Goal: Transaction & Acquisition: Book appointment/travel/reservation

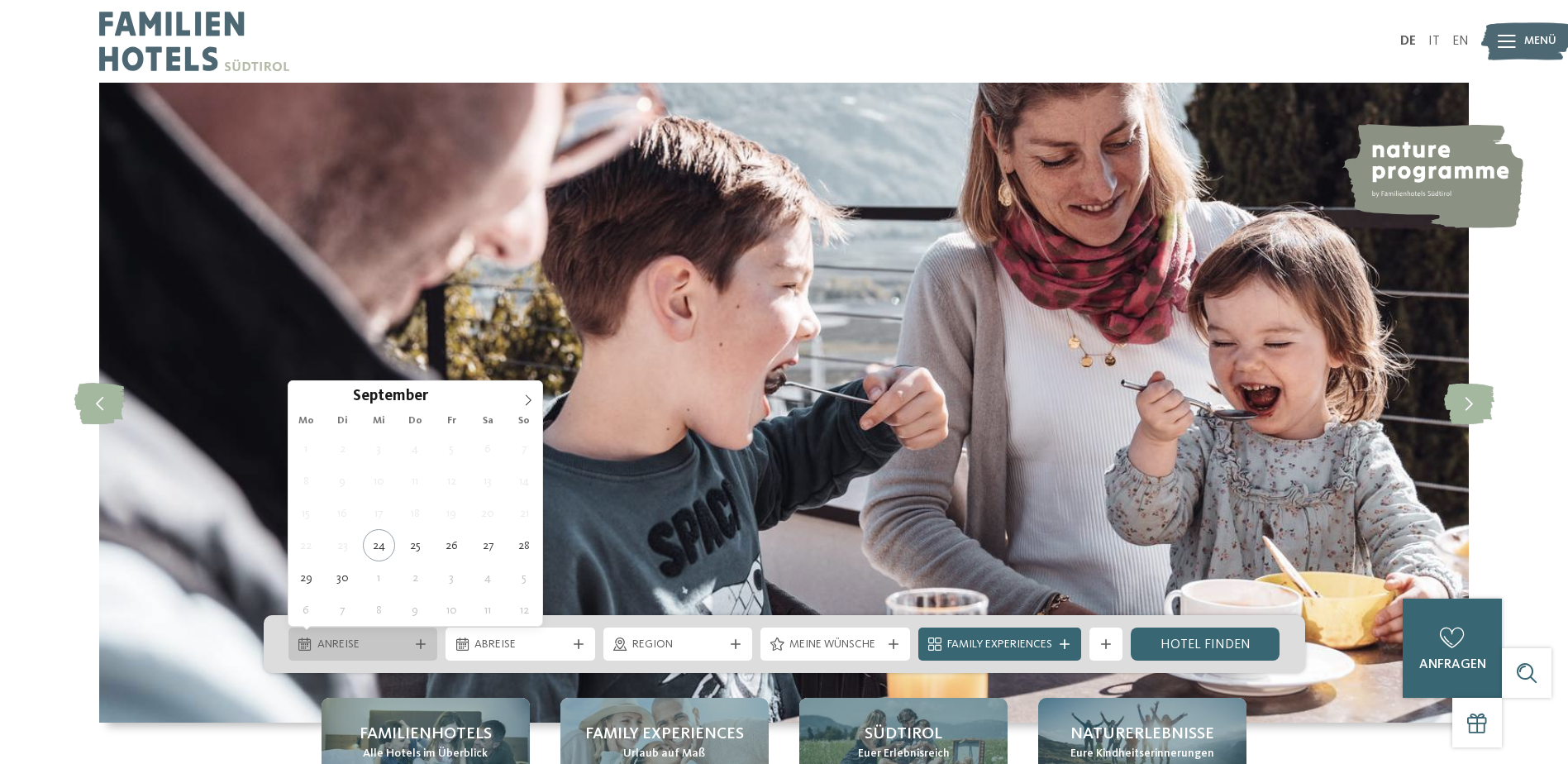
click at [370, 645] on span "Anreise" at bounding box center [363, 645] width 92 height 16
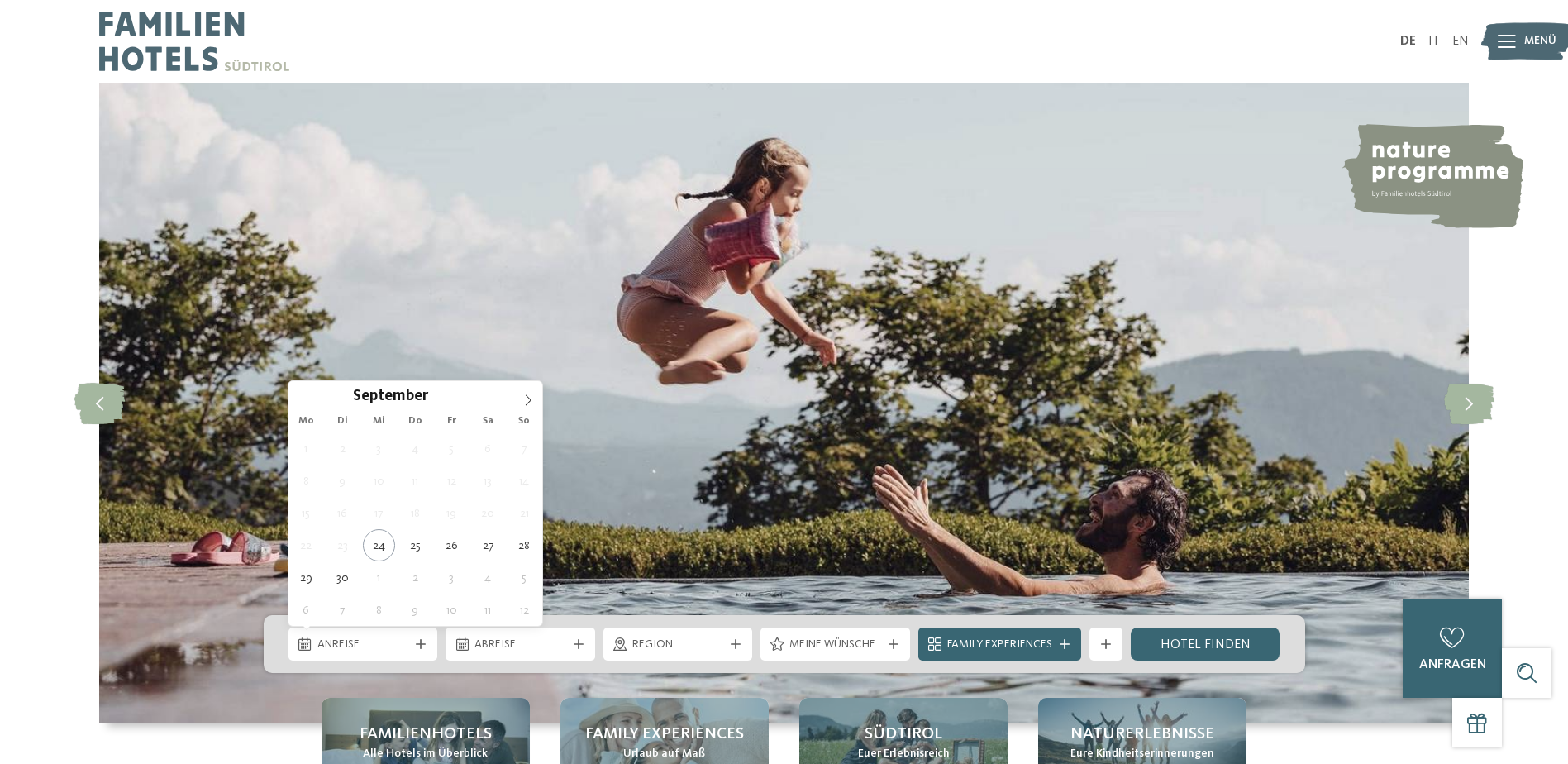
click at [530, 410] on div "Mo Di Mi Do Fr Sa So" at bounding box center [416, 421] width 255 height 23
click at [527, 403] on icon at bounding box center [528, 399] width 11 height 11
type div "03.11.2025"
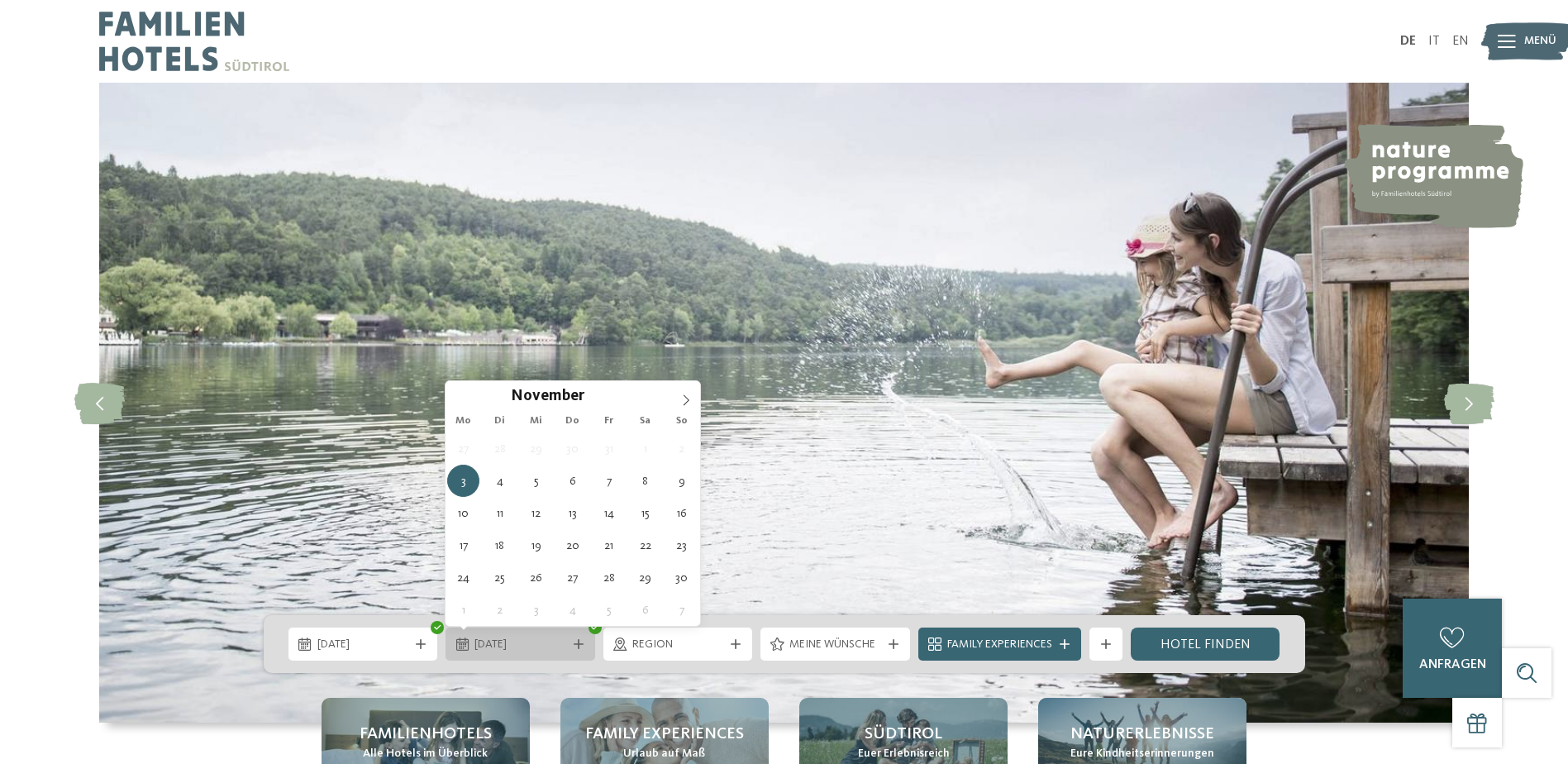
click at [500, 646] on span "03.11.2025" at bounding box center [520, 645] width 92 height 16
type div "06.11.2025"
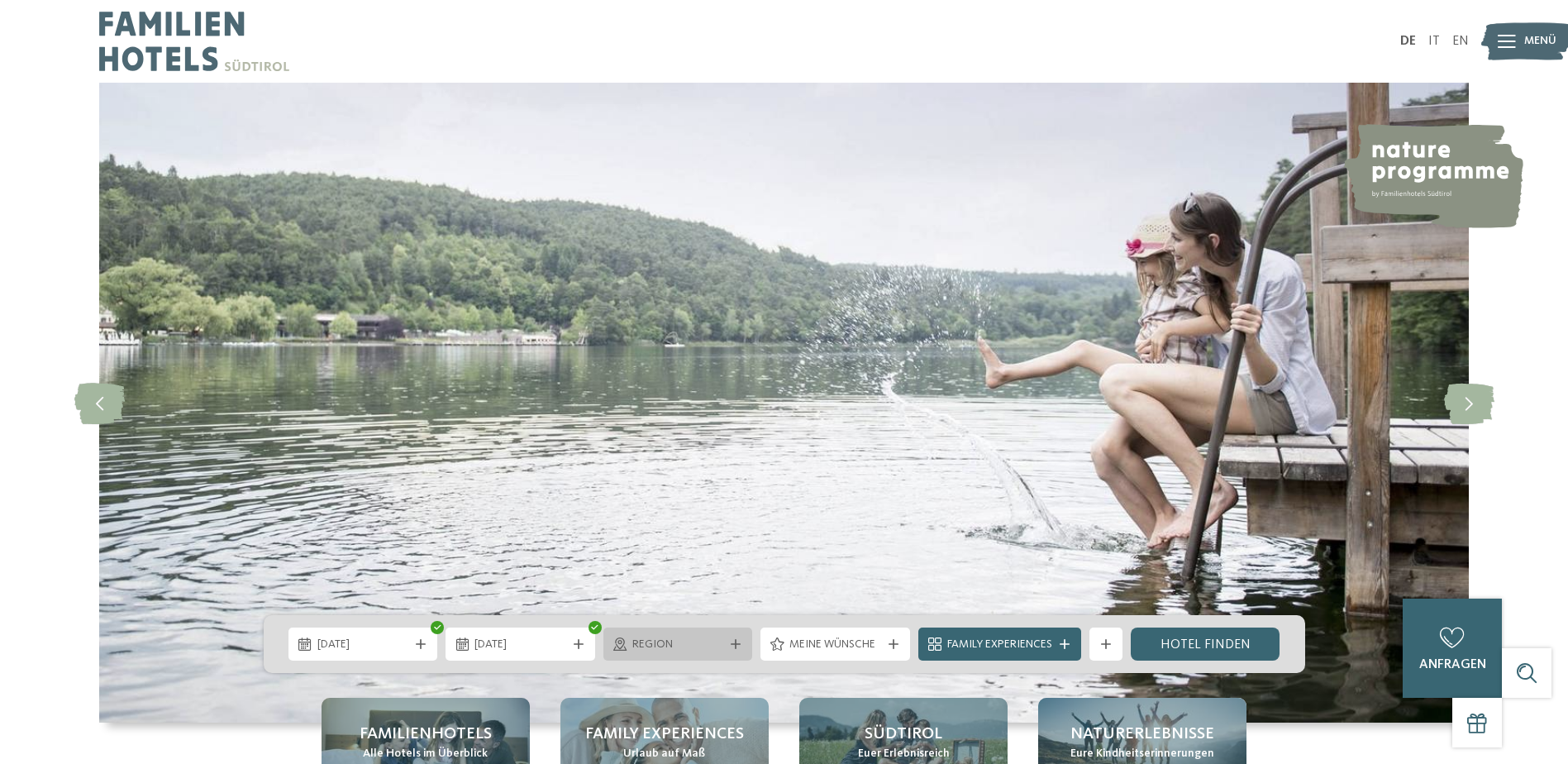
click at [714, 656] on div "Region" at bounding box center [677, 644] width 149 height 33
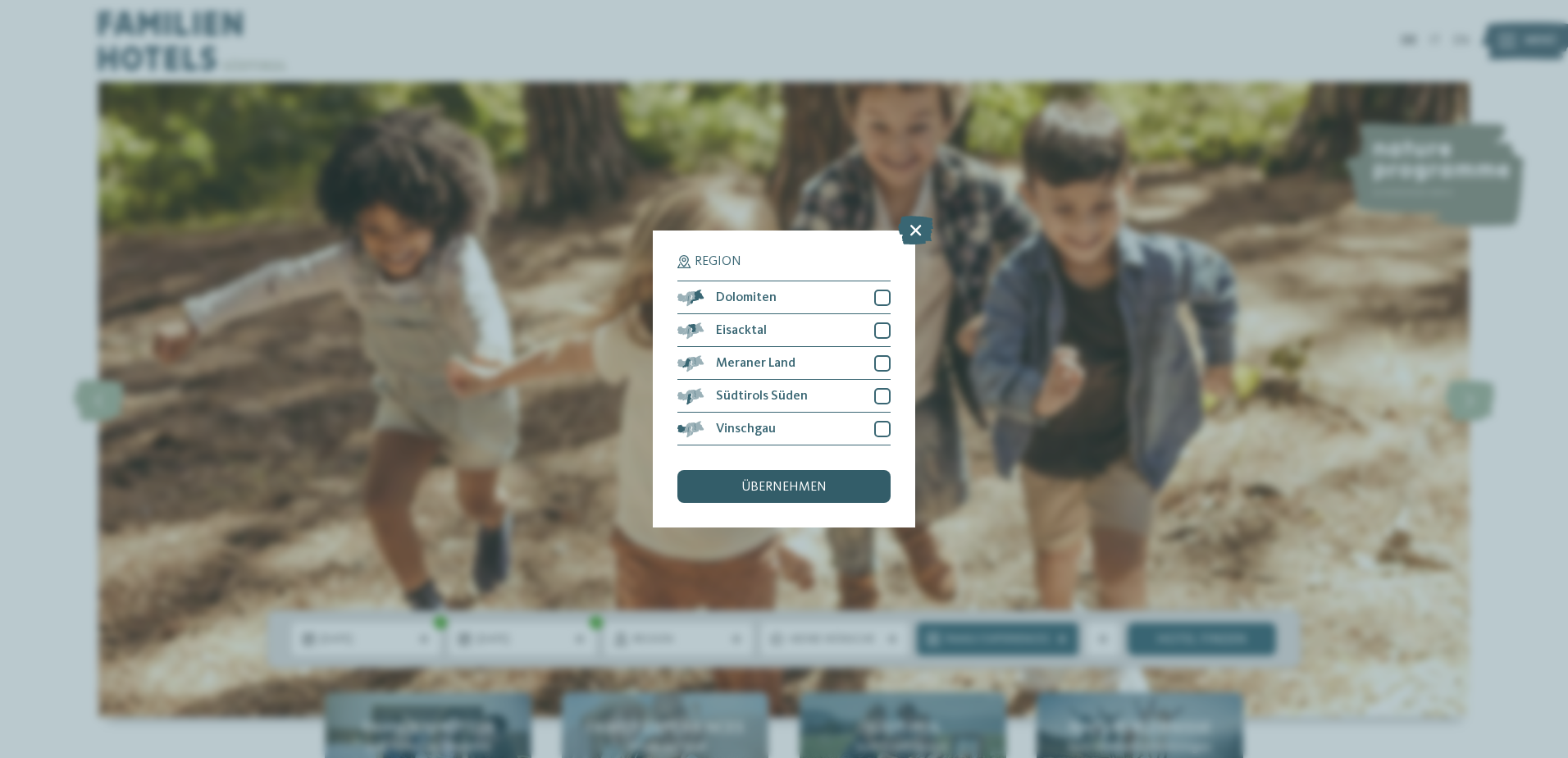
click at [849, 481] on div "übernehmen" at bounding box center [784, 486] width 213 height 33
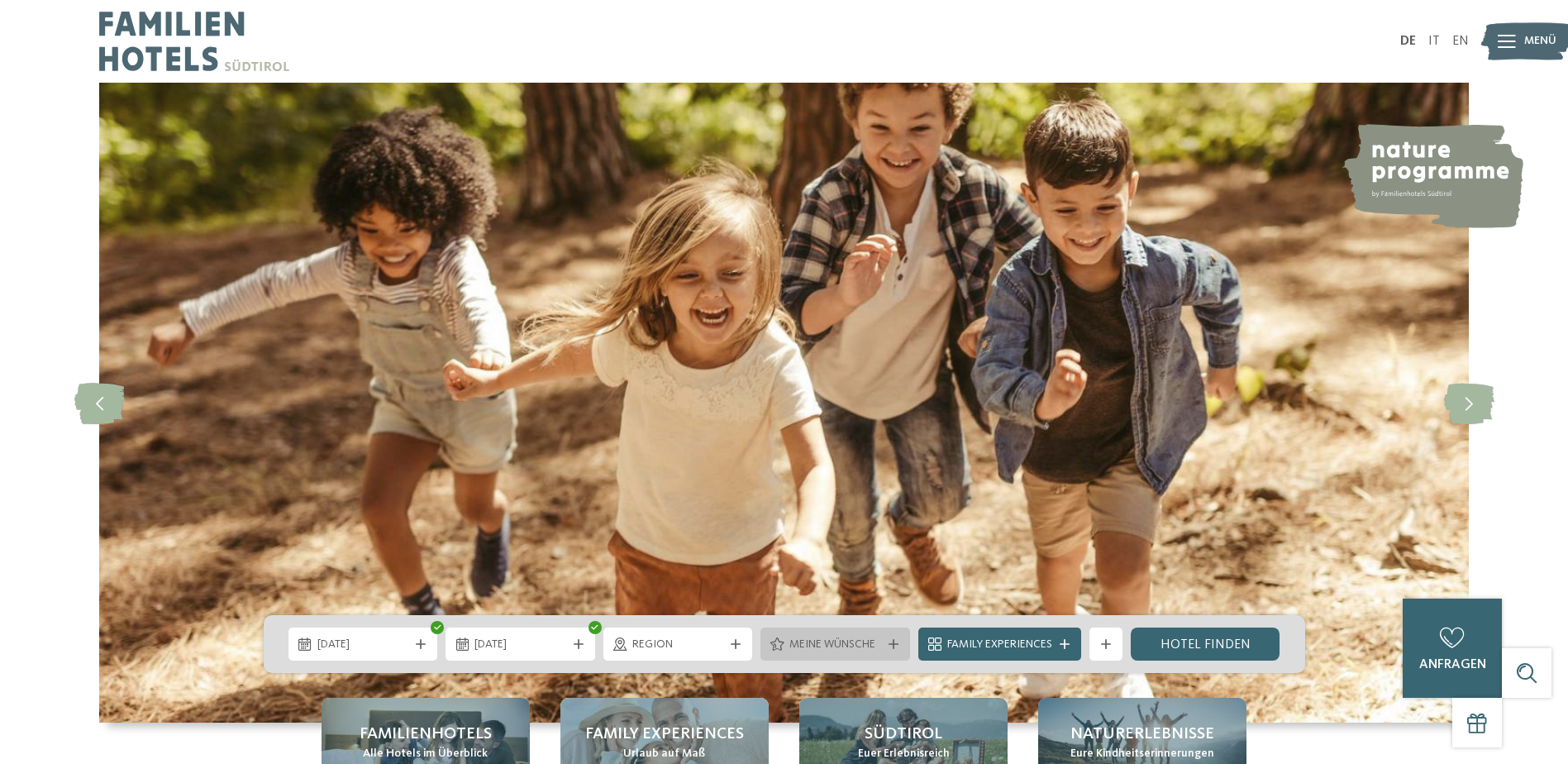
click at [879, 636] on div "Meine Wünsche" at bounding box center [835, 644] width 100 height 18
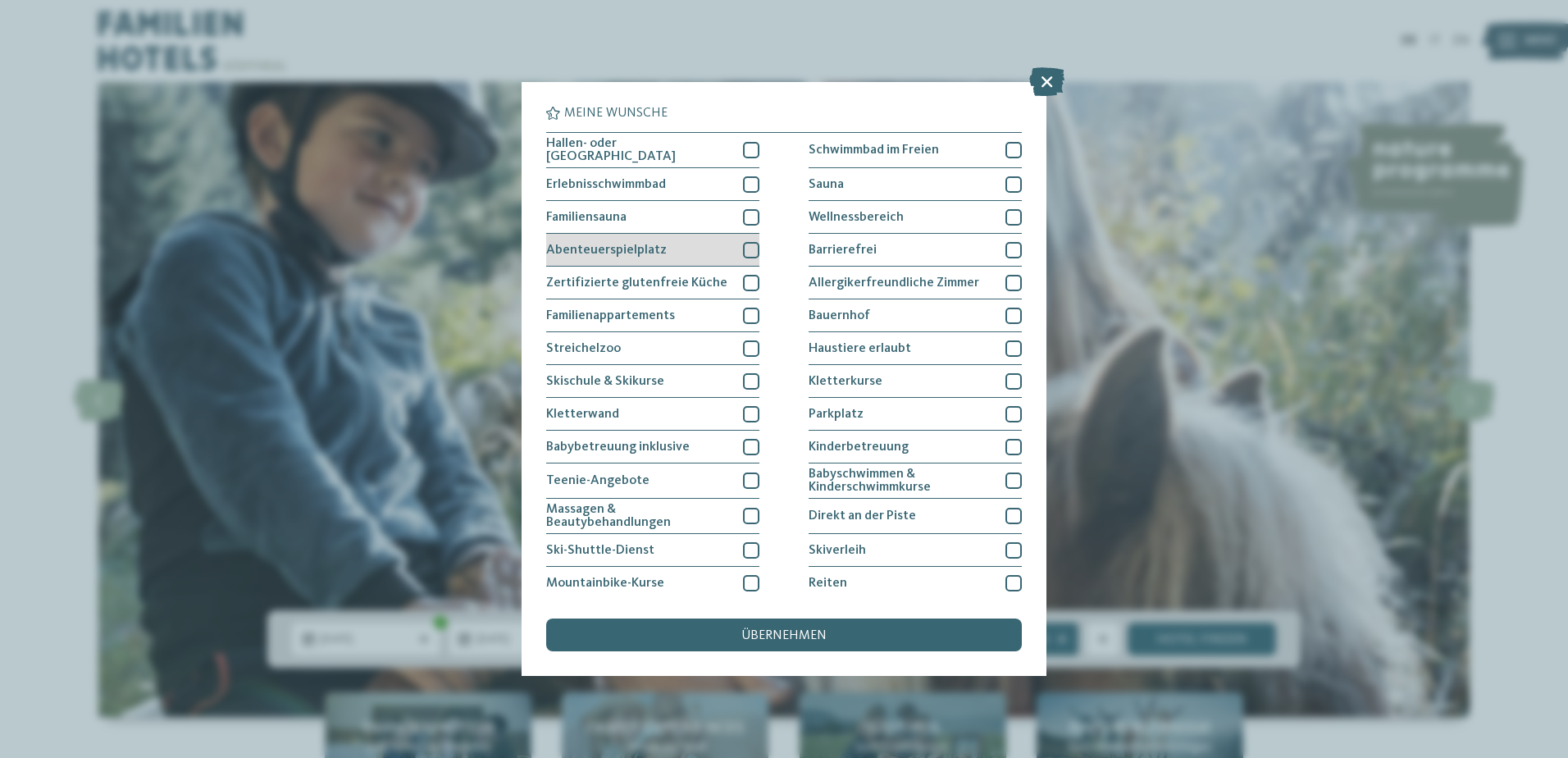
click at [700, 256] on div "Abenteuerspielplatz" at bounding box center [652, 250] width 213 height 33
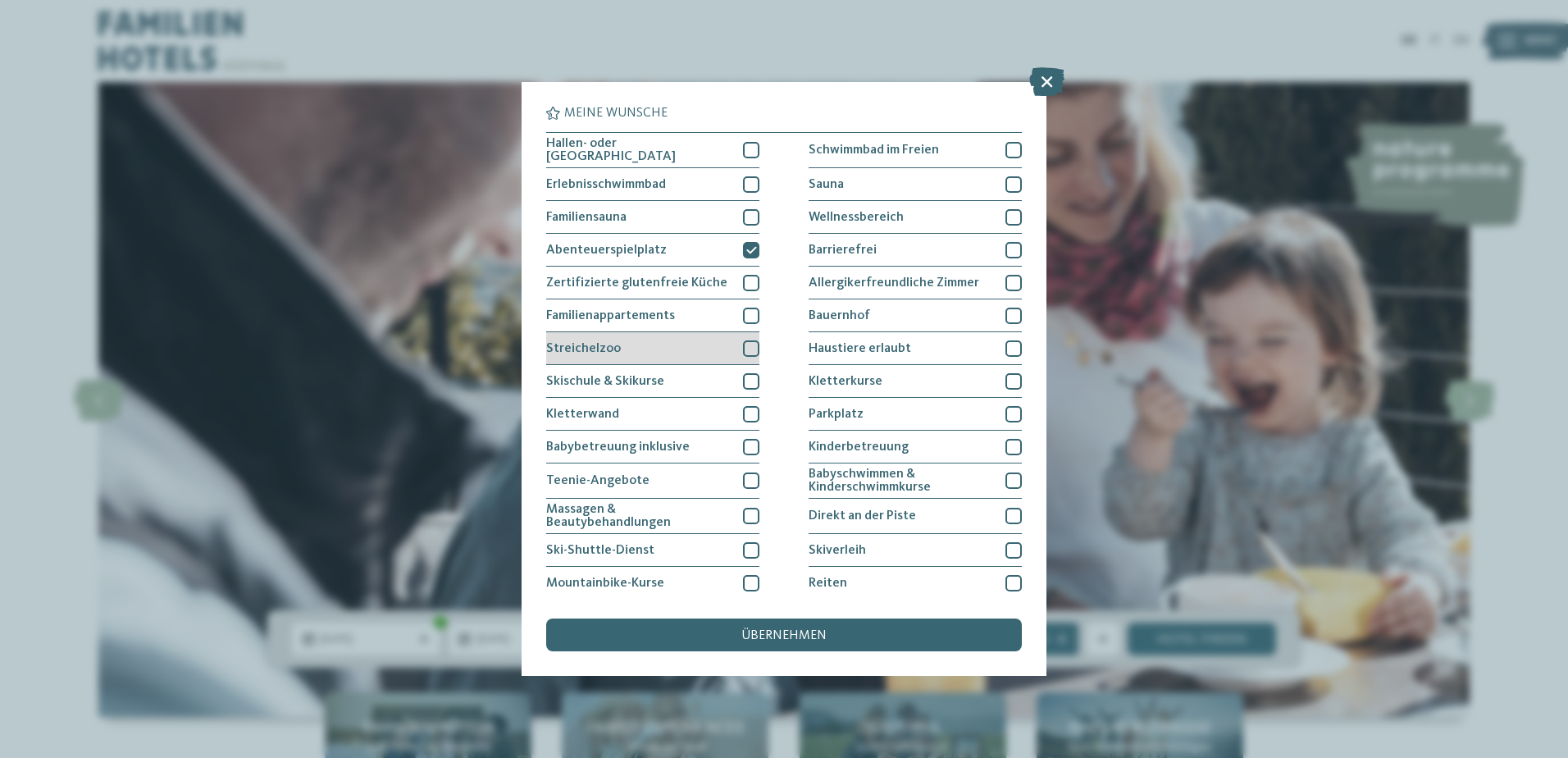
click at [690, 332] on div "Streichelzoo" at bounding box center [652, 348] width 213 height 33
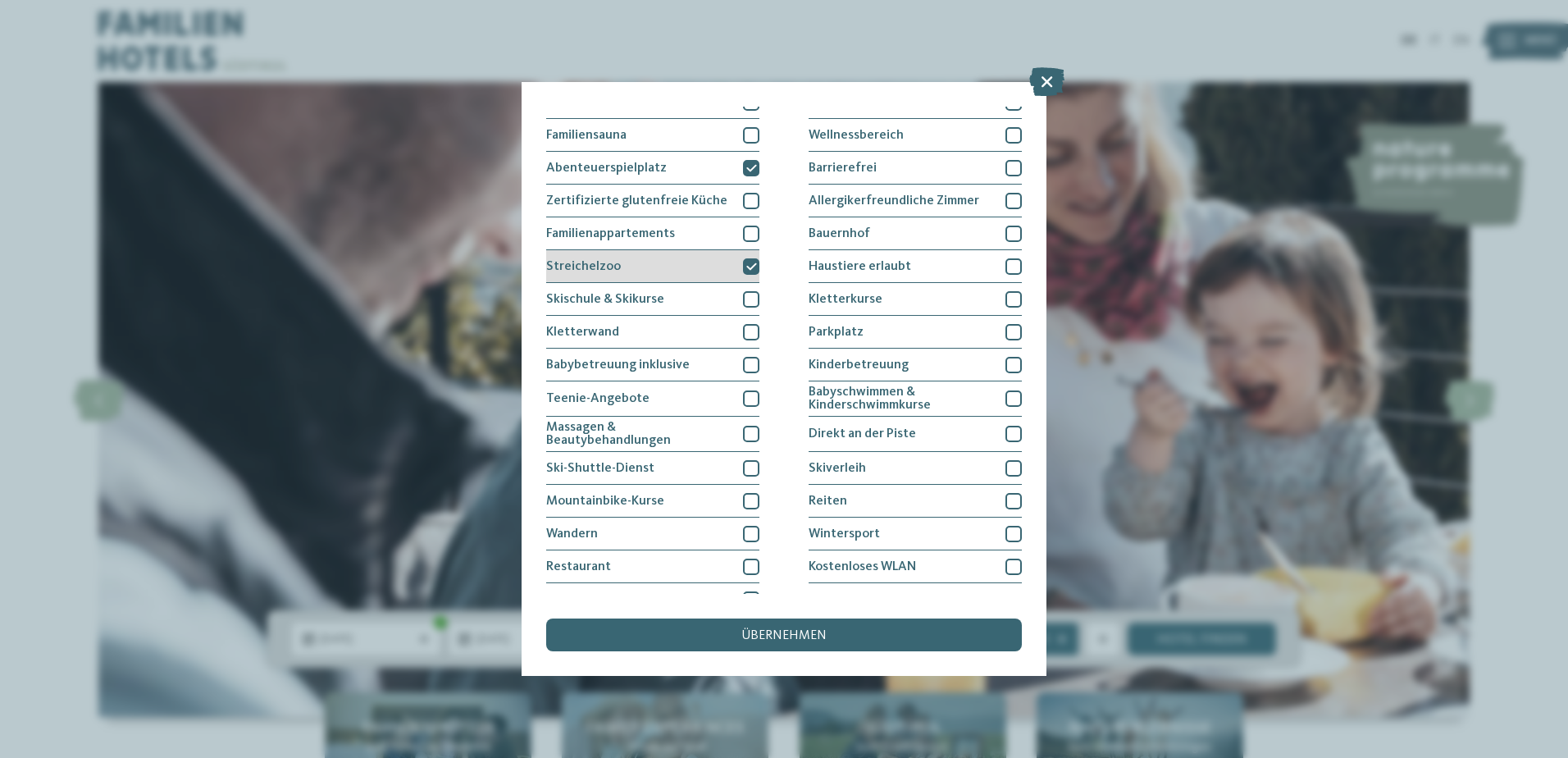
scroll to position [102, 0]
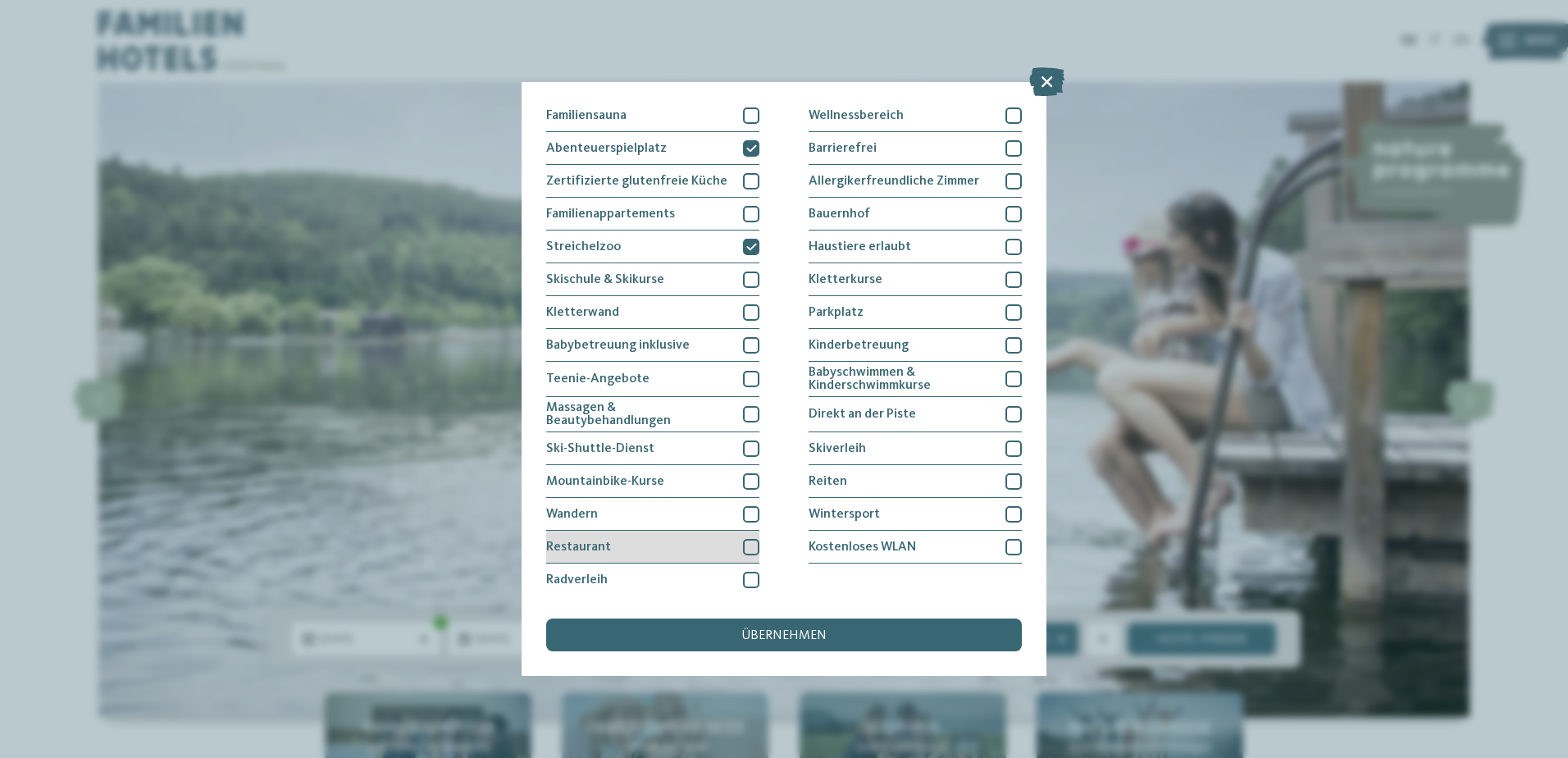
click at [702, 547] on div "Restaurant" at bounding box center [652, 547] width 213 height 33
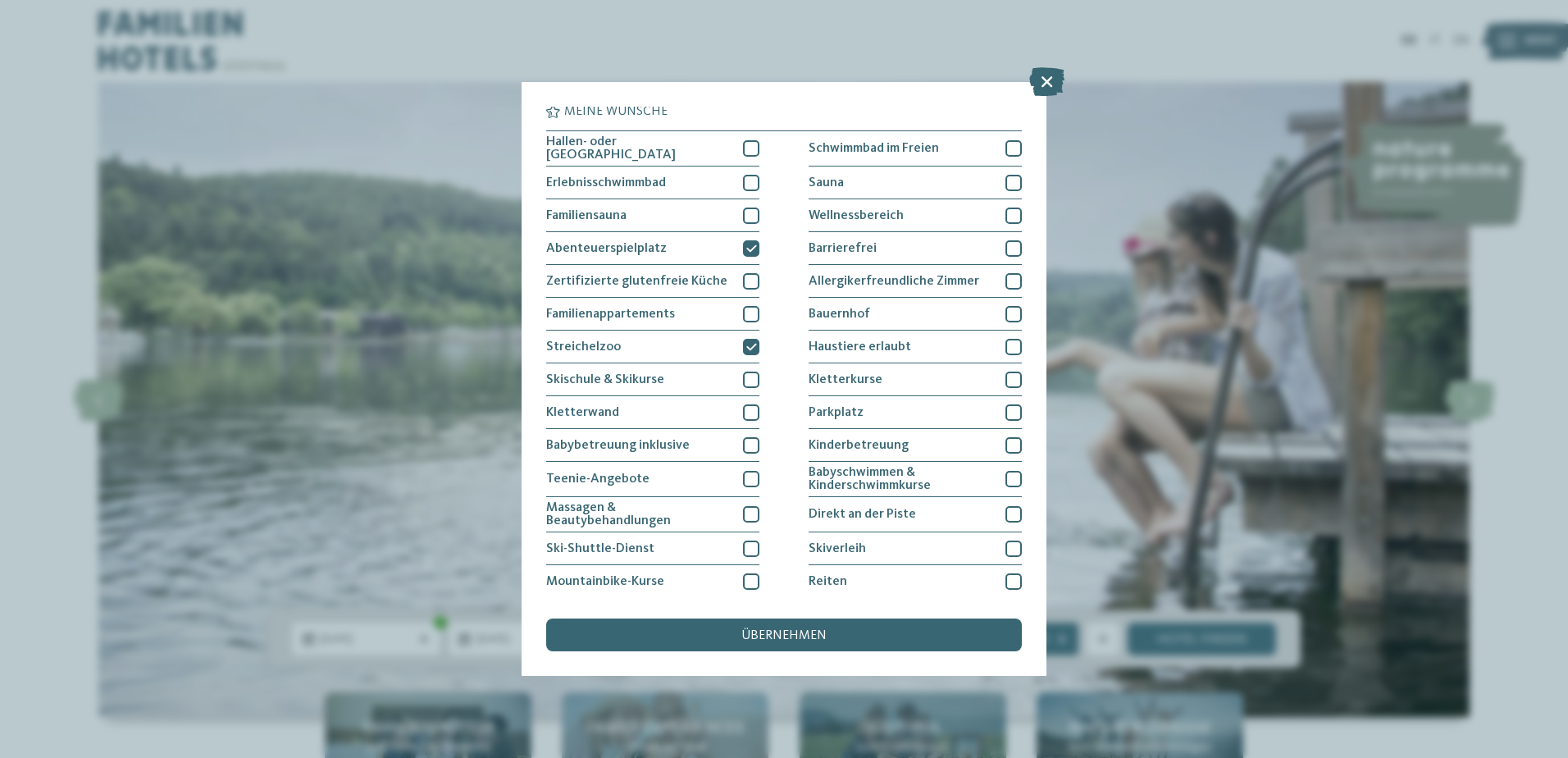
scroll to position [0, 0]
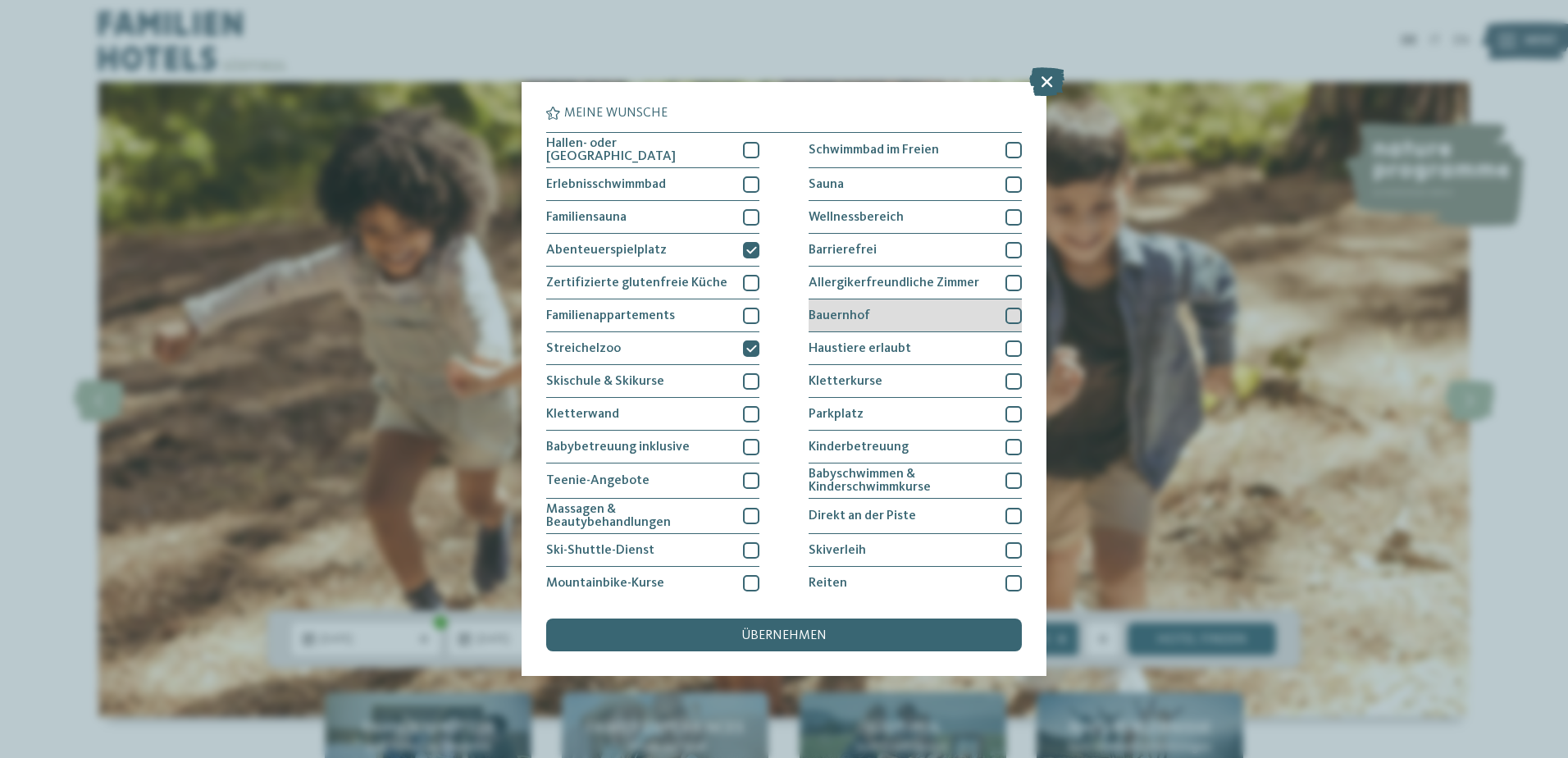
click at [866, 309] on div "Bauernhof" at bounding box center [915, 316] width 213 height 33
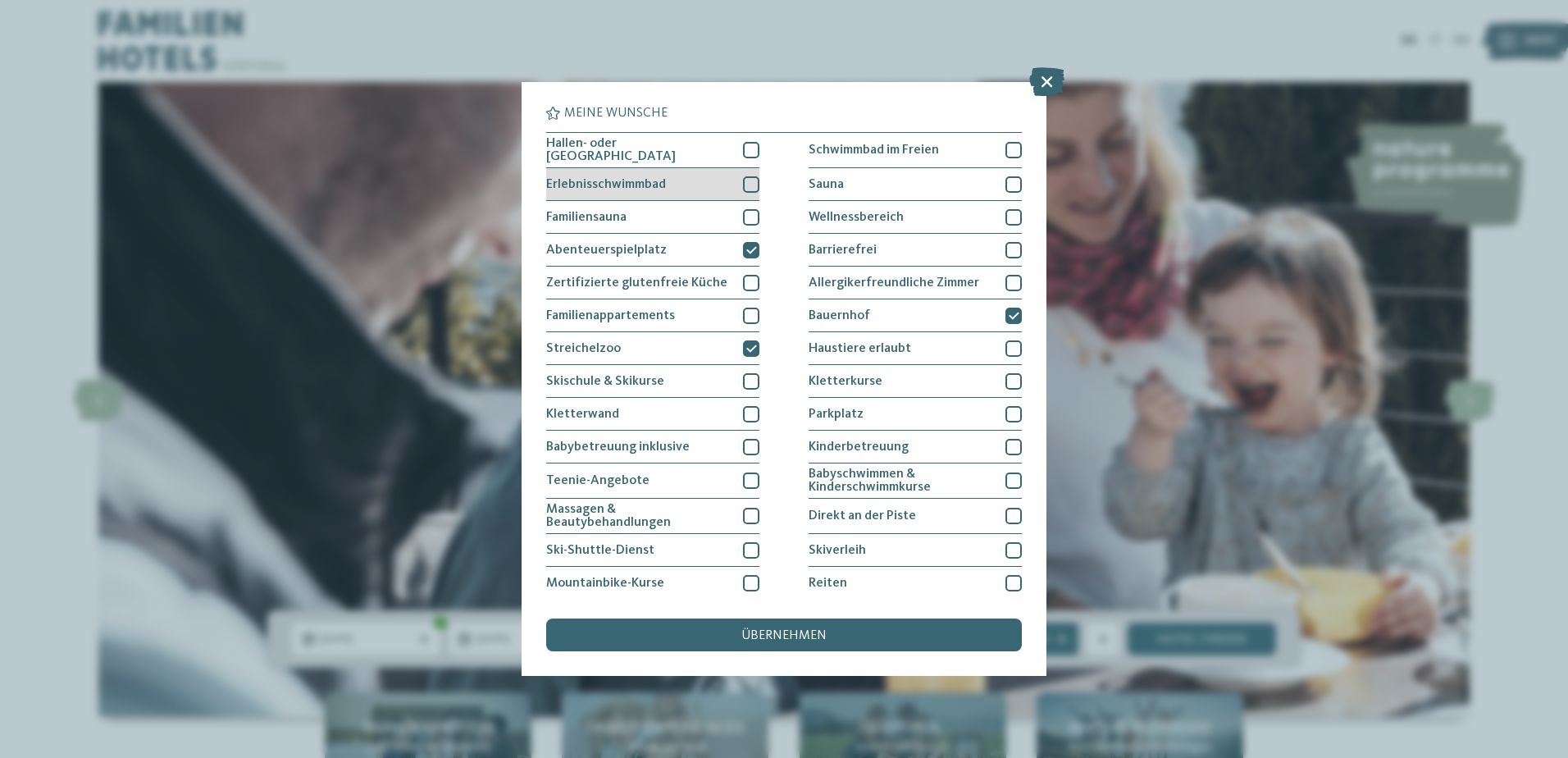
click at [681, 183] on div "Erlebnisschwimmbad" at bounding box center [652, 184] width 213 height 33
click at [682, 154] on span "Hallen- oder Schleusenbad" at bounding box center [638, 150] width 184 height 27
click at [675, 172] on div "Erlebnisschwimmbad" at bounding box center [652, 184] width 213 height 33
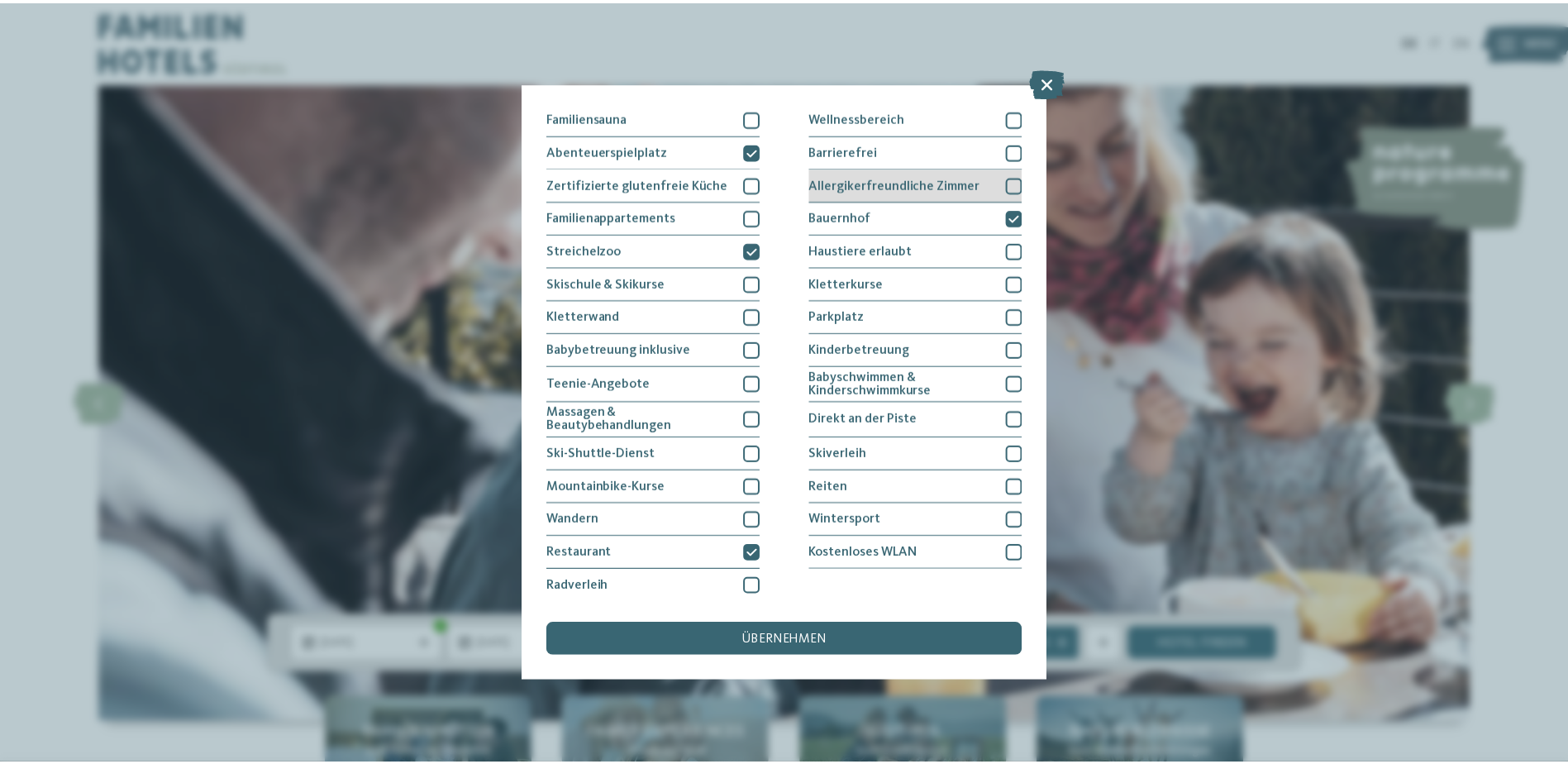
scroll to position [103, 0]
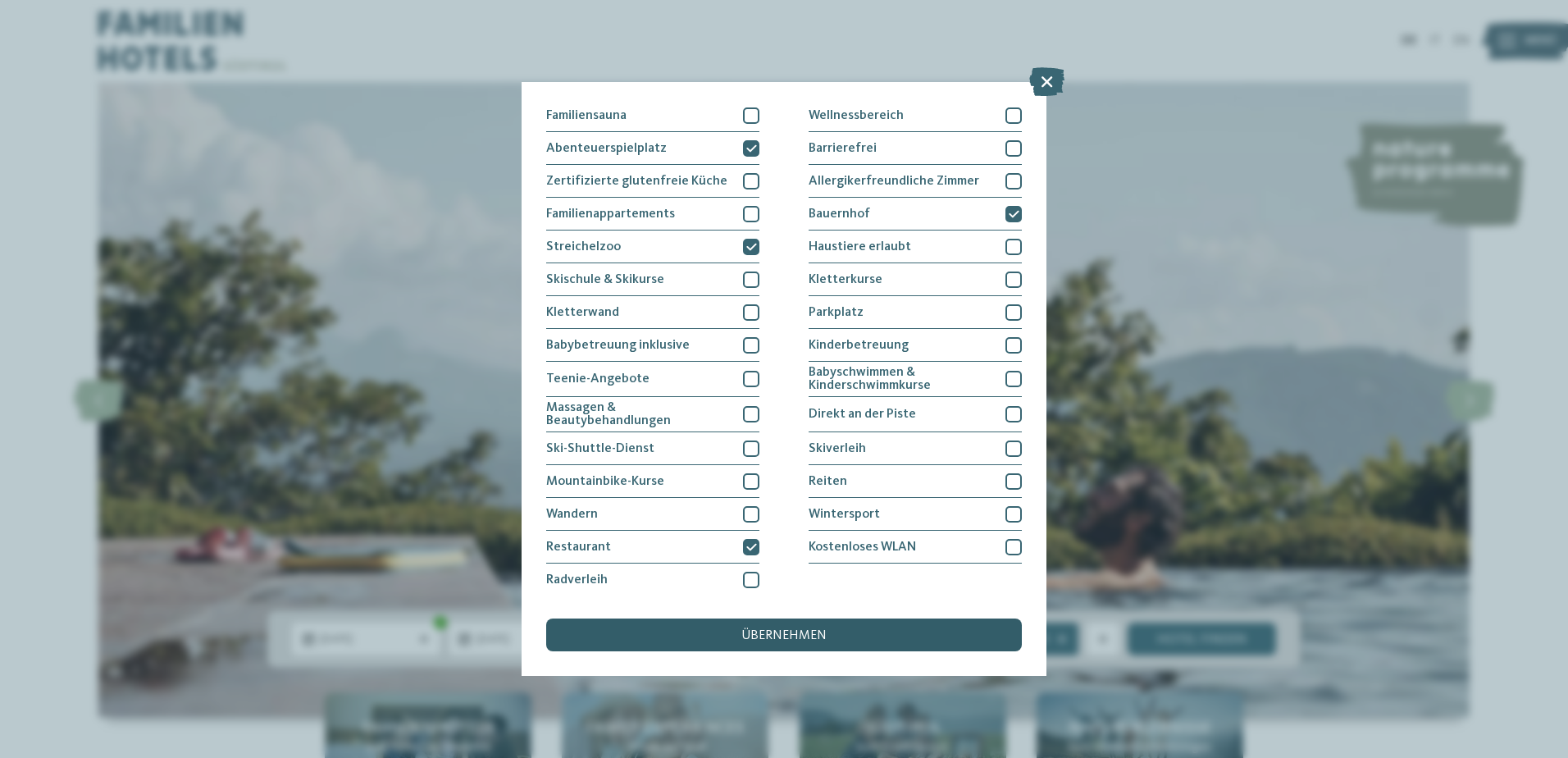
click at [763, 644] on div "übernehmen" at bounding box center [784, 635] width 476 height 33
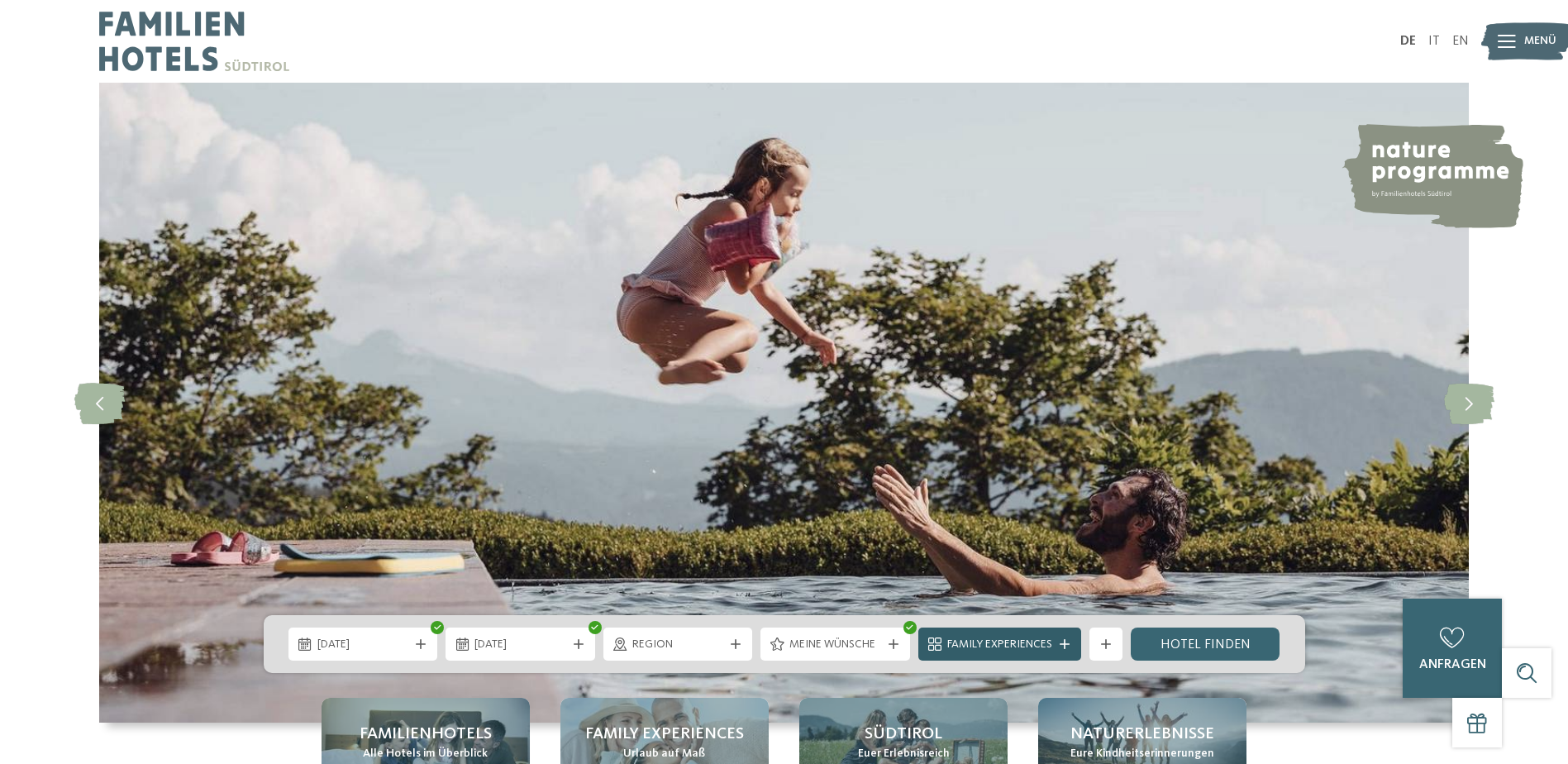
click at [1024, 653] on div "Family Experiences" at bounding box center [1000, 644] width 162 height 33
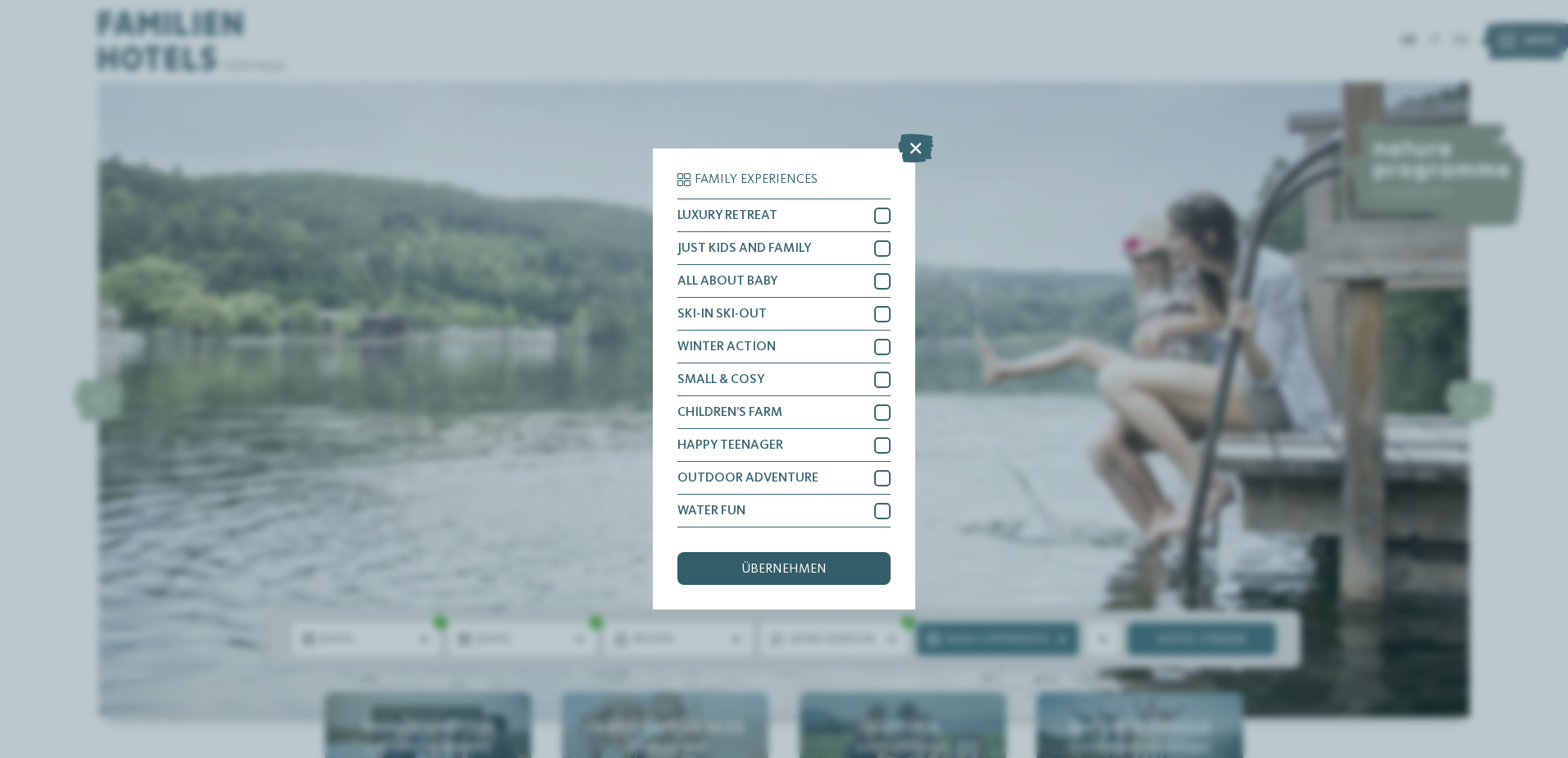
click at [715, 563] on div "übernehmen" at bounding box center [784, 568] width 213 height 33
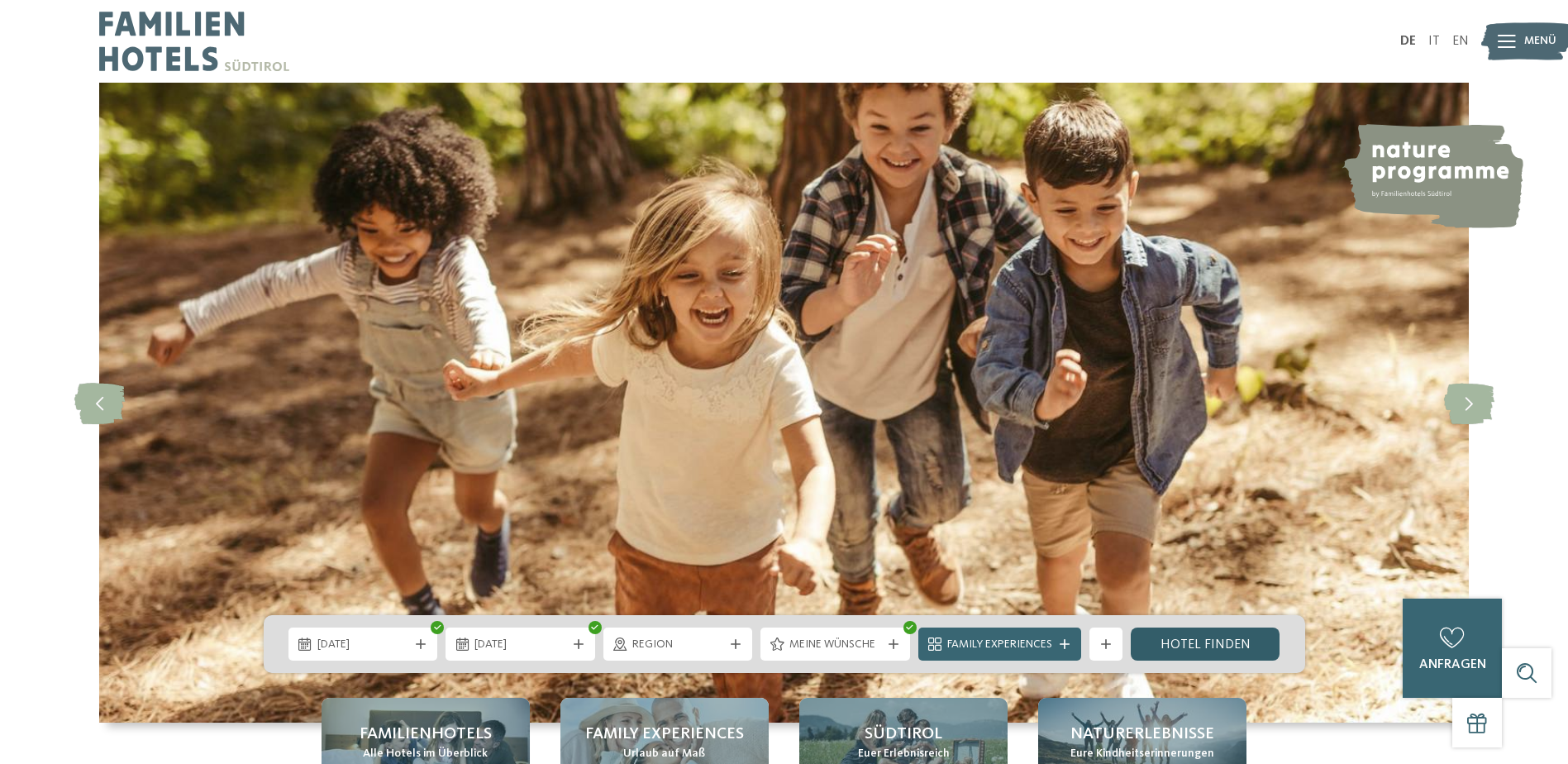
click at [1143, 652] on link "Hotel finden" at bounding box center [1205, 644] width 149 height 33
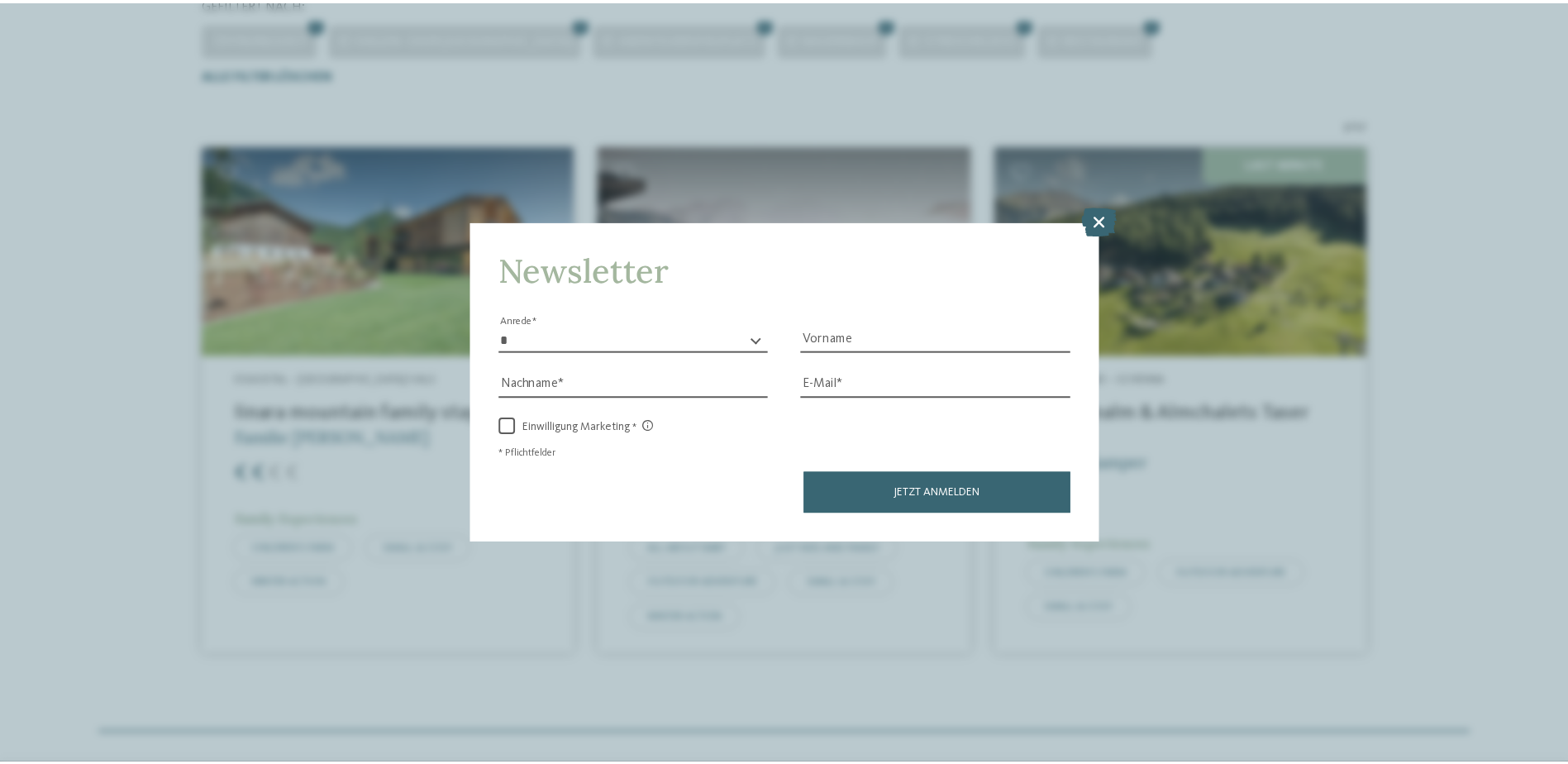
scroll to position [456, 0]
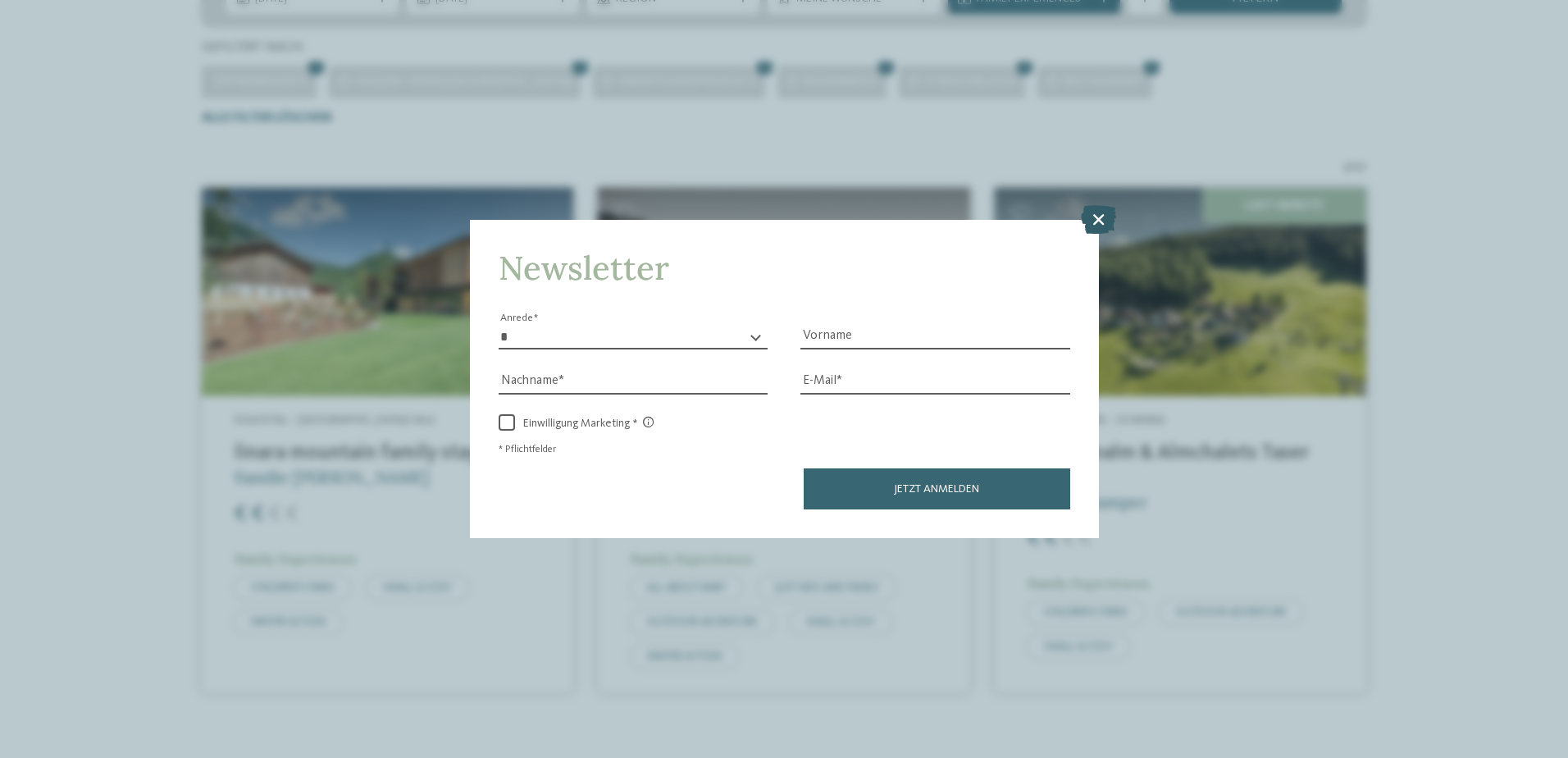
click at [1103, 218] on icon at bounding box center [1098, 218] width 35 height 28
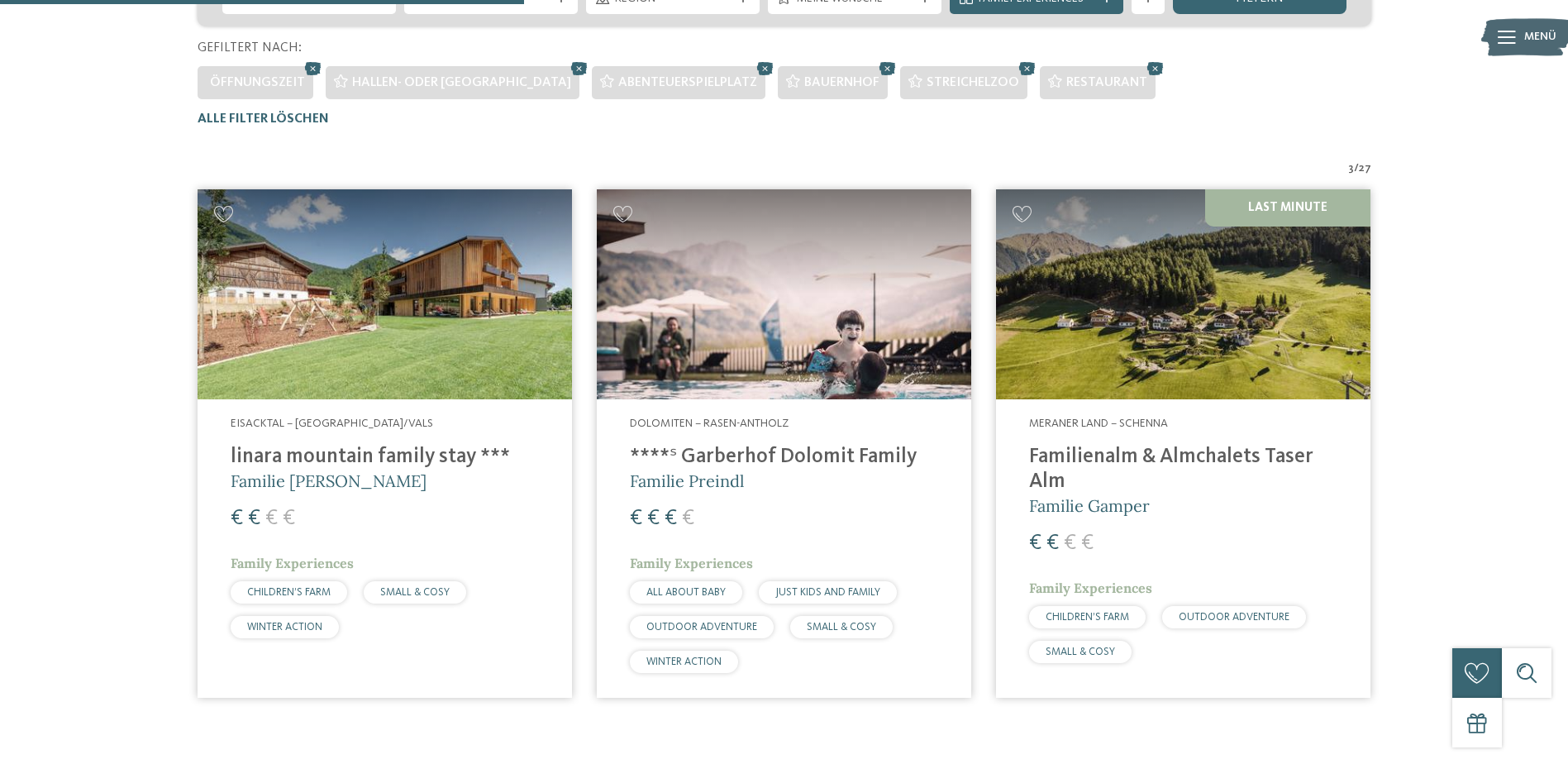
click at [1210, 349] on img at bounding box center [1183, 295] width 374 height 211
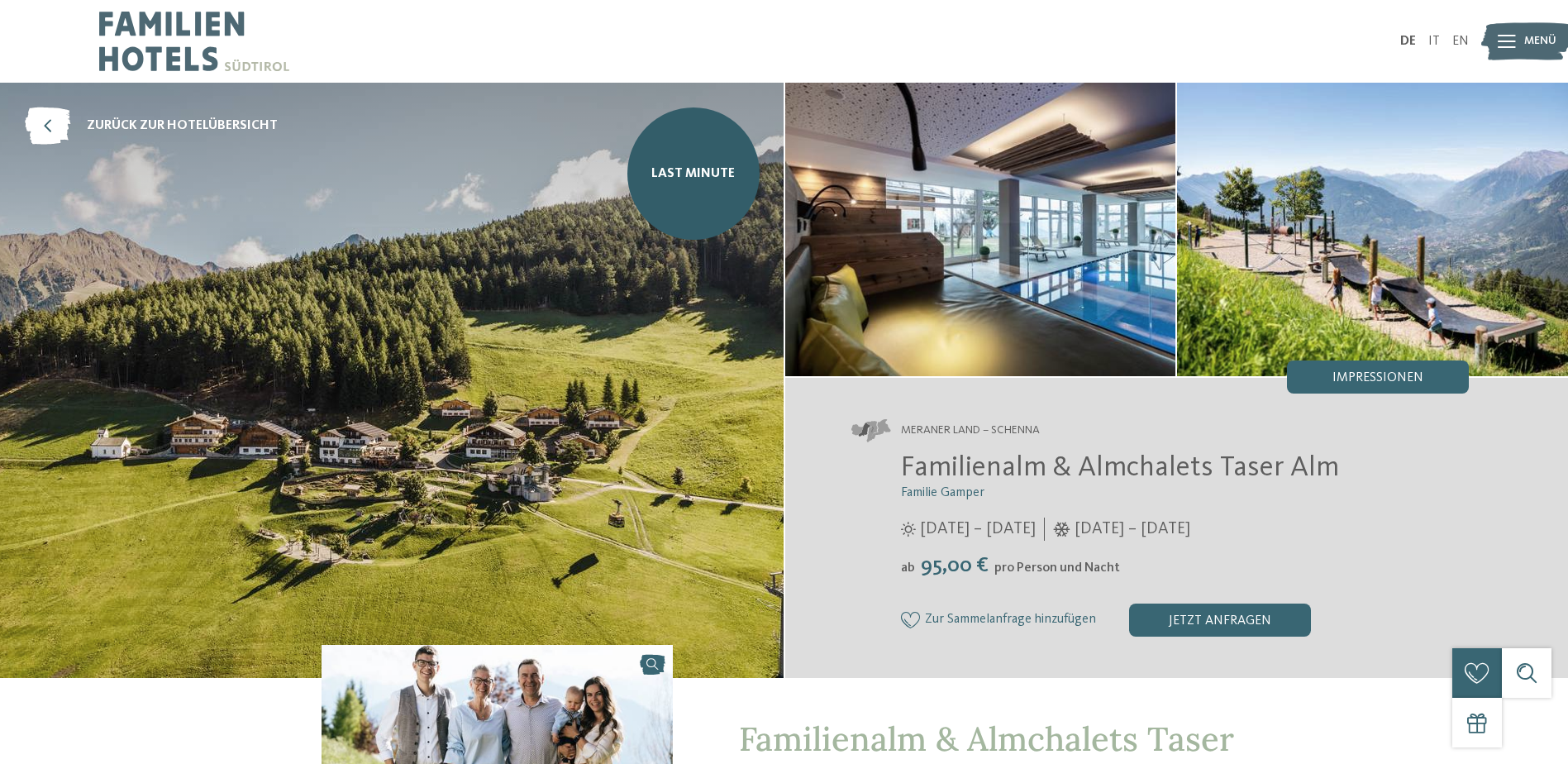
click at [647, 382] on img at bounding box center [391, 380] width 784 height 595
click at [867, 319] on img at bounding box center [981, 230] width 390 height 294
click at [1362, 391] on div "Impressionen" at bounding box center [1377, 377] width 181 height 33
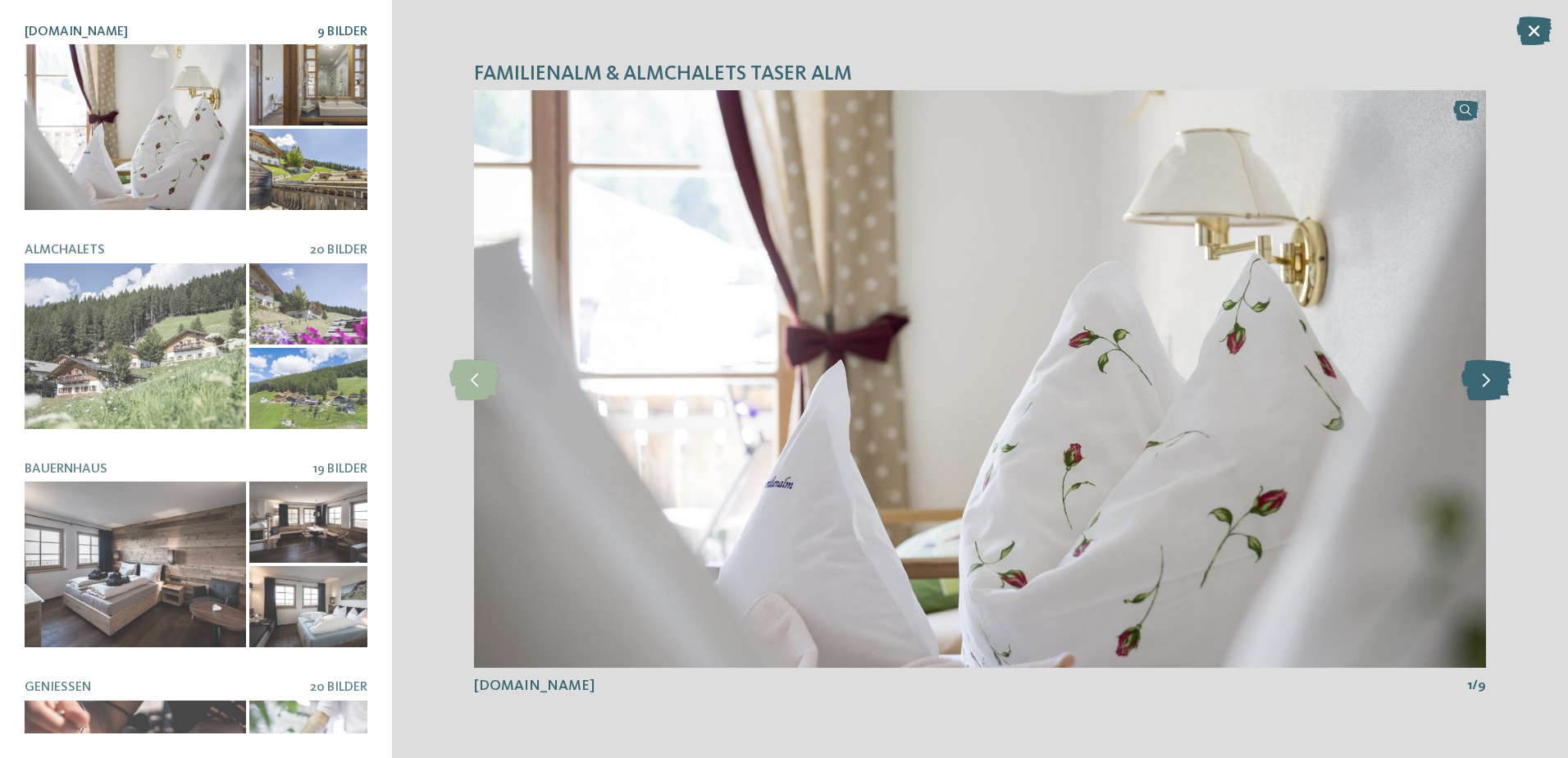
click at [1482, 375] on icon at bounding box center [1487, 379] width 50 height 41
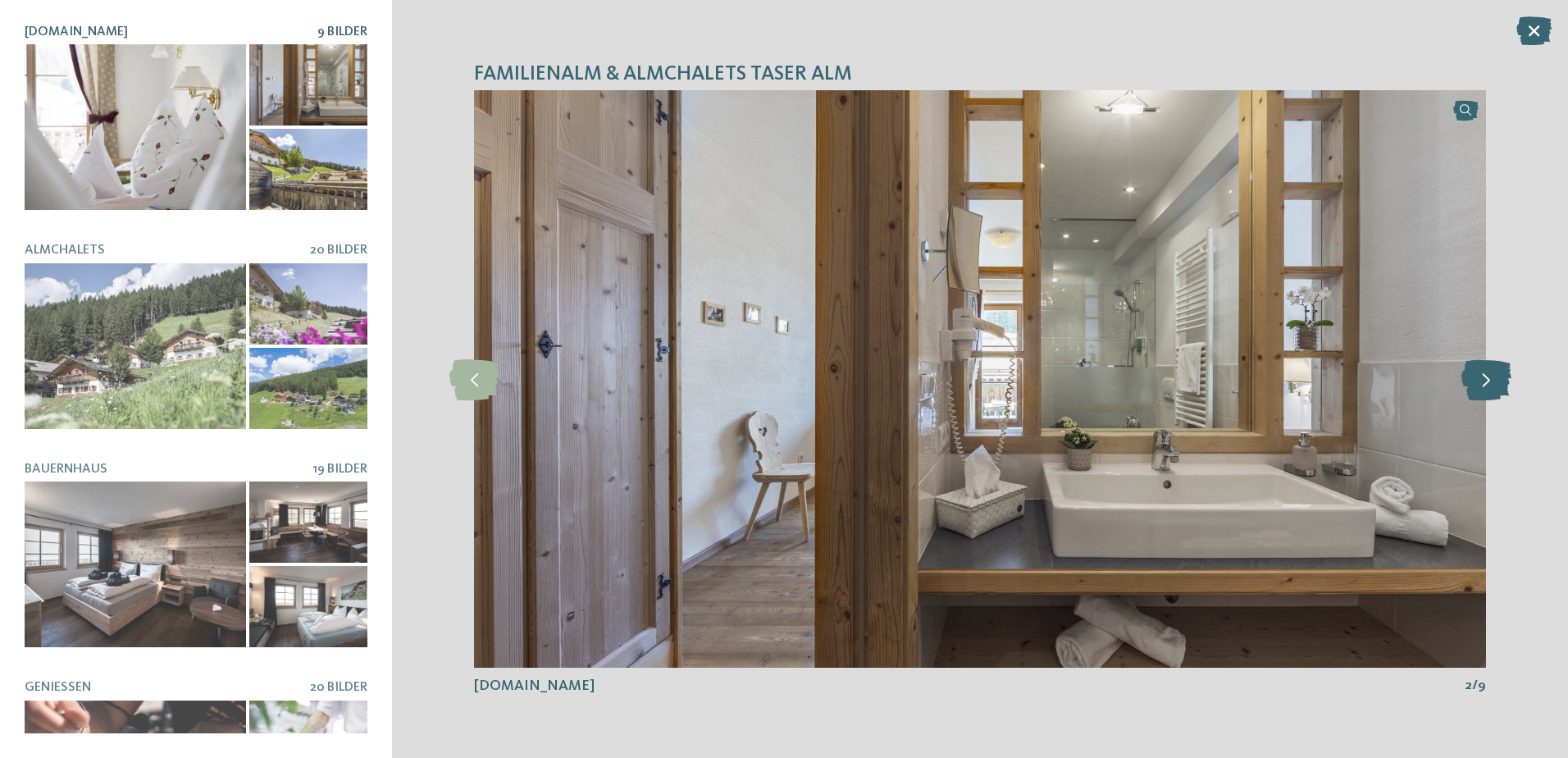
click at [1482, 375] on icon at bounding box center [1487, 379] width 50 height 41
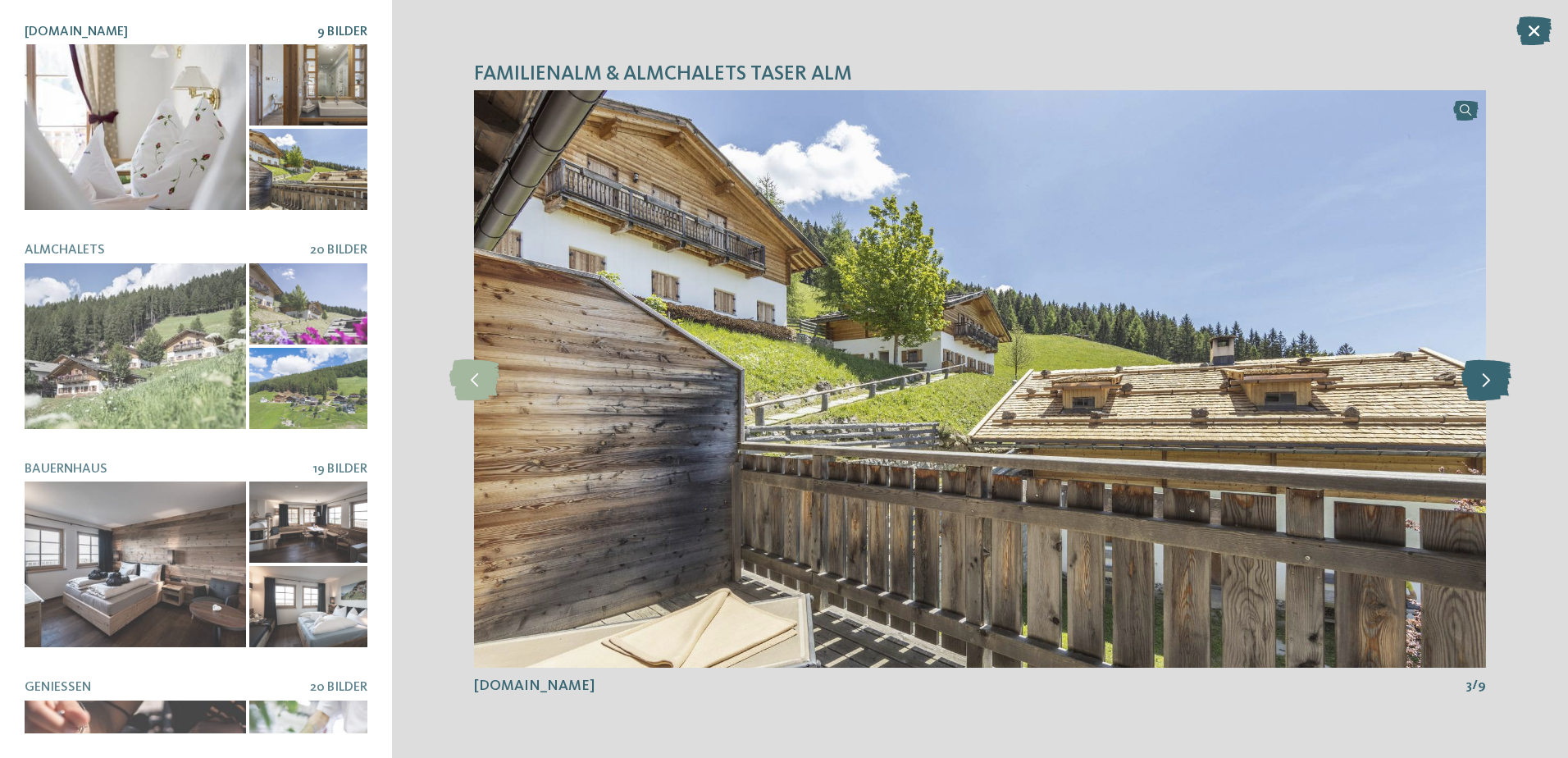
click at [1482, 375] on icon at bounding box center [1487, 379] width 50 height 41
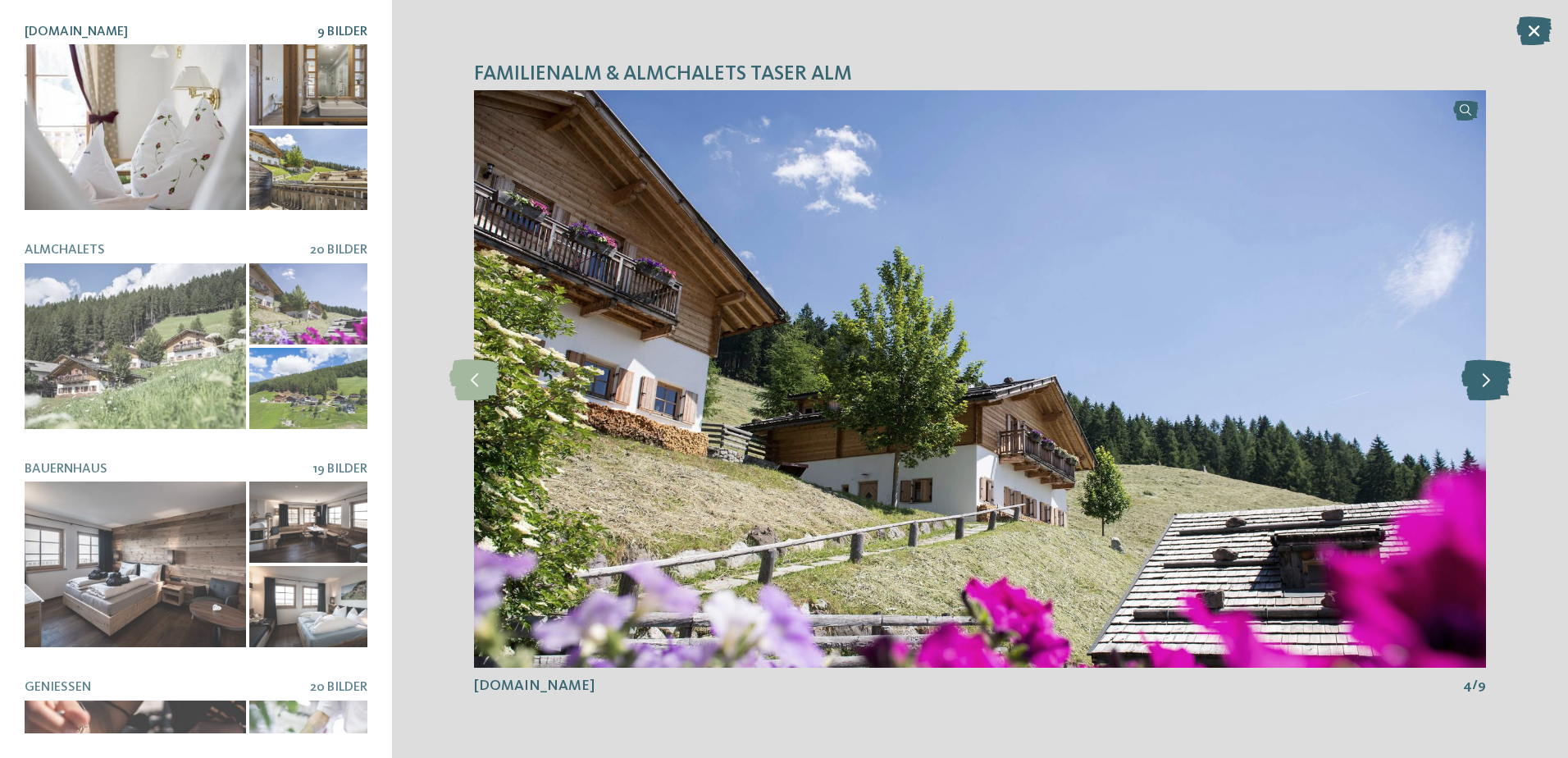
click at [1482, 375] on icon at bounding box center [1487, 379] width 50 height 41
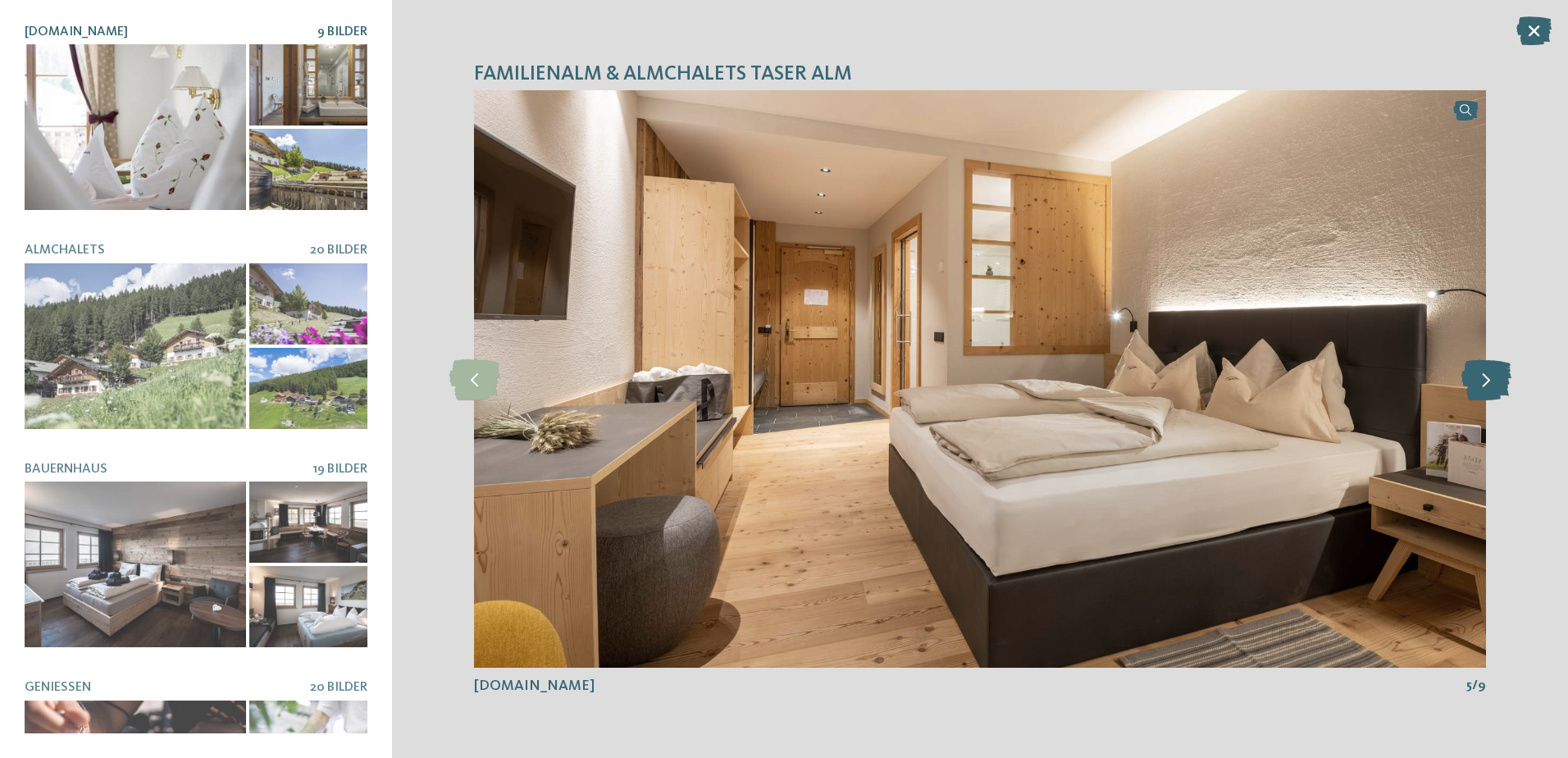
click at [1482, 375] on icon at bounding box center [1487, 379] width 50 height 41
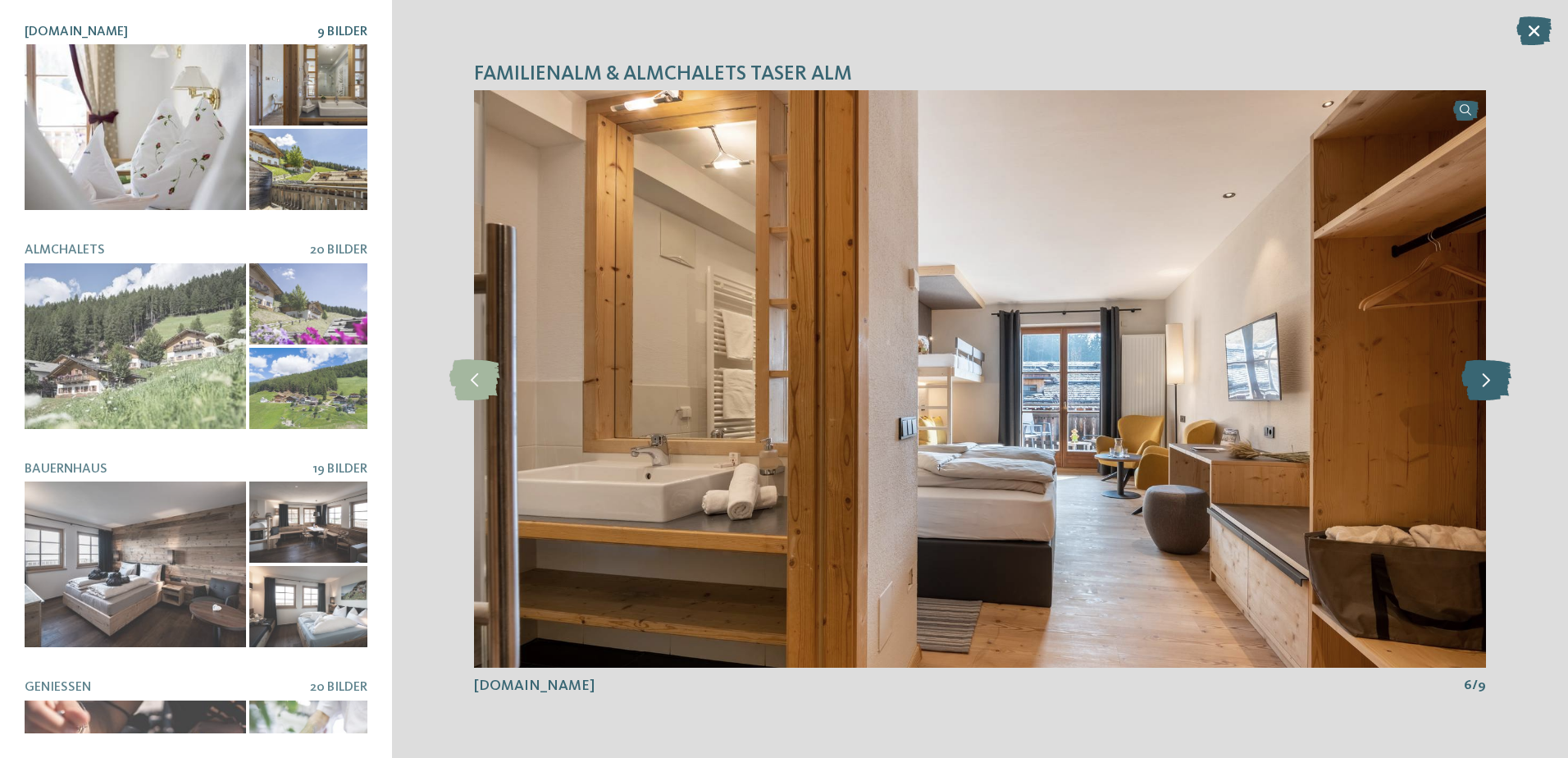
click at [1482, 375] on icon at bounding box center [1487, 379] width 50 height 41
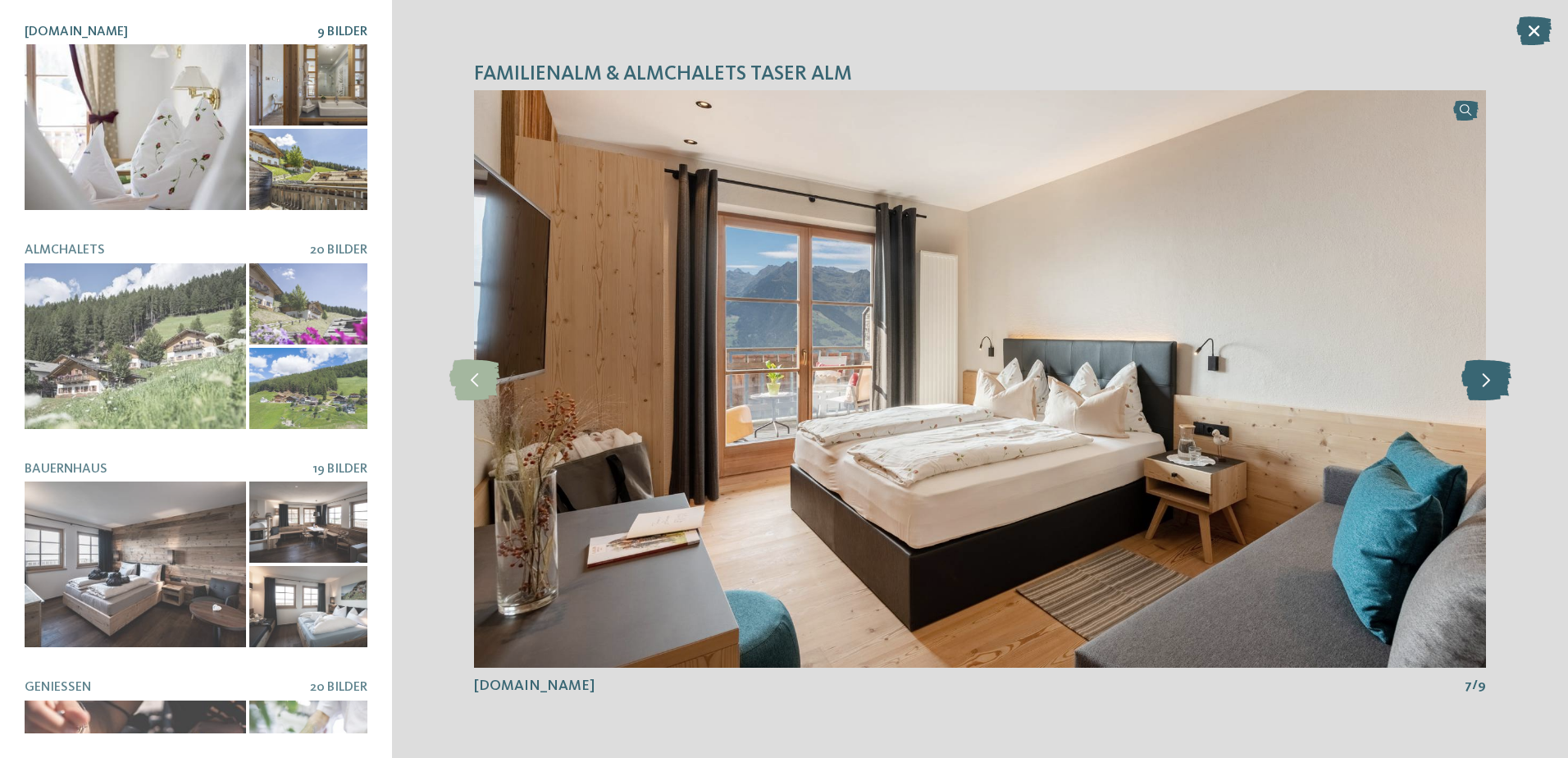
click at [1482, 375] on icon at bounding box center [1487, 379] width 50 height 41
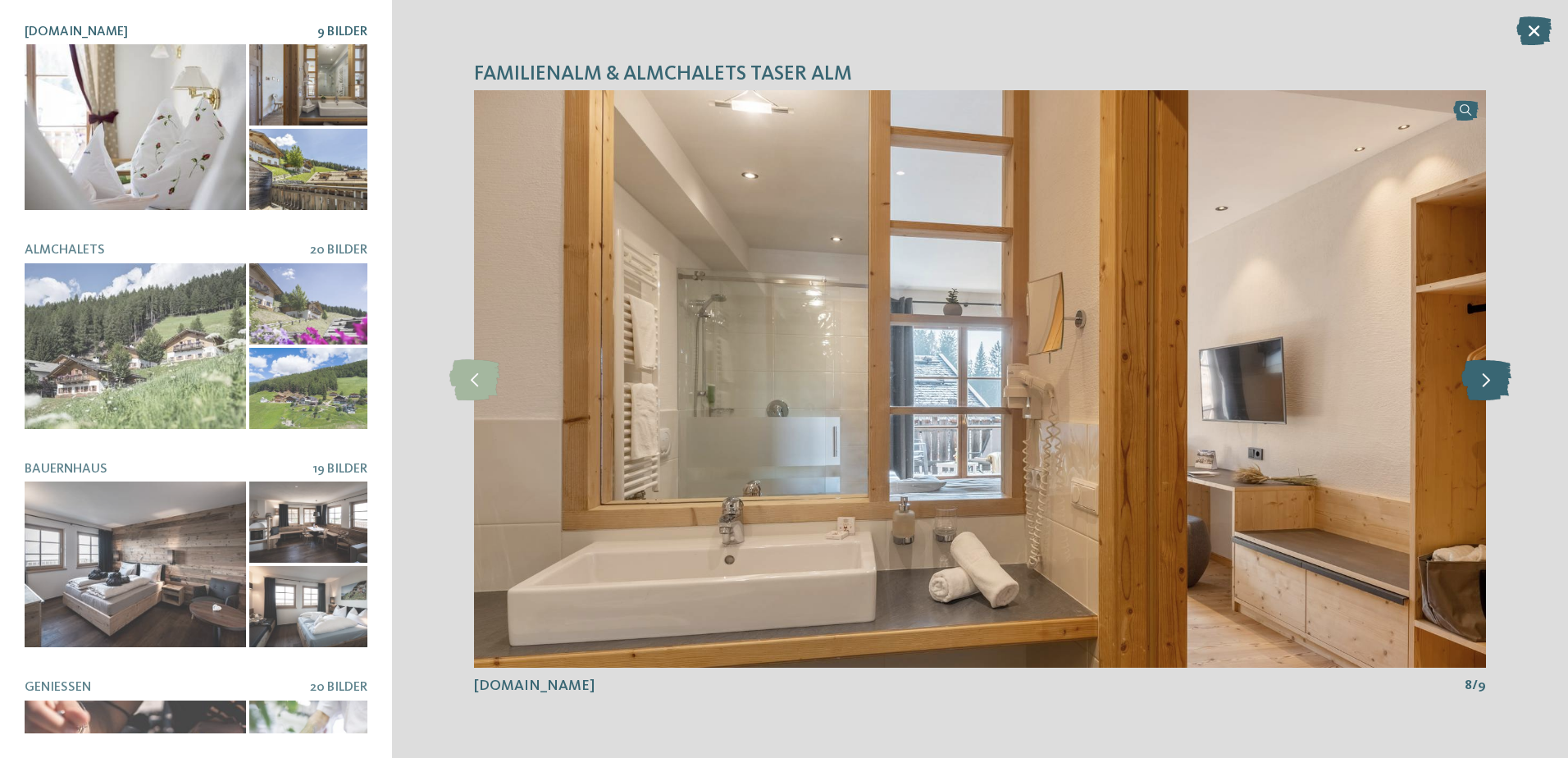
click at [1482, 375] on icon at bounding box center [1487, 379] width 50 height 41
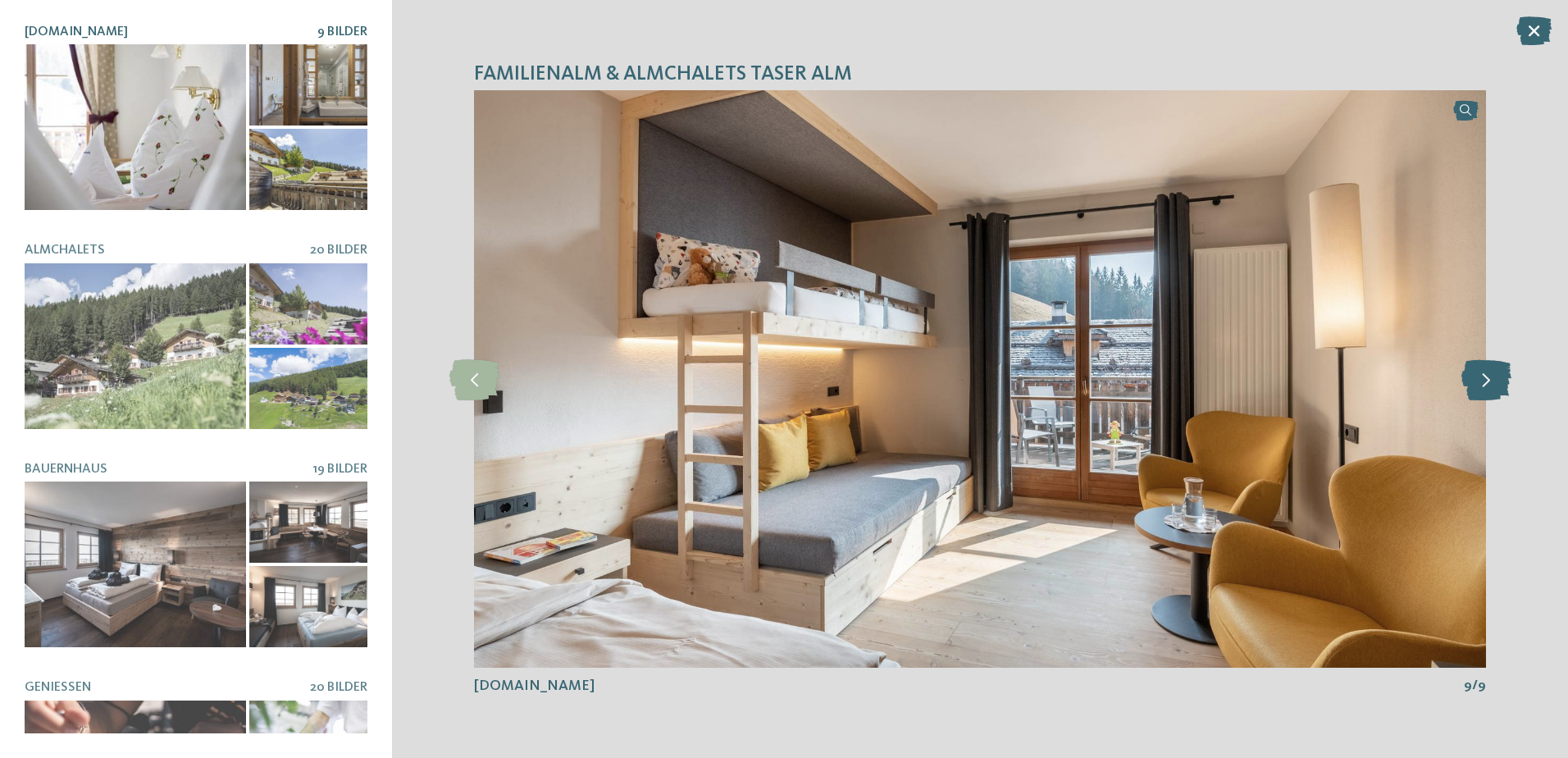
click at [1482, 375] on icon at bounding box center [1487, 379] width 50 height 41
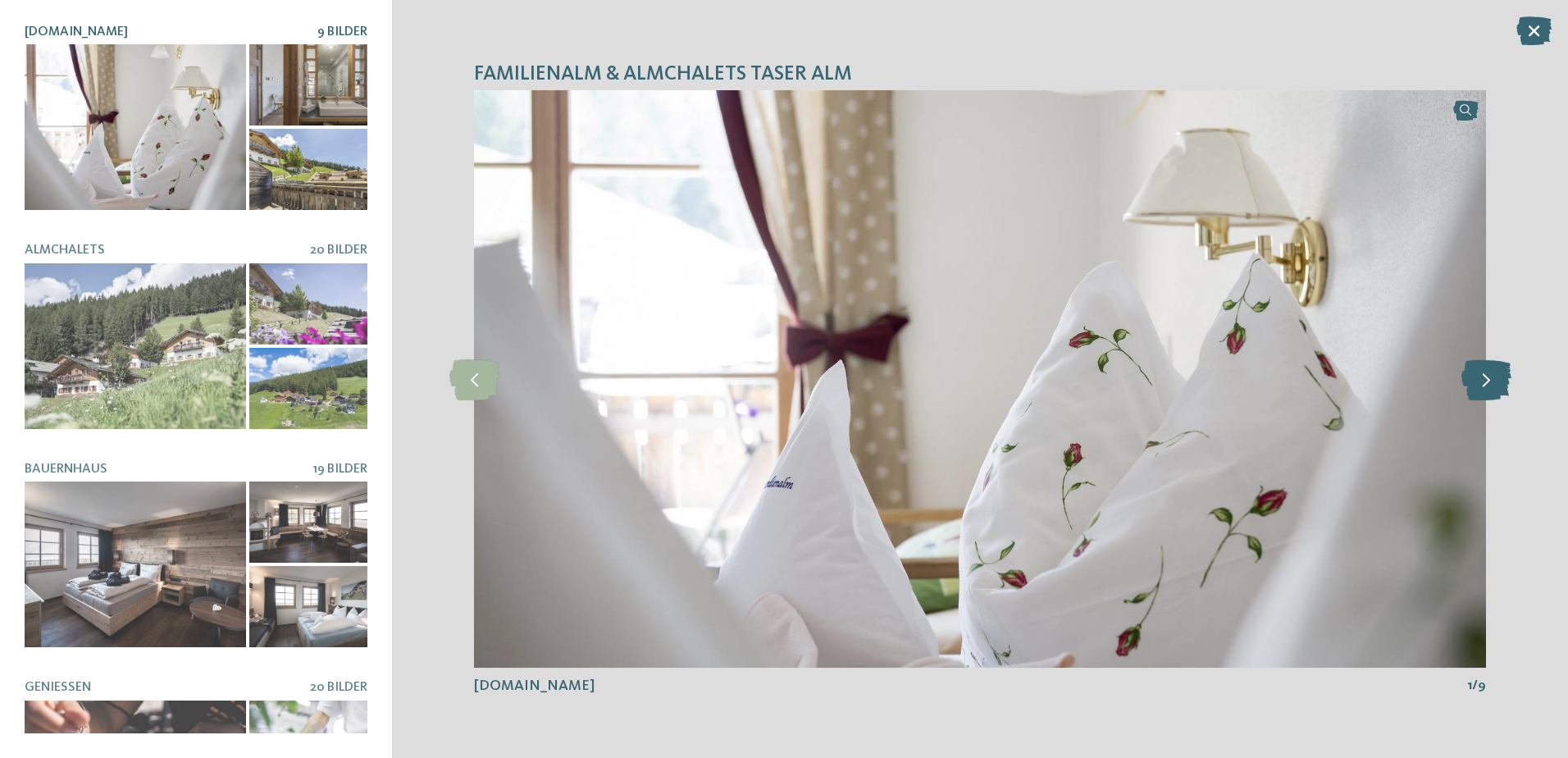
click at [1482, 375] on icon at bounding box center [1487, 379] width 50 height 41
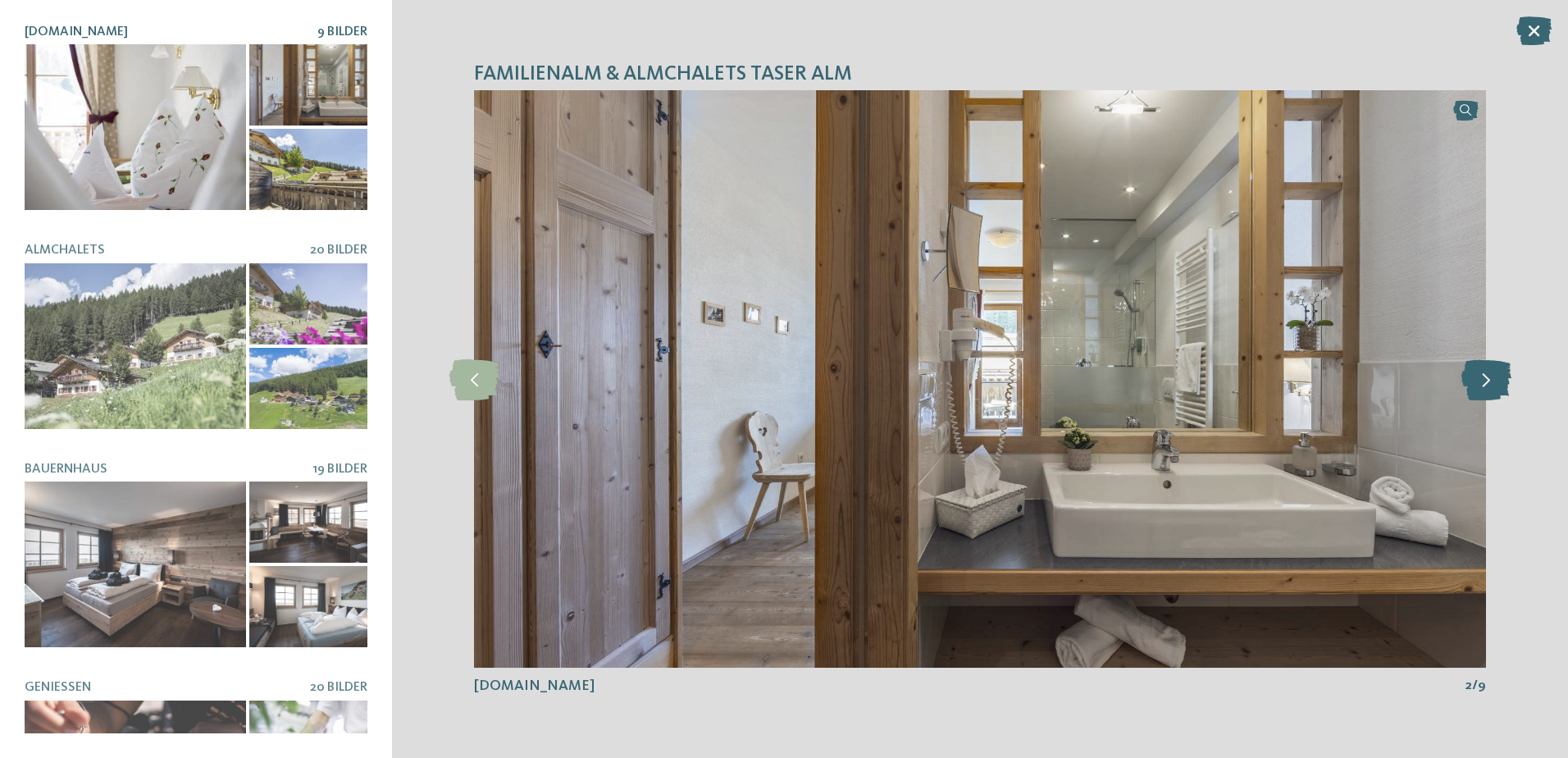
click at [1482, 375] on icon at bounding box center [1487, 379] width 50 height 41
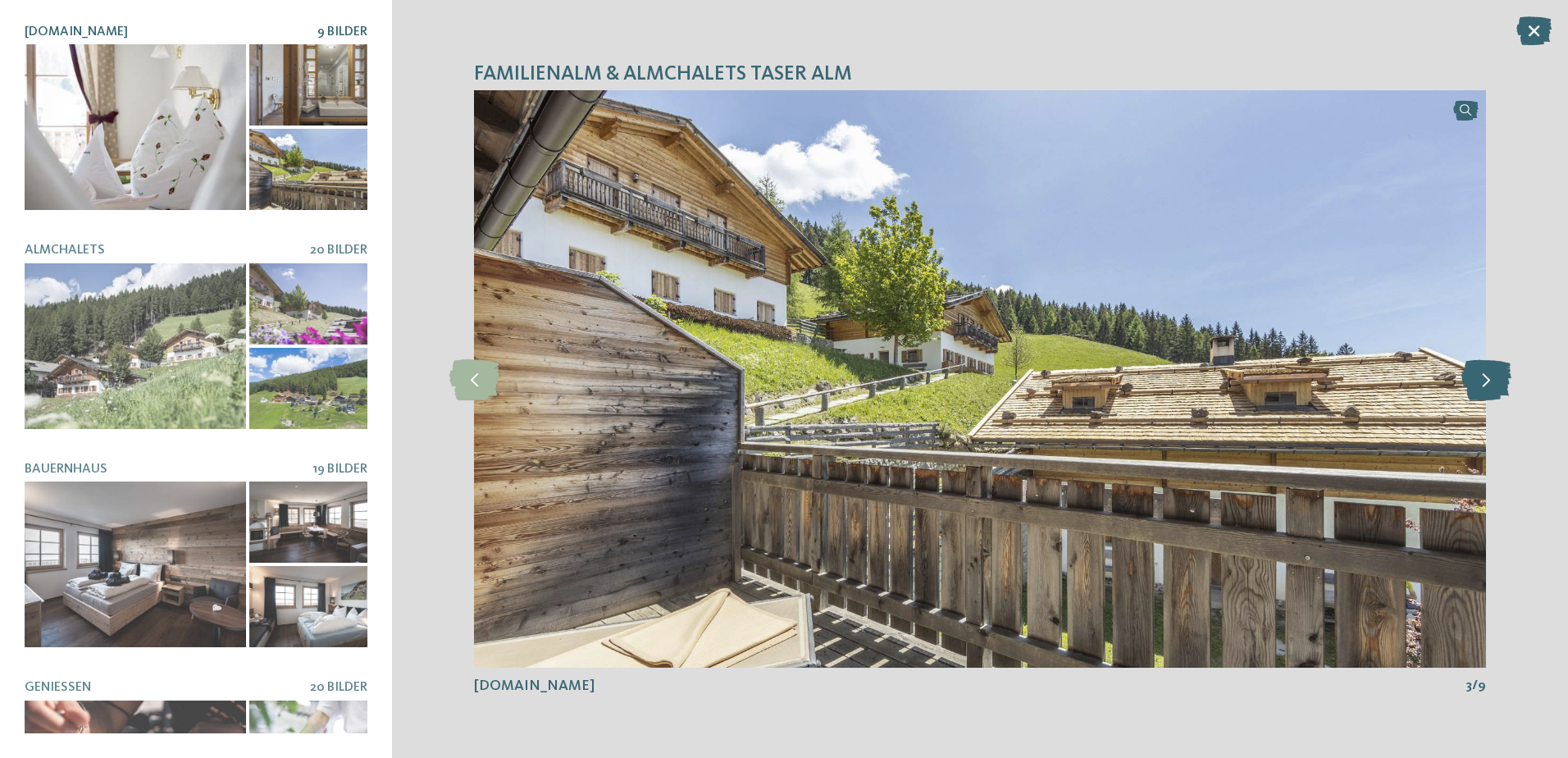
click at [1482, 375] on icon at bounding box center [1487, 379] width 50 height 41
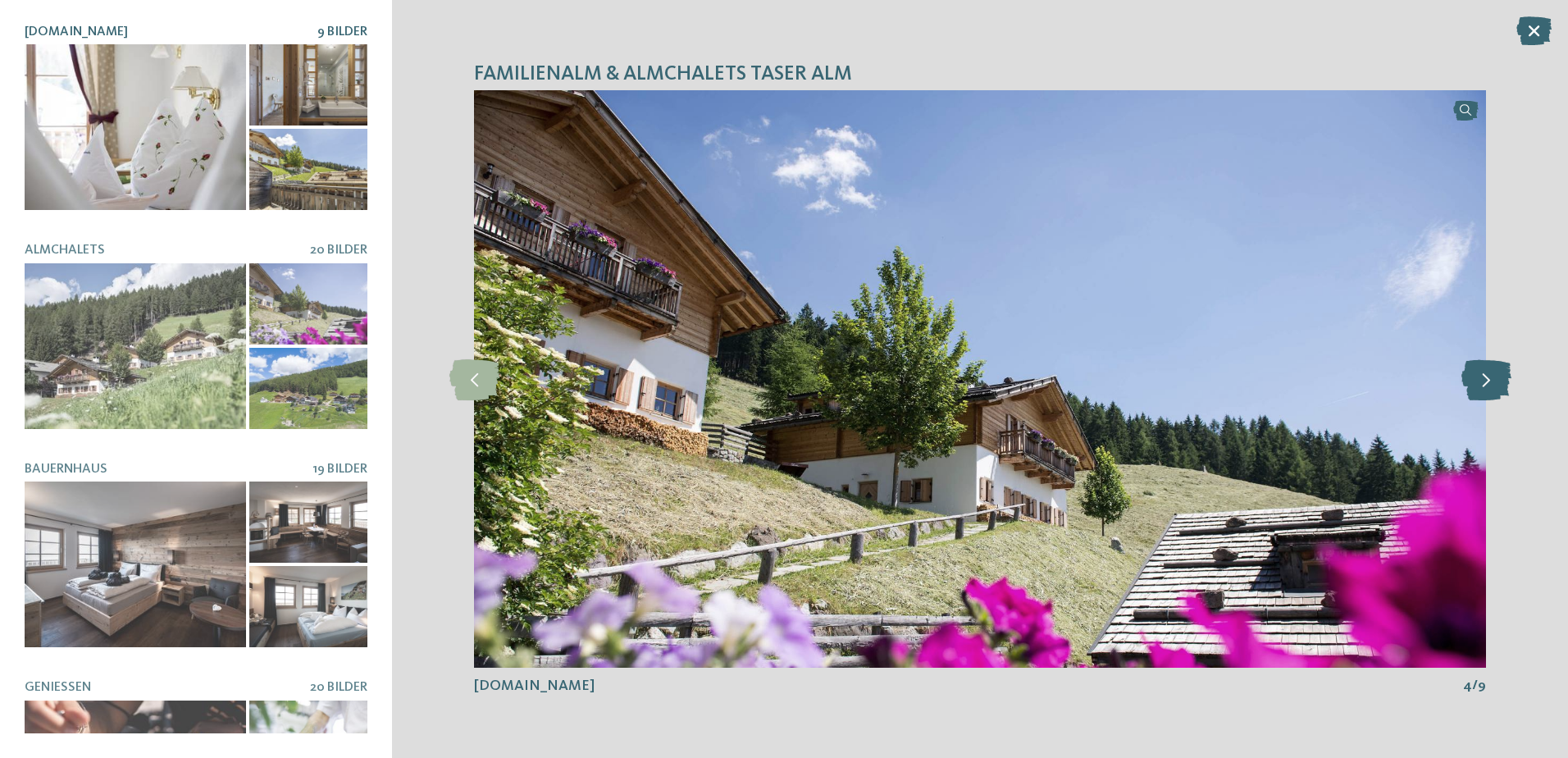
click at [1482, 375] on icon at bounding box center [1487, 379] width 50 height 41
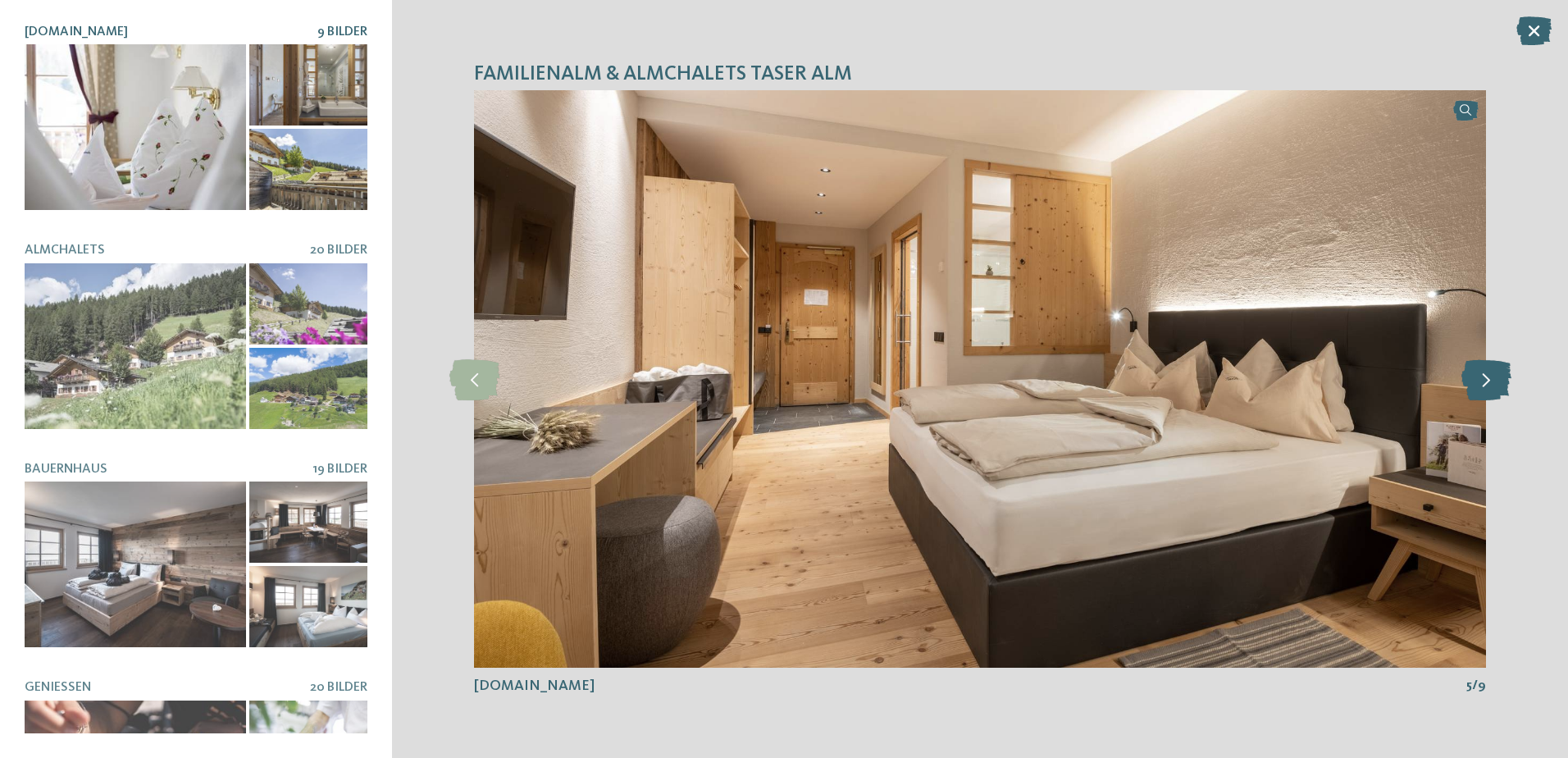
click at [1482, 375] on icon at bounding box center [1487, 379] width 50 height 41
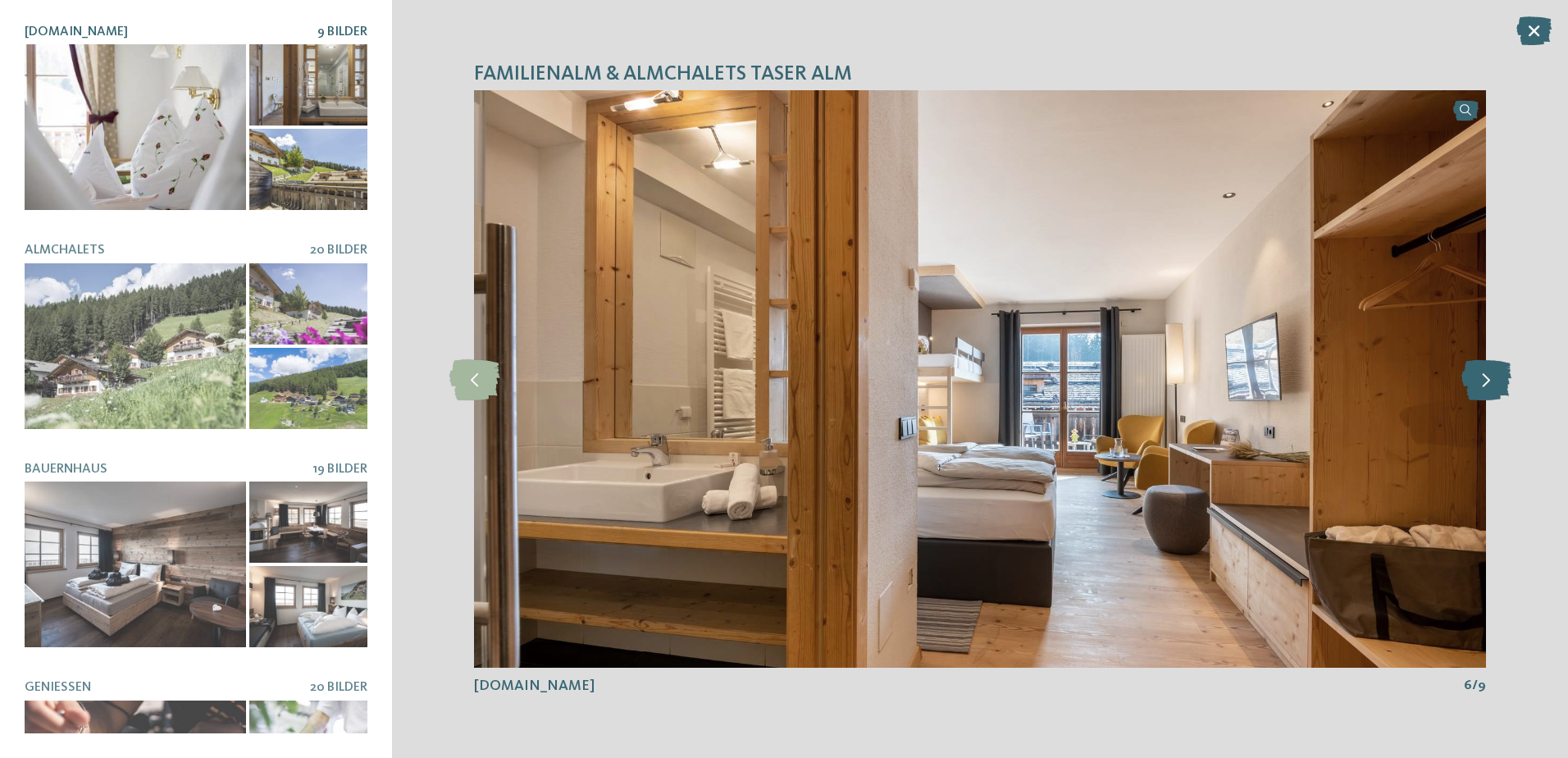
click at [1482, 375] on icon at bounding box center [1487, 379] width 50 height 41
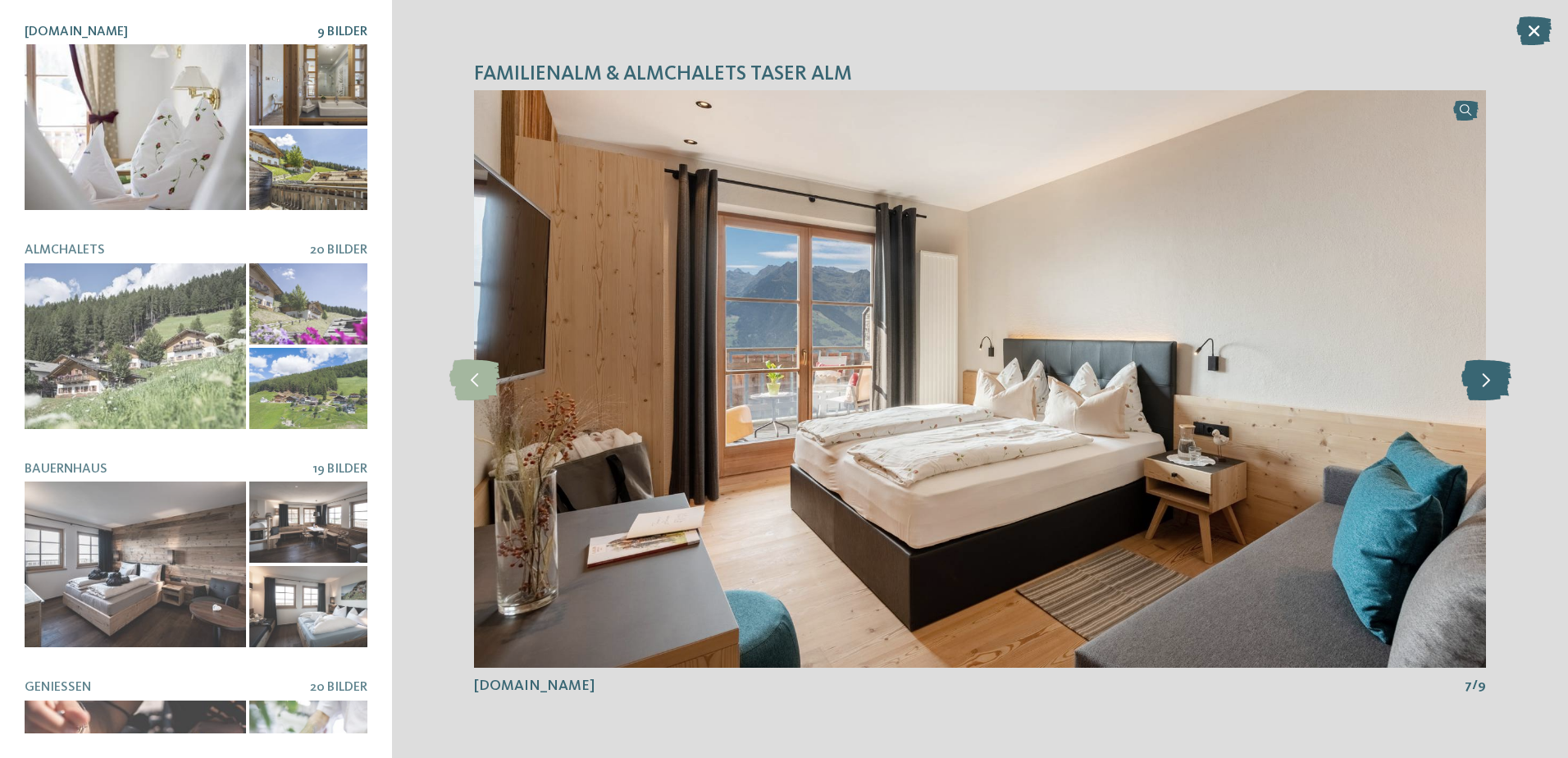
click at [1482, 375] on icon at bounding box center [1487, 379] width 50 height 41
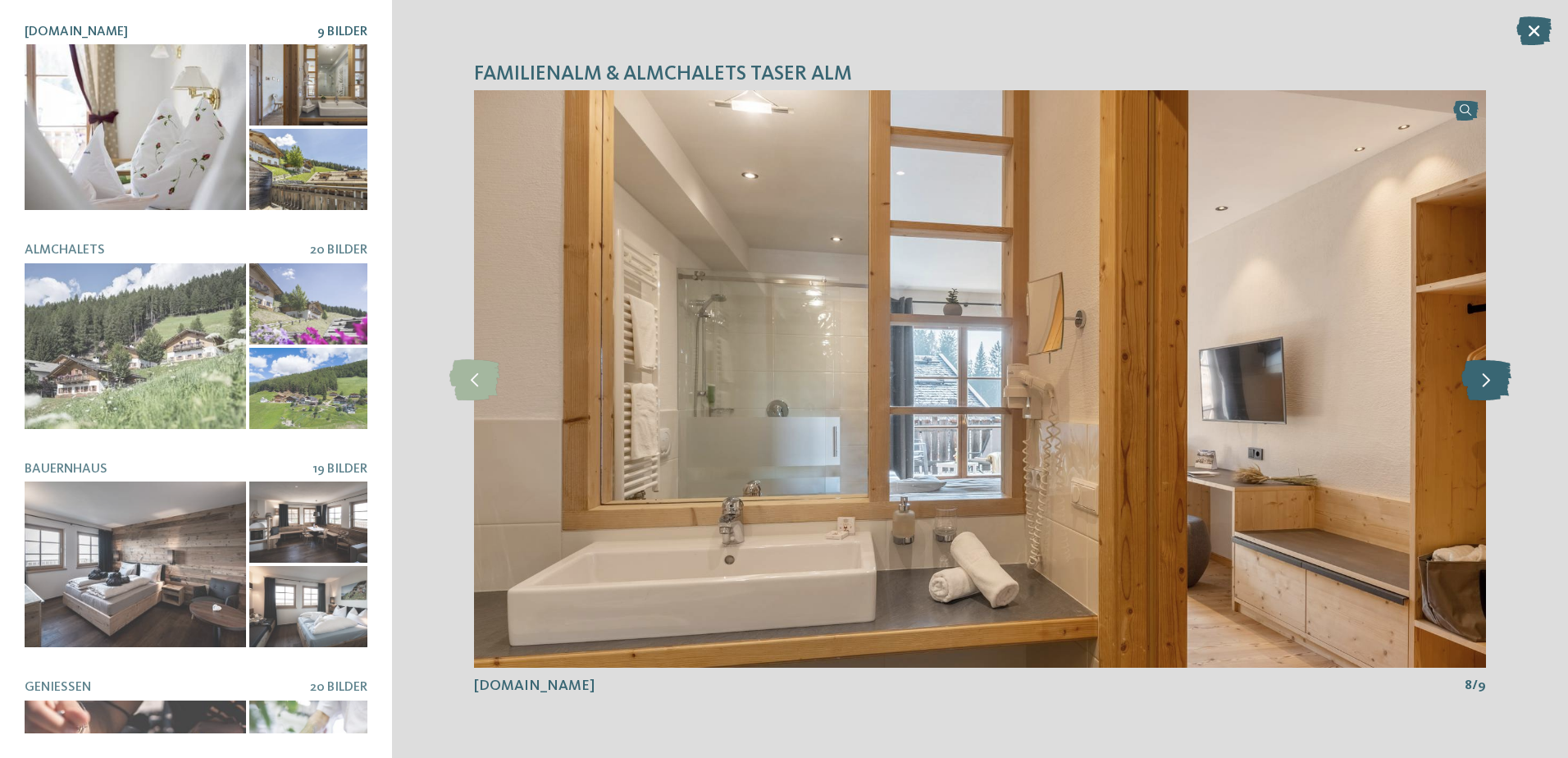
click at [1482, 375] on icon at bounding box center [1487, 379] width 50 height 41
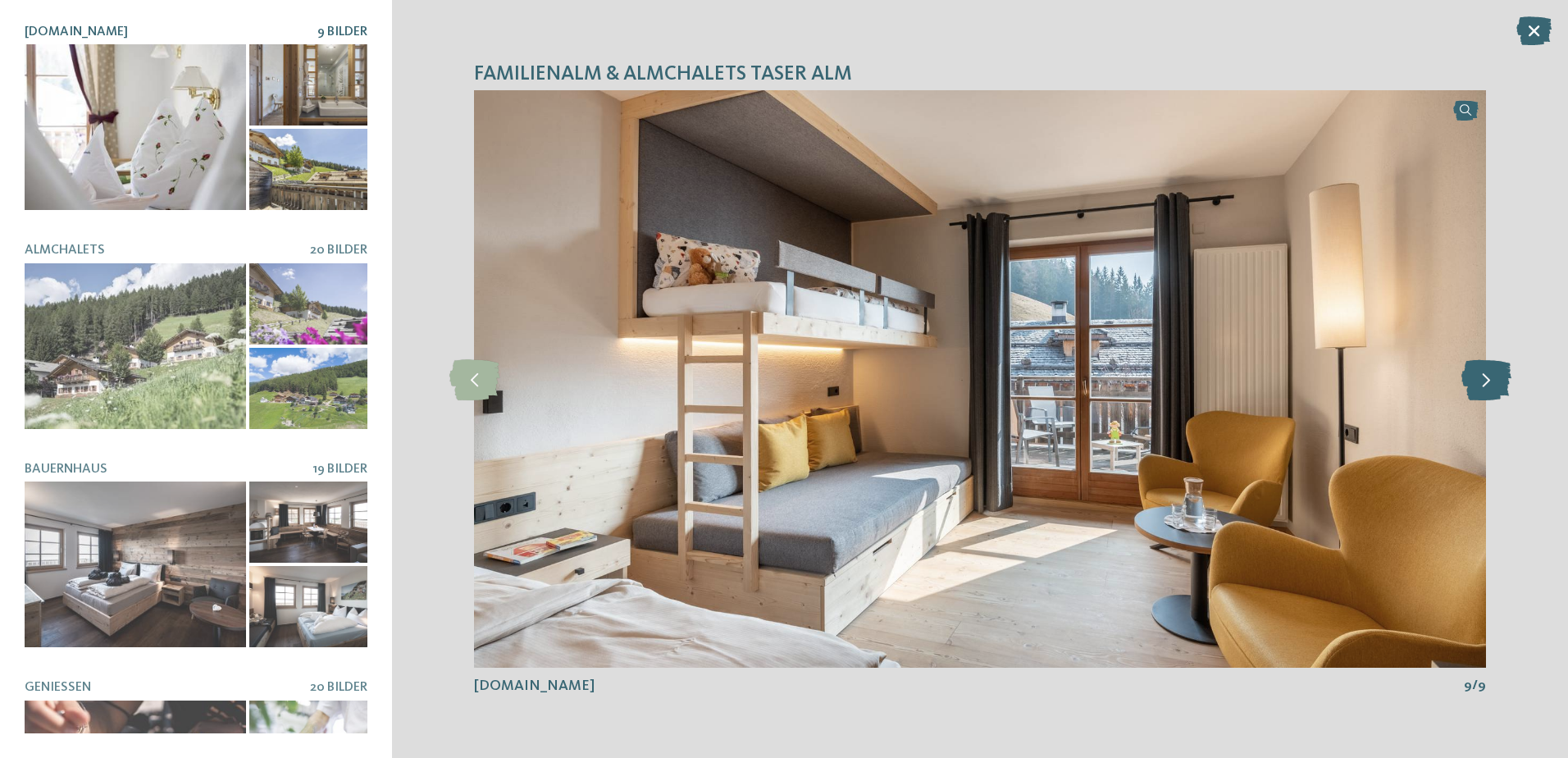
click at [1482, 375] on icon at bounding box center [1487, 379] width 50 height 41
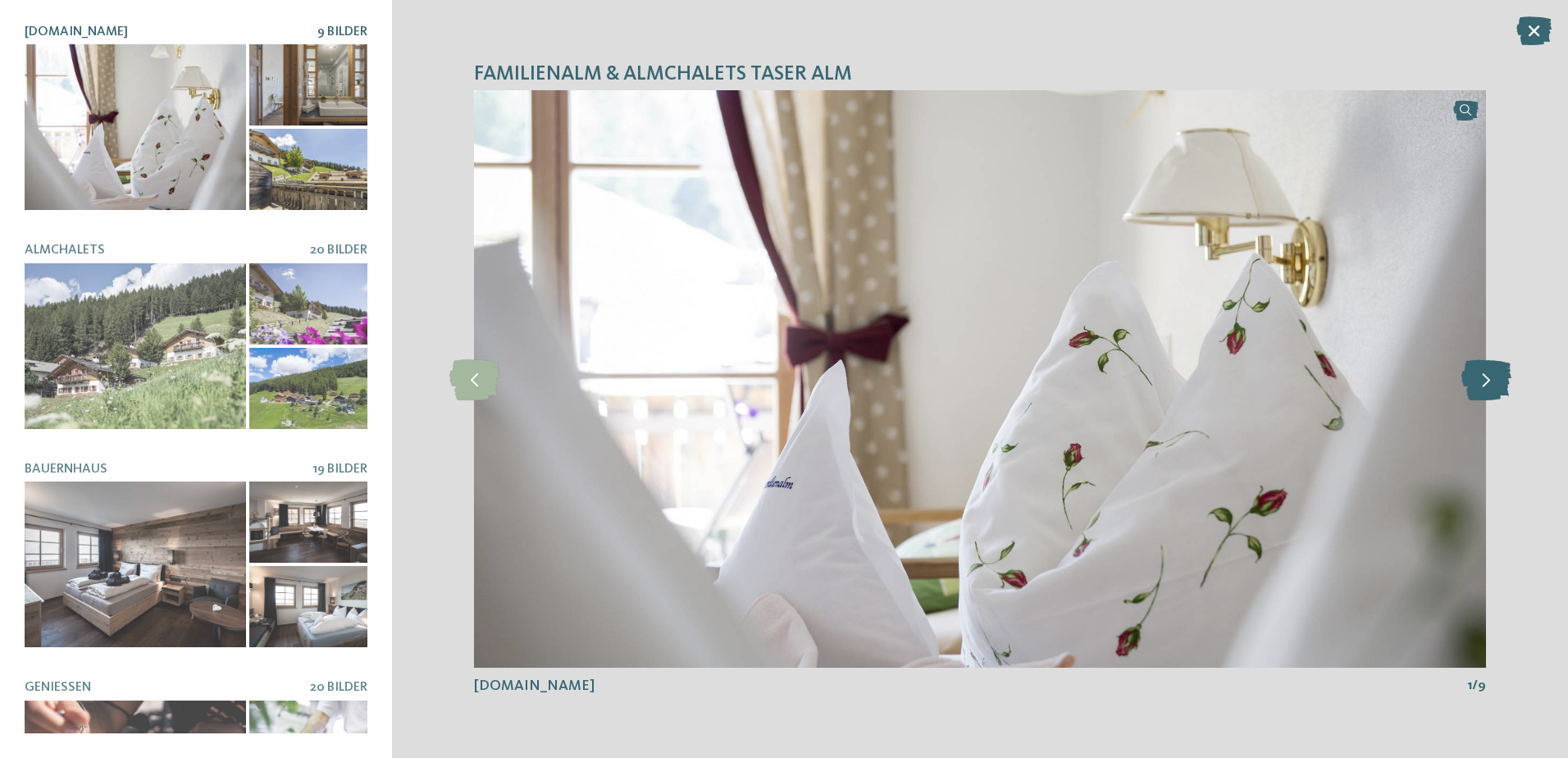
click at [1482, 375] on icon at bounding box center [1487, 379] width 50 height 41
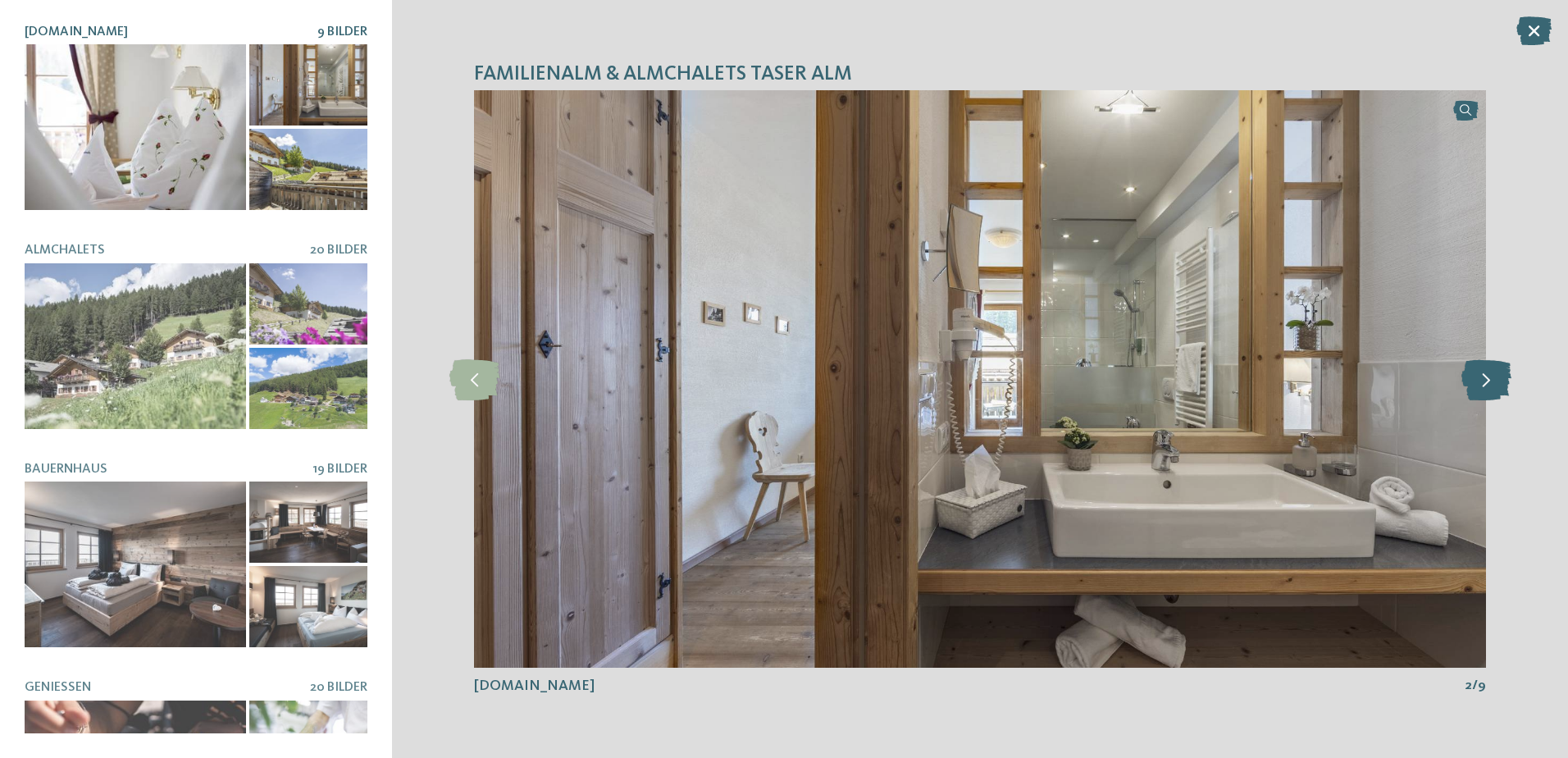
click at [1482, 375] on icon at bounding box center [1487, 379] width 50 height 41
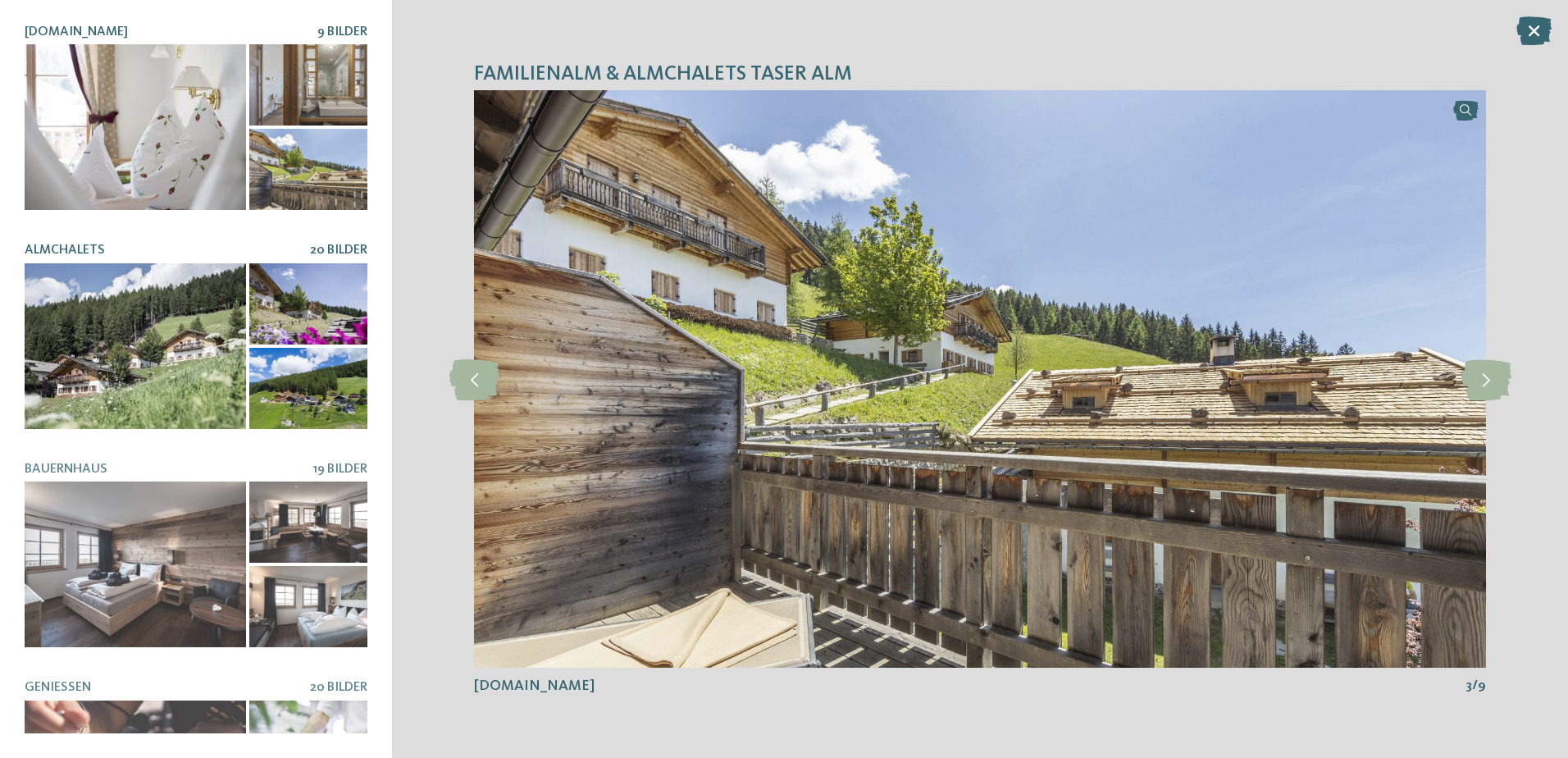
click at [155, 322] on div at bounding box center [135, 346] width 221 height 165
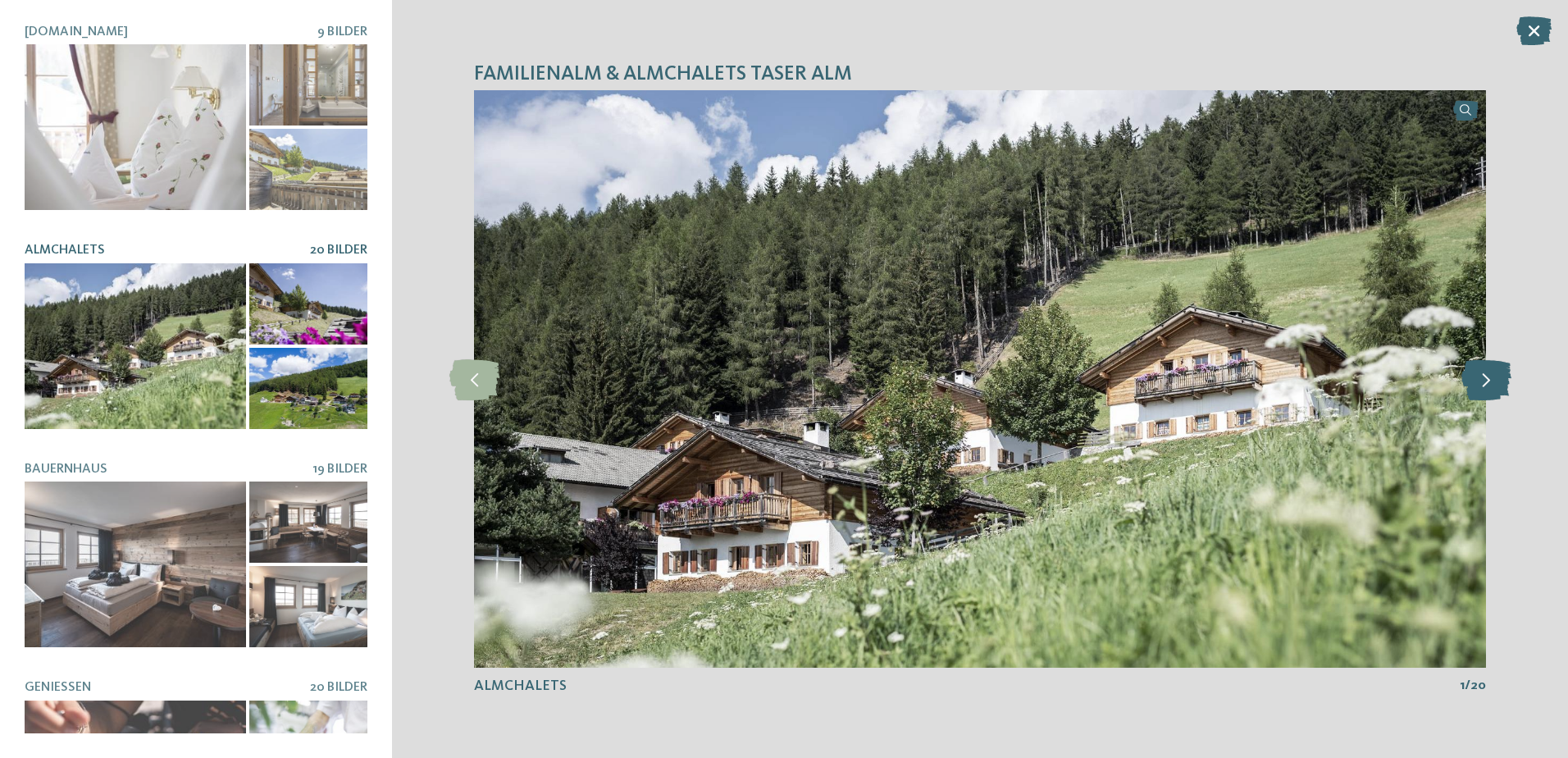
click at [1475, 388] on icon at bounding box center [1487, 379] width 50 height 41
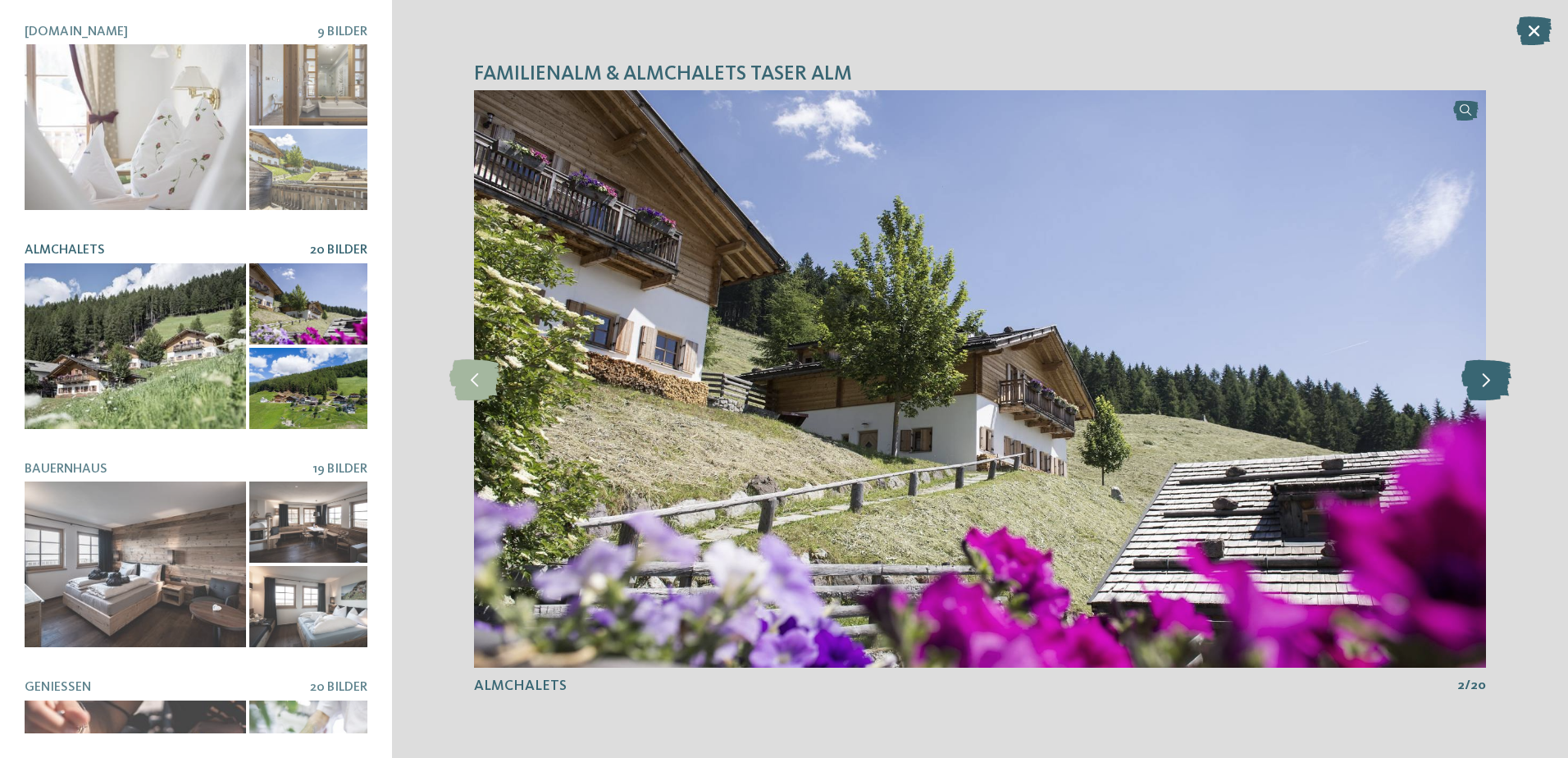
click at [1475, 388] on icon at bounding box center [1487, 379] width 50 height 41
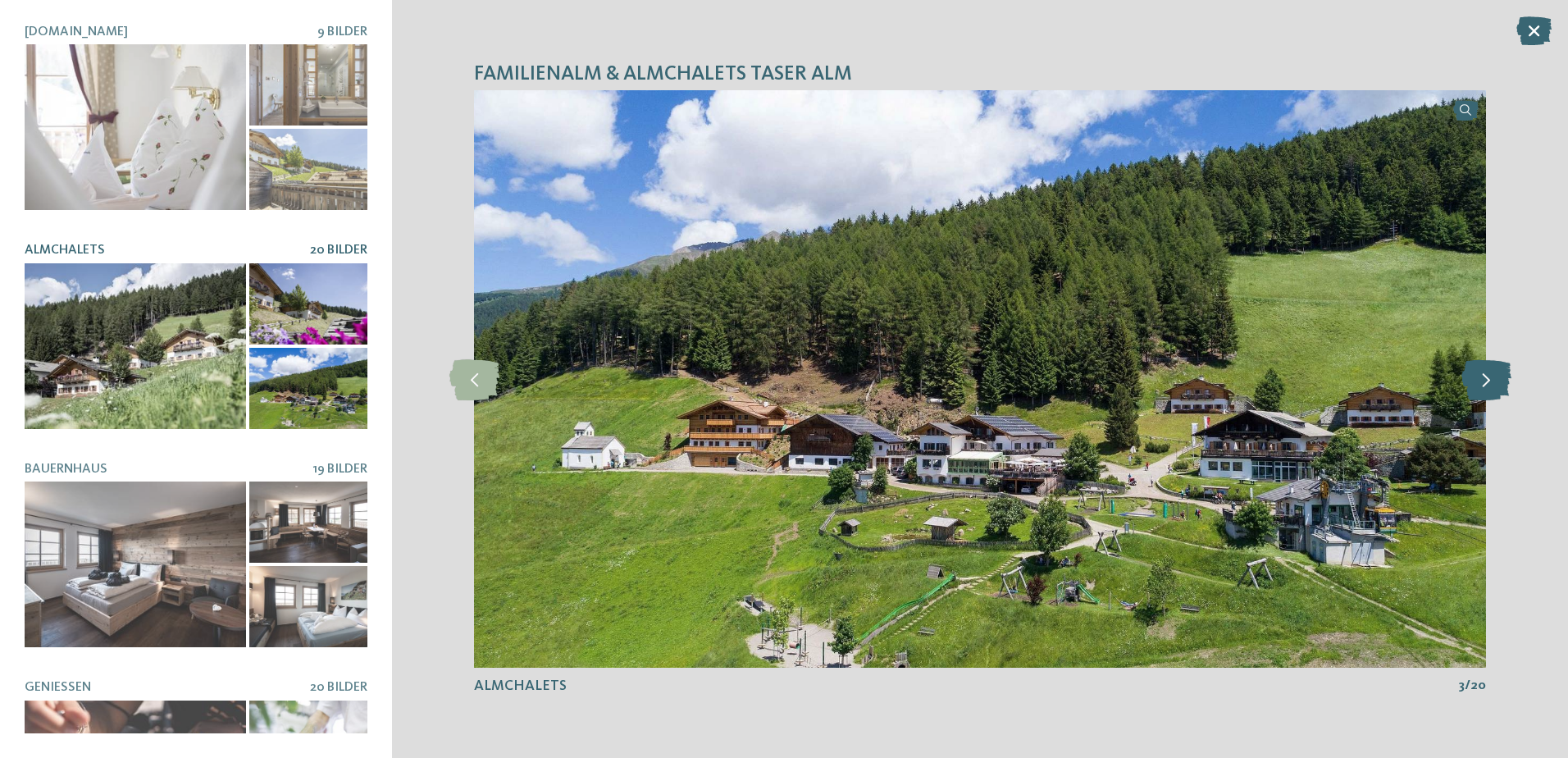
click at [1475, 388] on icon at bounding box center [1487, 379] width 50 height 41
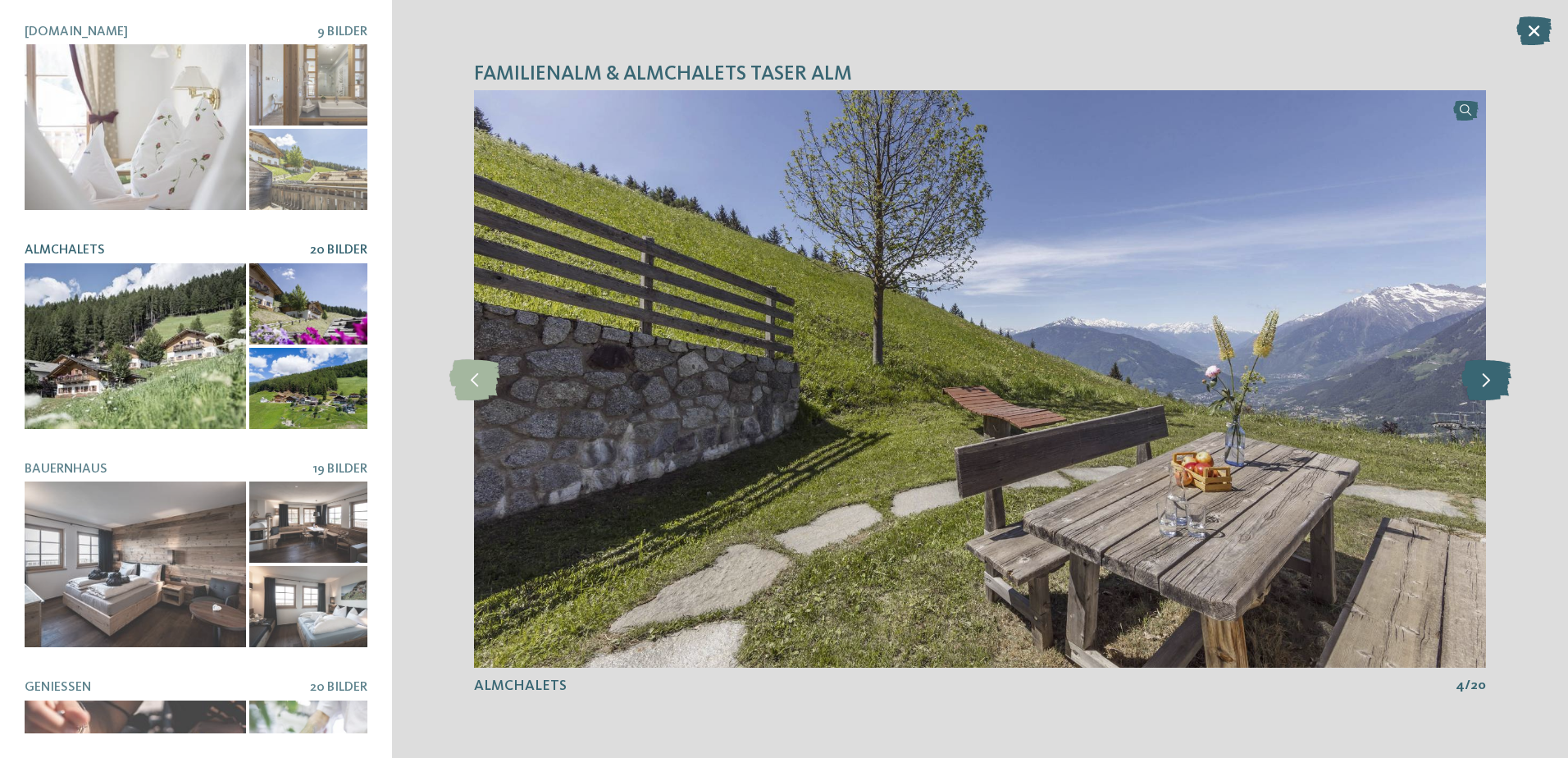
click at [1475, 388] on icon at bounding box center [1487, 379] width 50 height 41
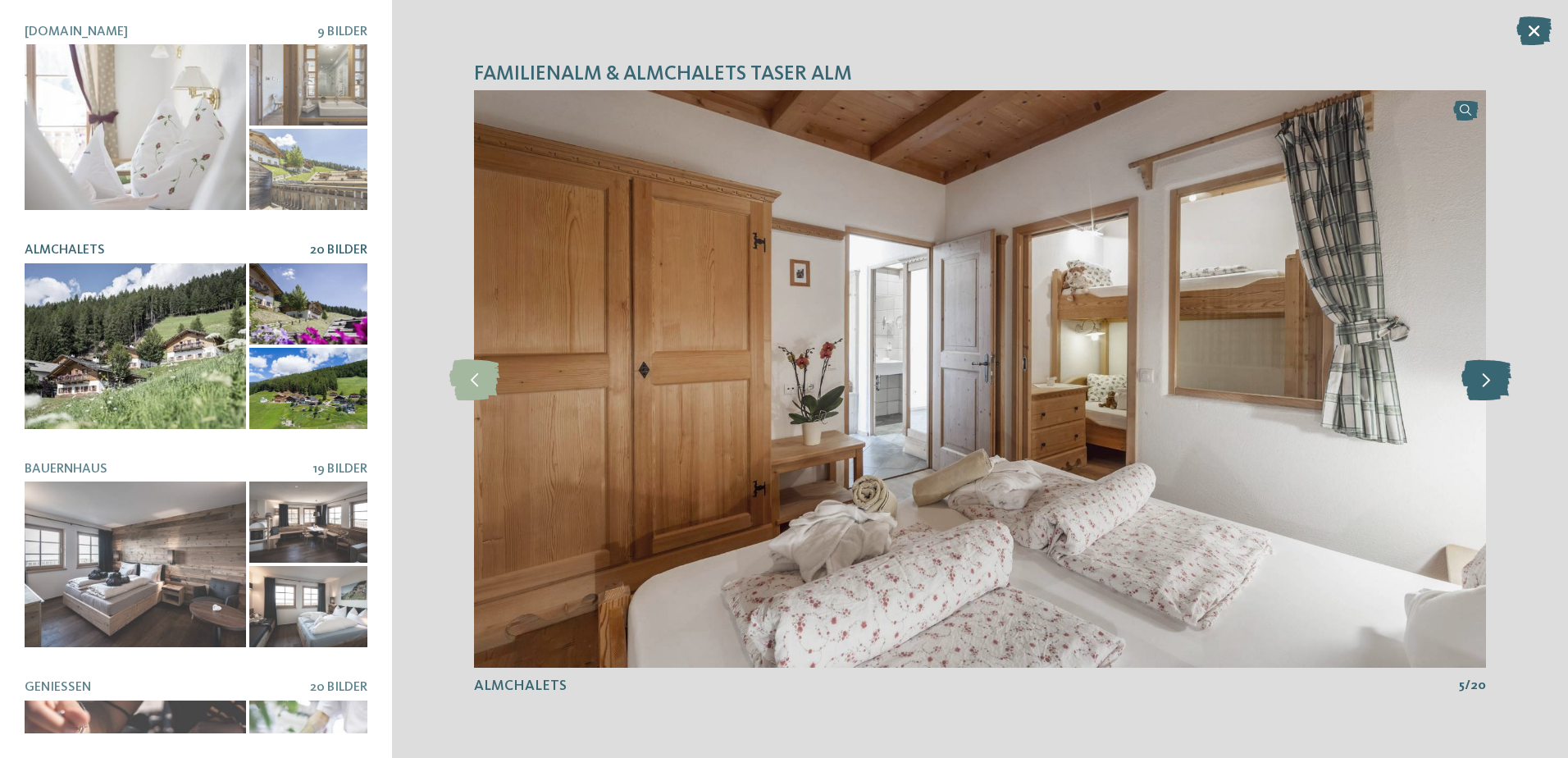
click at [1475, 388] on icon at bounding box center [1487, 379] width 50 height 41
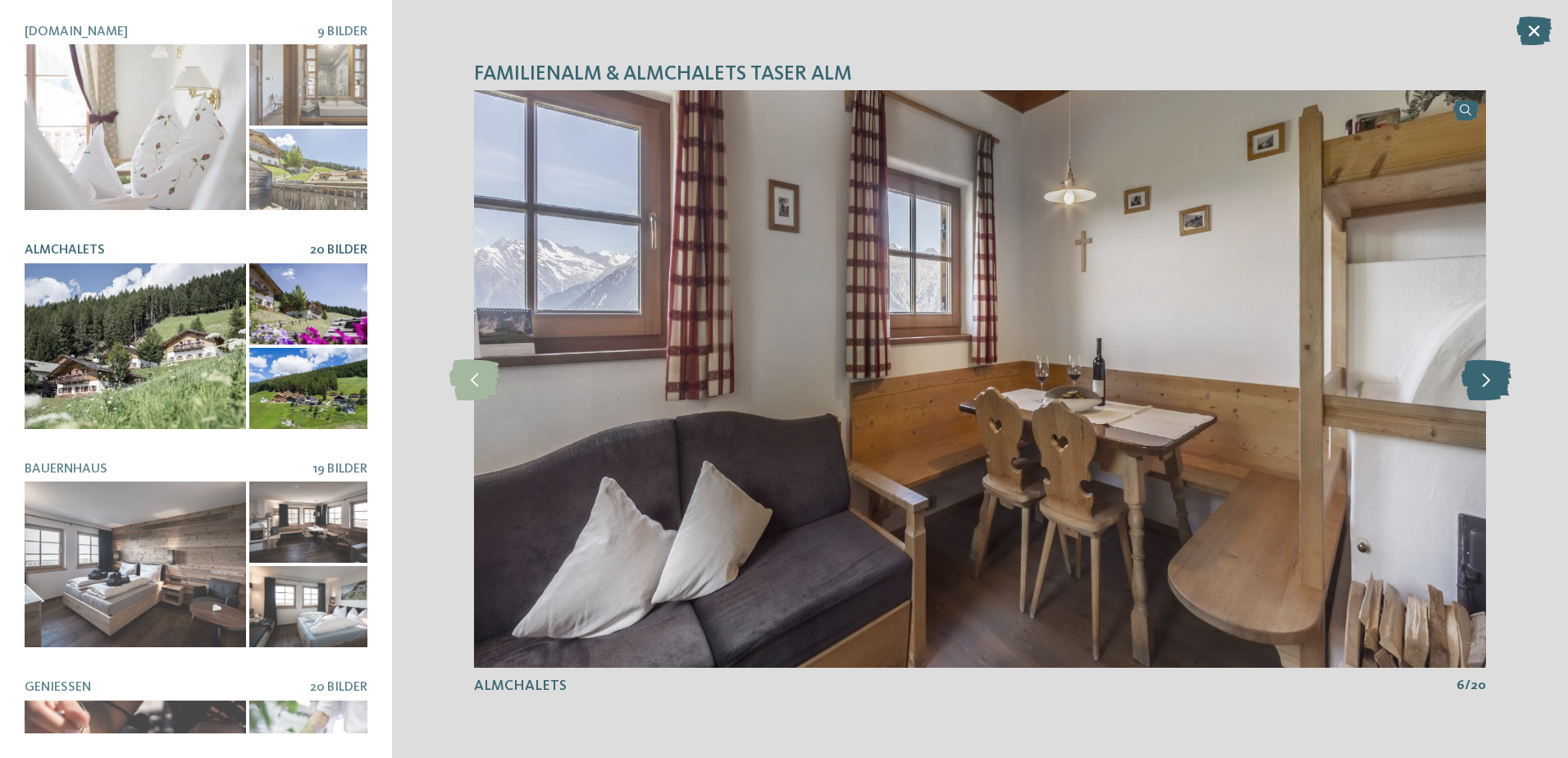
click at [1475, 388] on icon at bounding box center [1487, 379] width 50 height 41
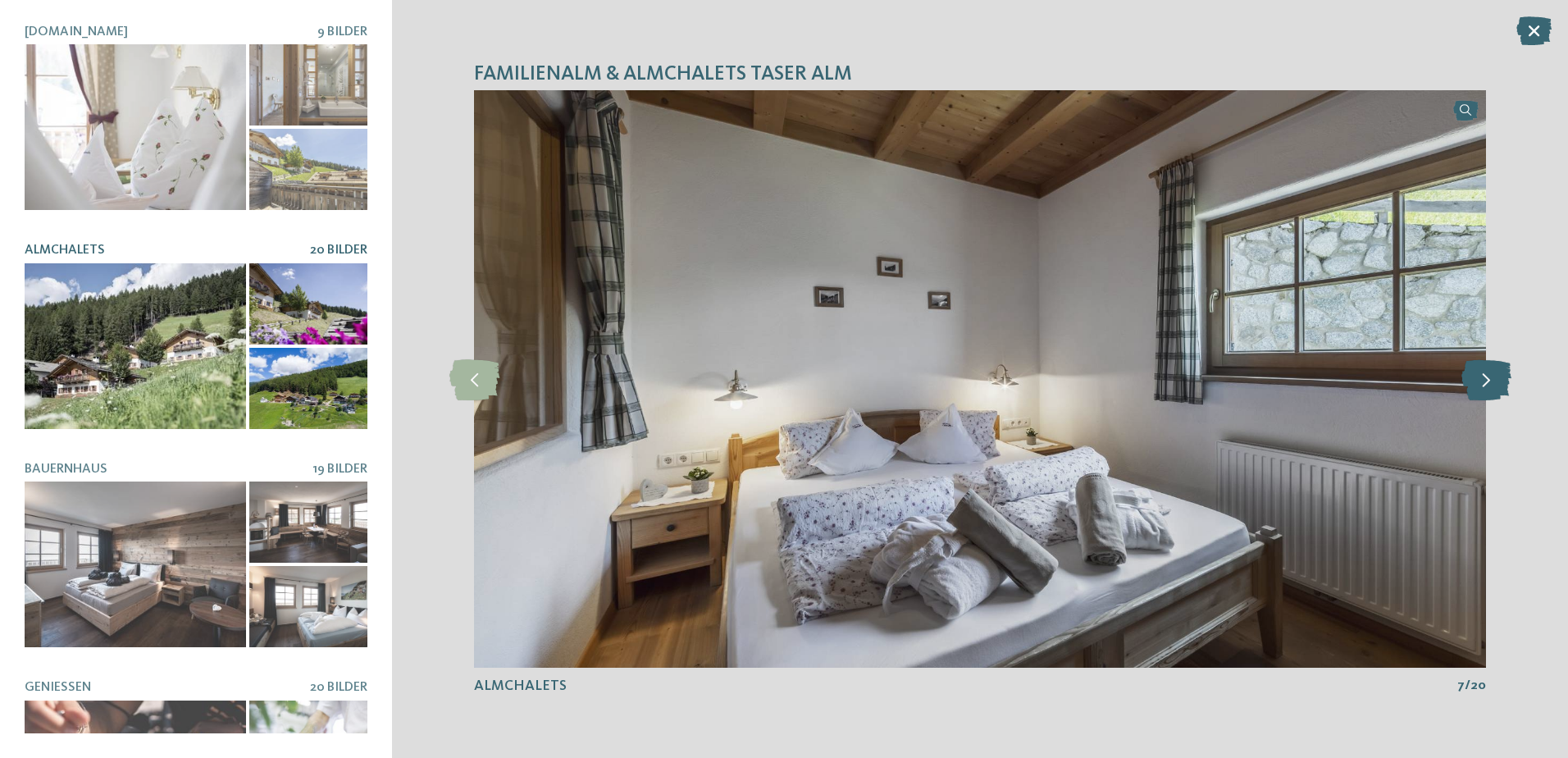
click at [1475, 388] on icon at bounding box center [1487, 379] width 50 height 41
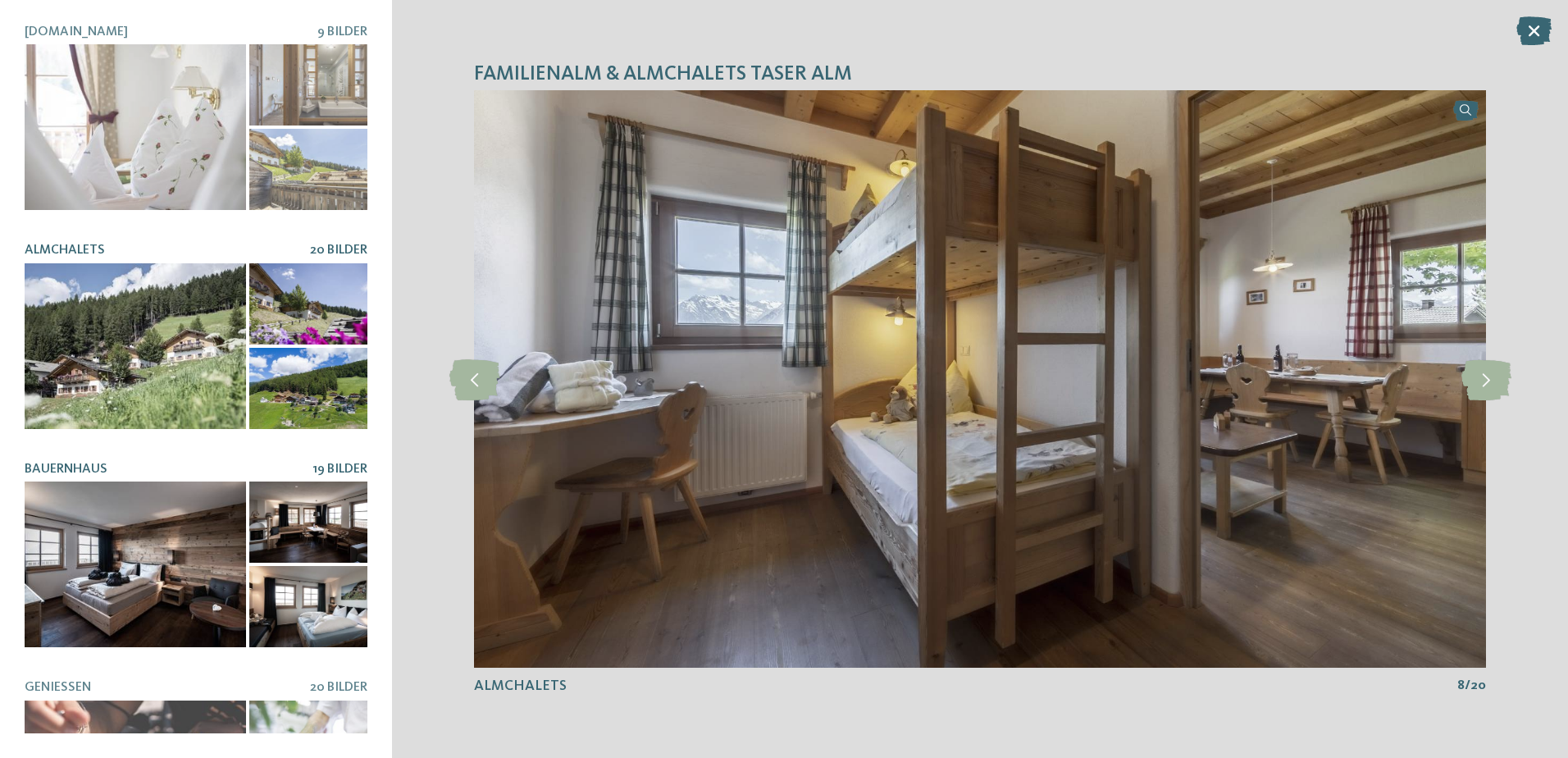
click at [165, 558] on div at bounding box center [135, 564] width 221 height 165
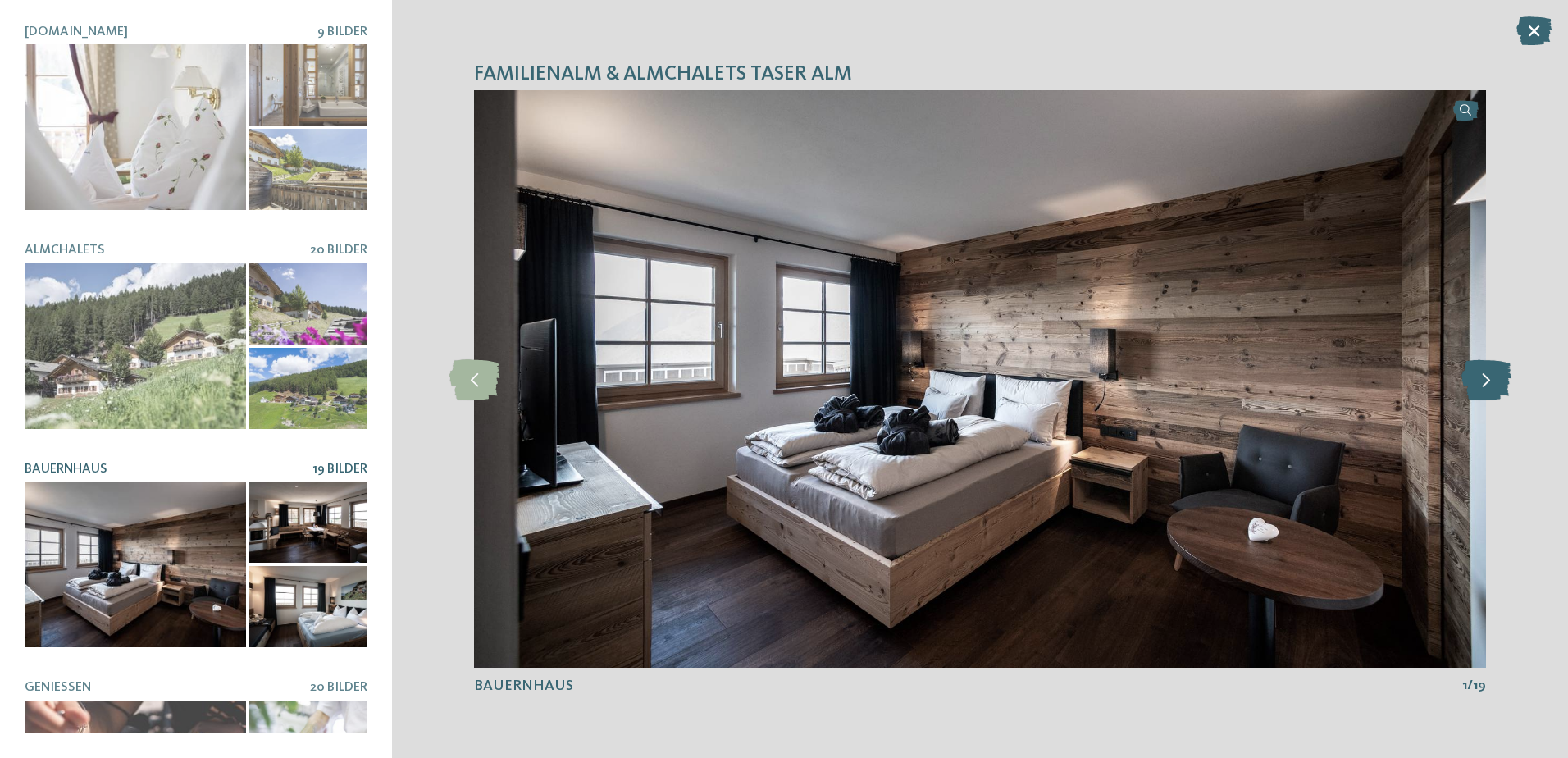
click at [1500, 370] on icon at bounding box center [1487, 379] width 50 height 41
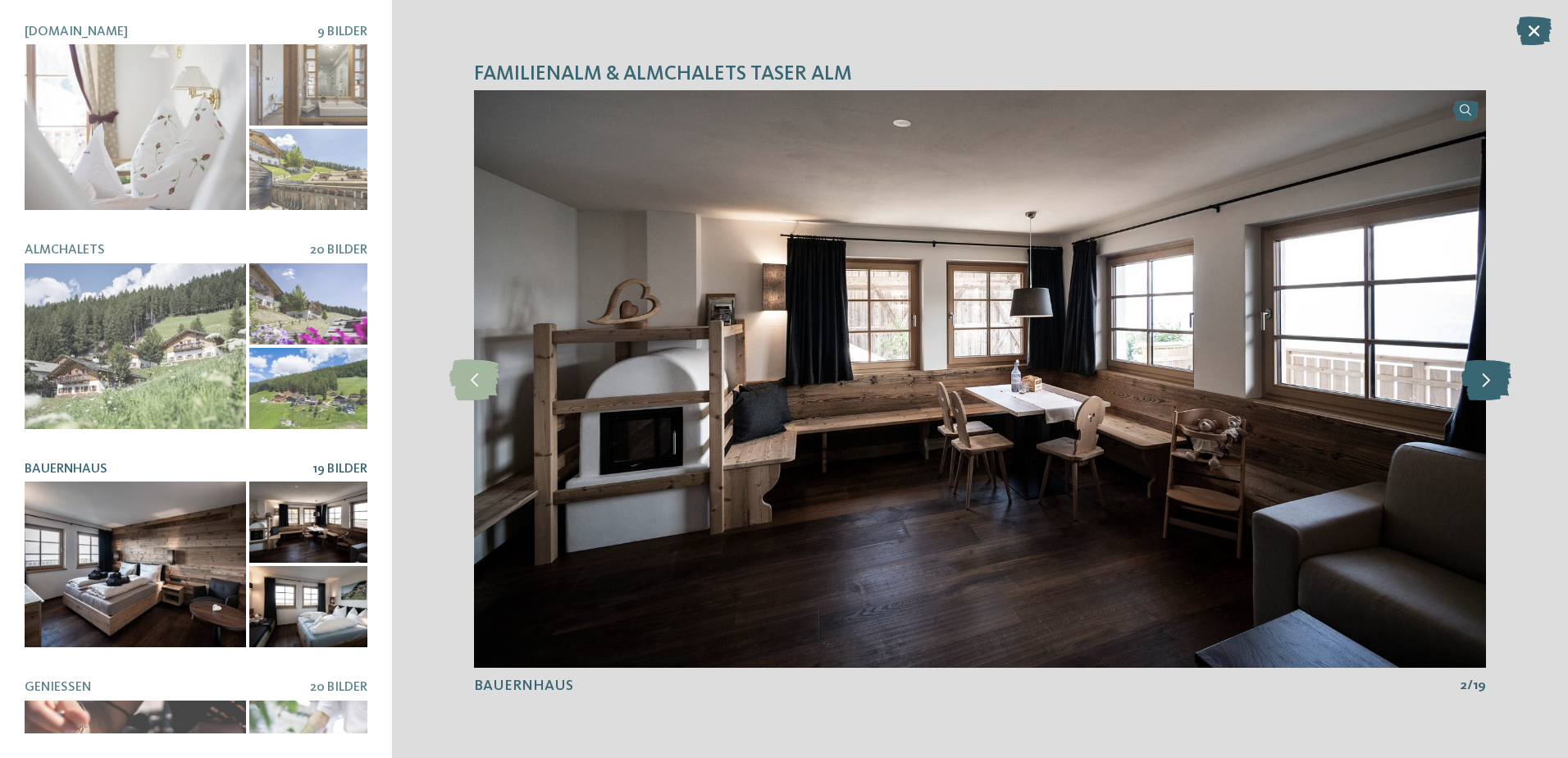
click at [1500, 370] on icon at bounding box center [1487, 379] width 50 height 41
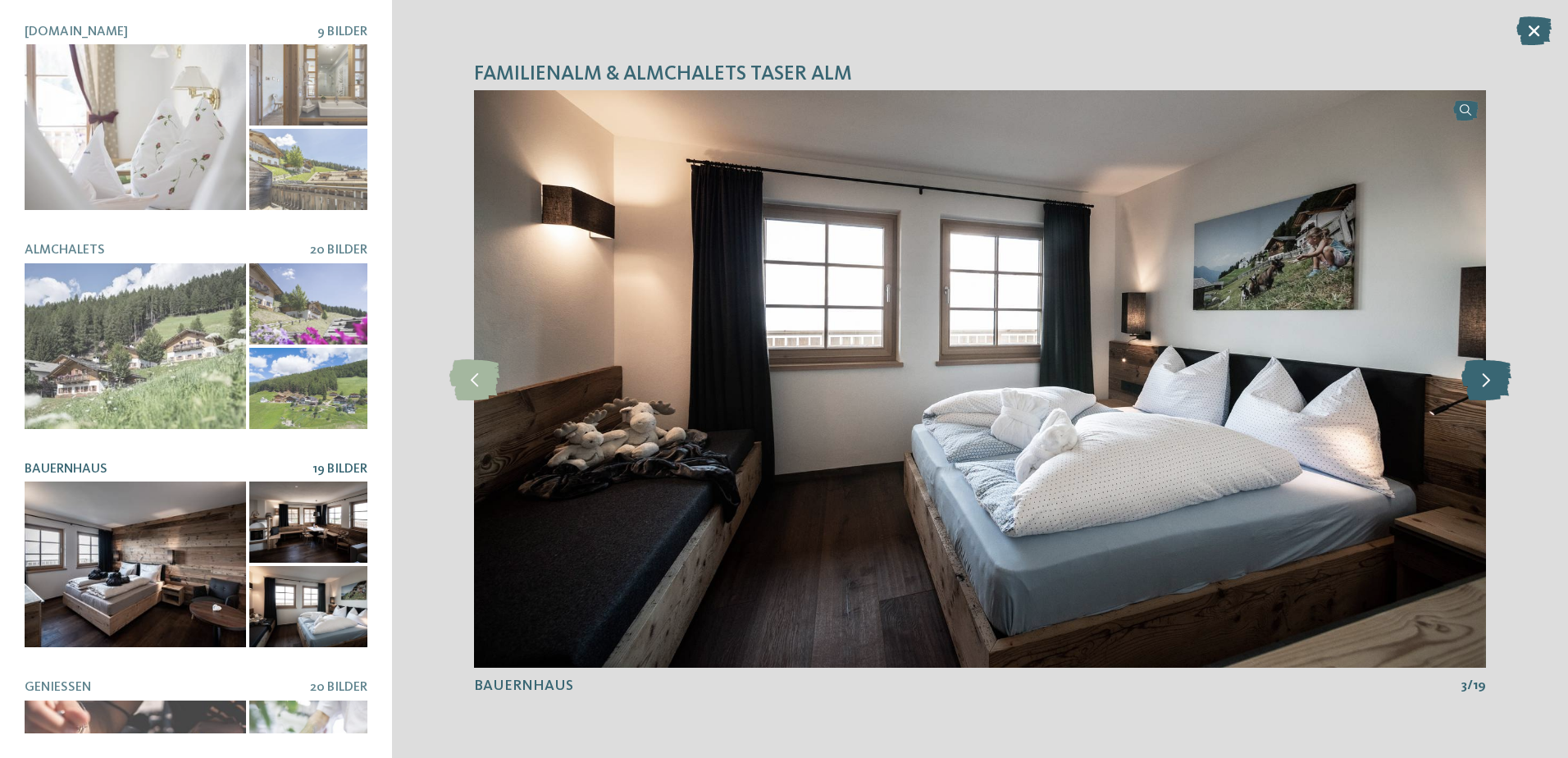
click at [1500, 370] on icon at bounding box center [1487, 379] width 50 height 41
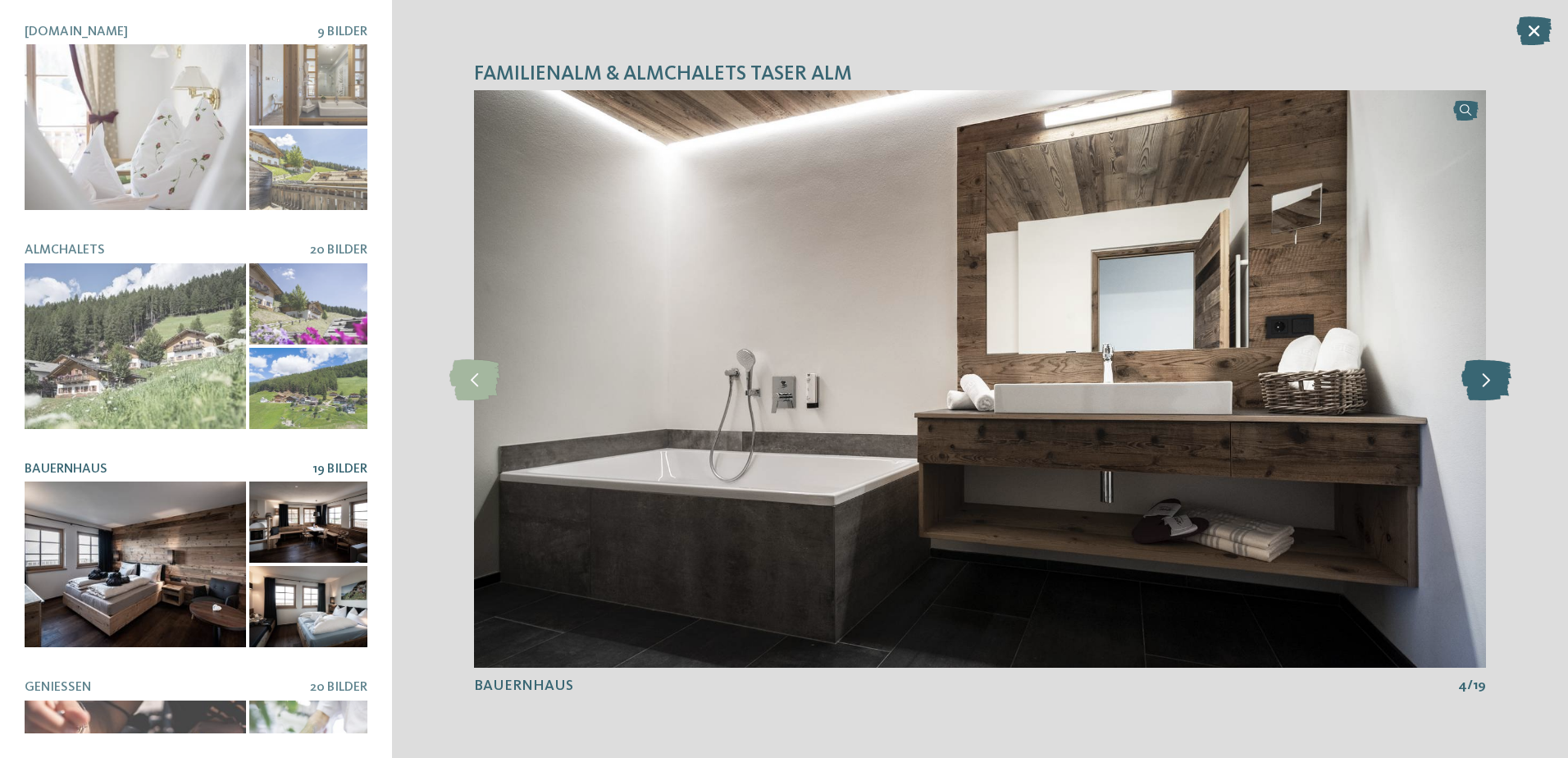
click at [1500, 370] on icon at bounding box center [1487, 379] width 50 height 41
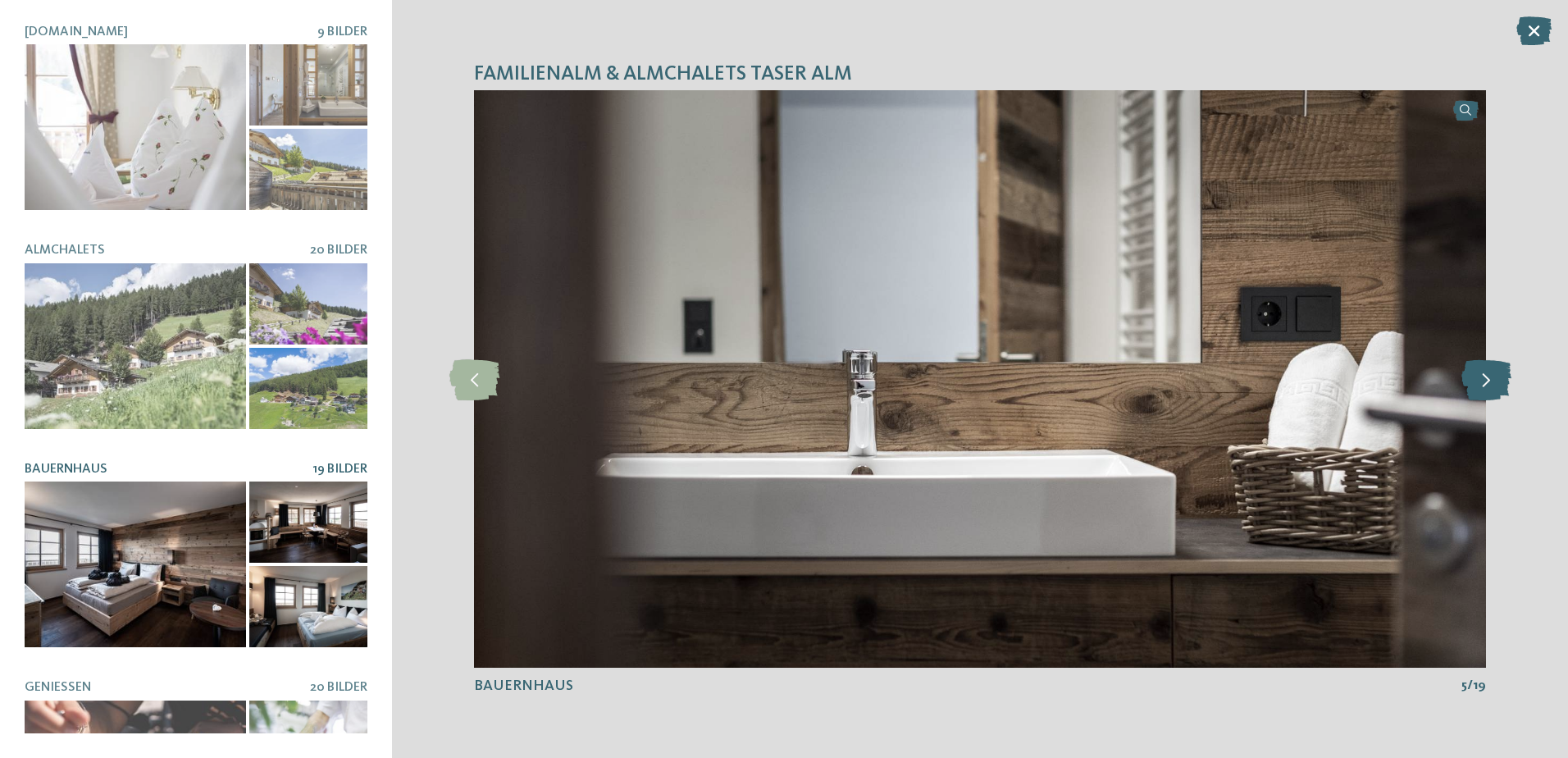
click at [1500, 370] on icon at bounding box center [1487, 379] width 50 height 41
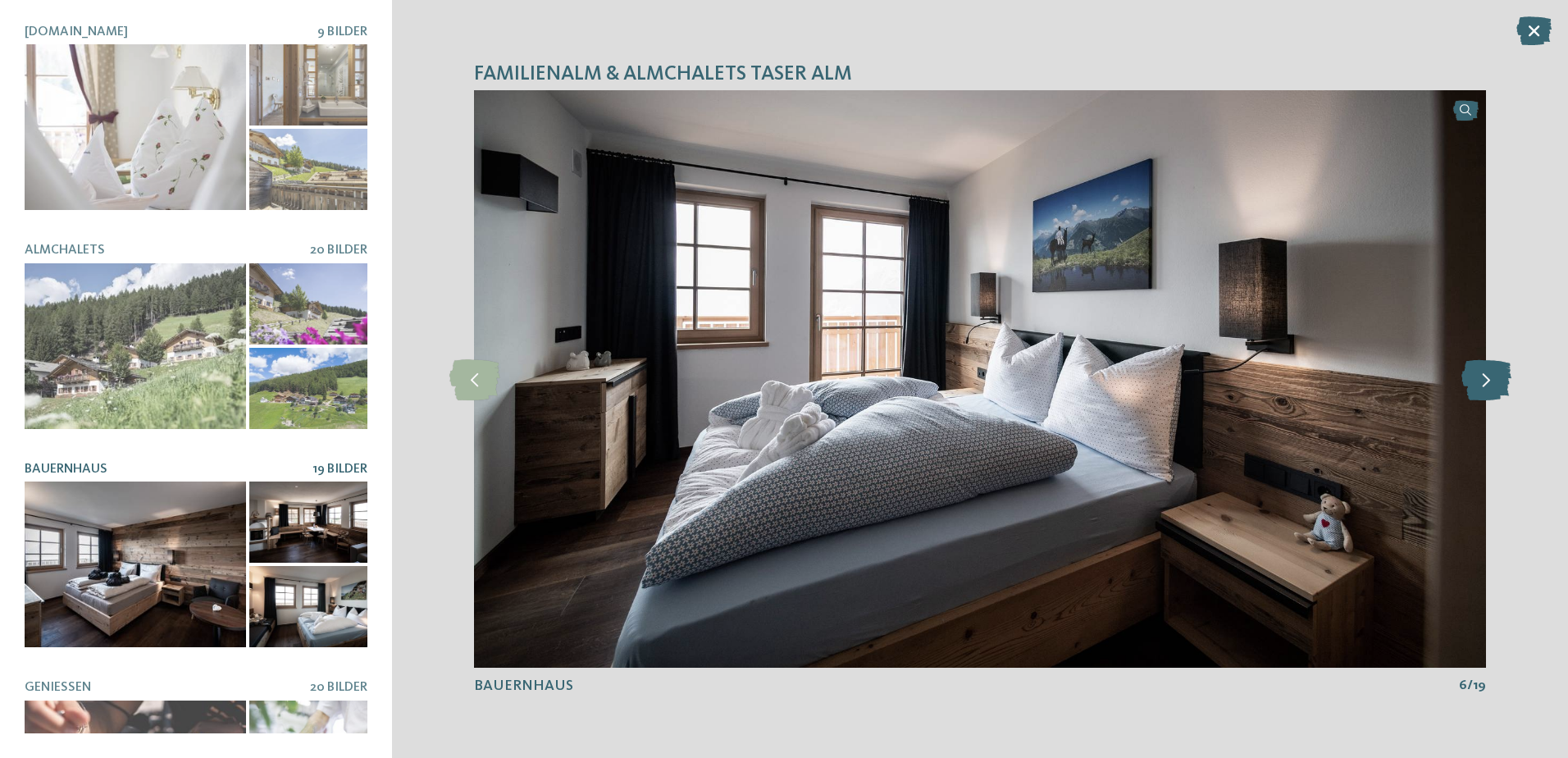
click at [1500, 370] on icon at bounding box center [1487, 379] width 50 height 41
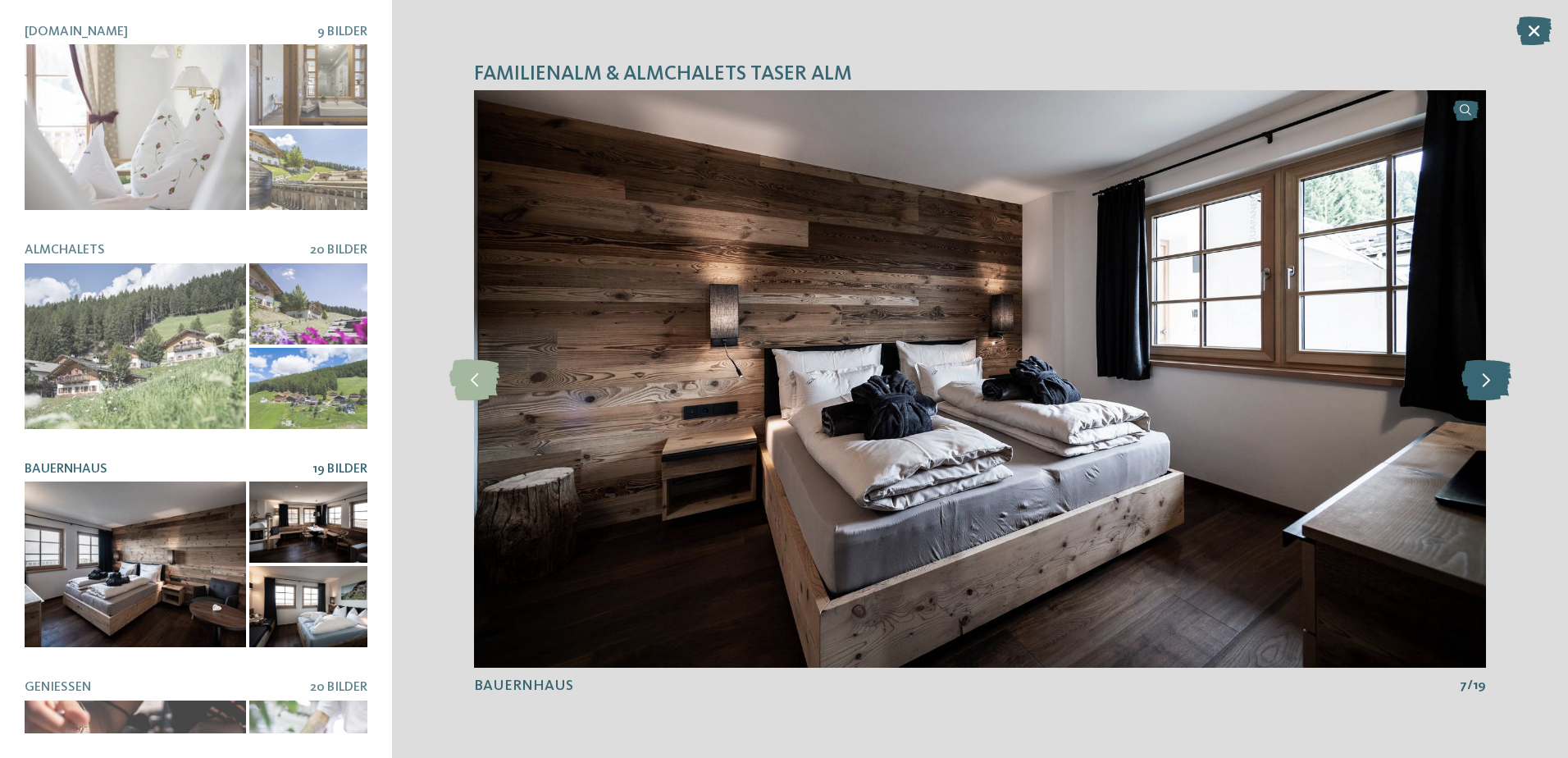
click at [1500, 370] on icon at bounding box center [1487, 379] width 50 height 41
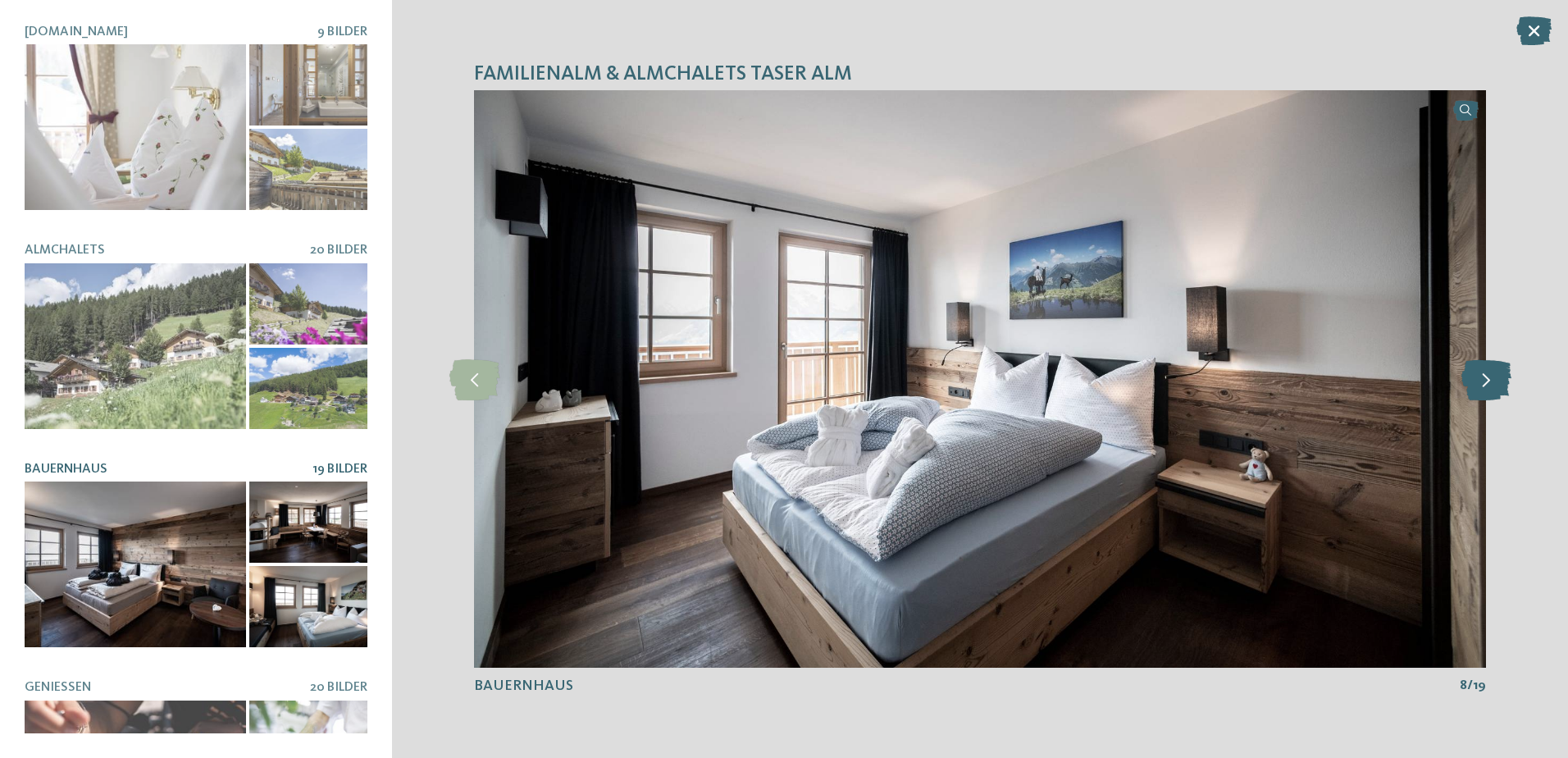
click at [1500, 370] on icon at bounding box center [1487, 379] width 50 height 41
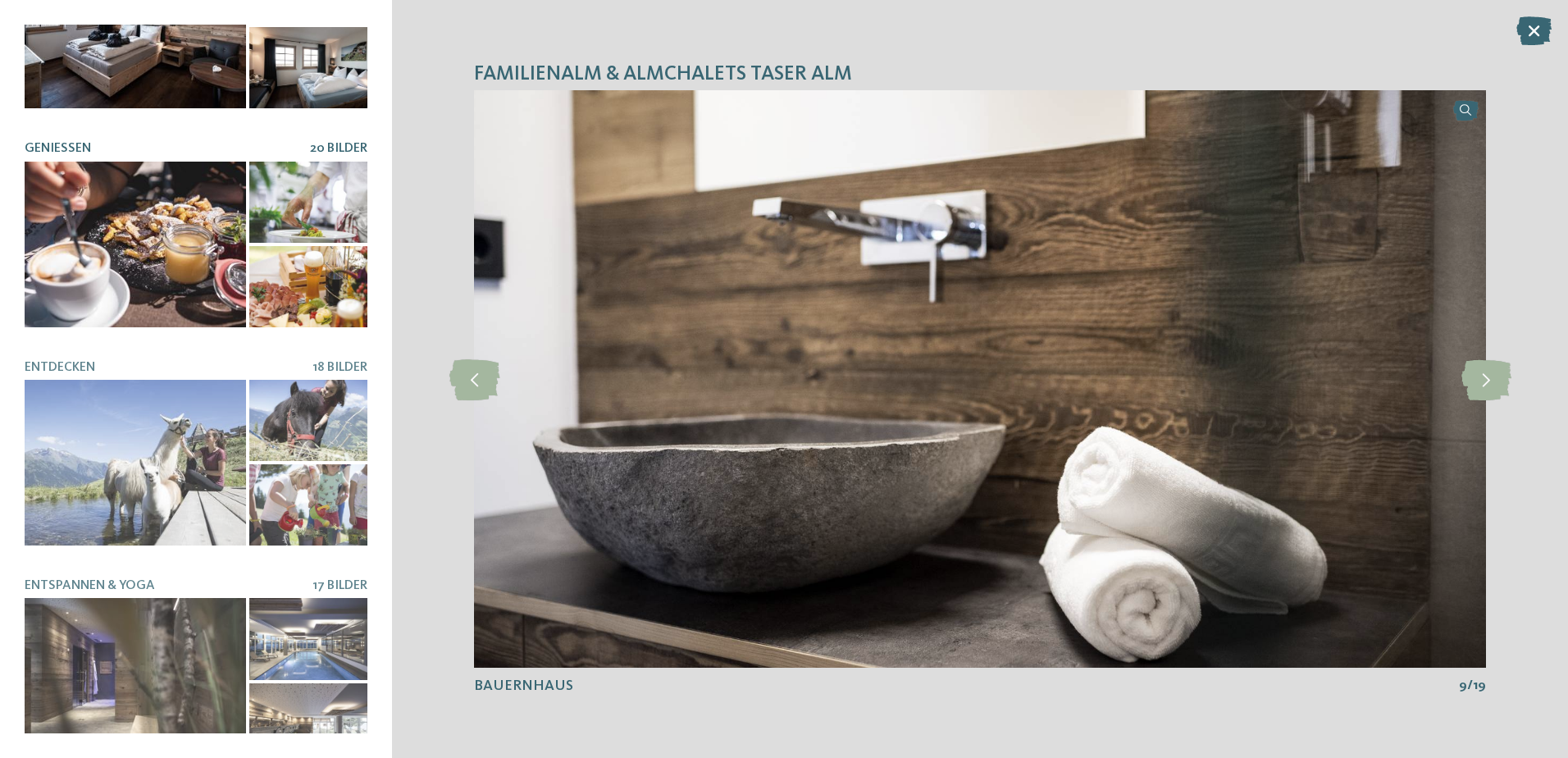
scroll to position [545, 0]
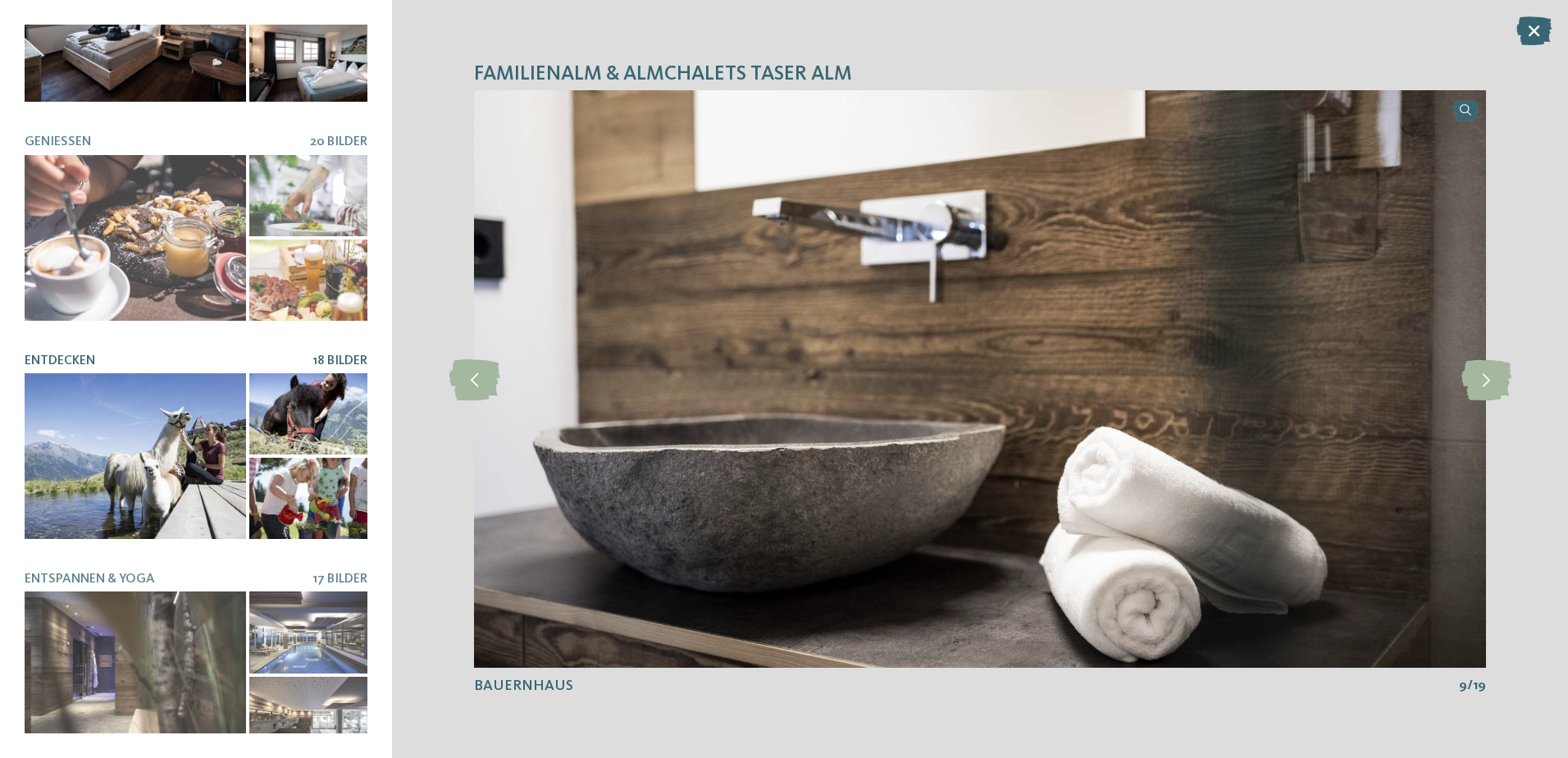
click at [198, 431] on div at bounding box center [135, 455] width 221 height 165
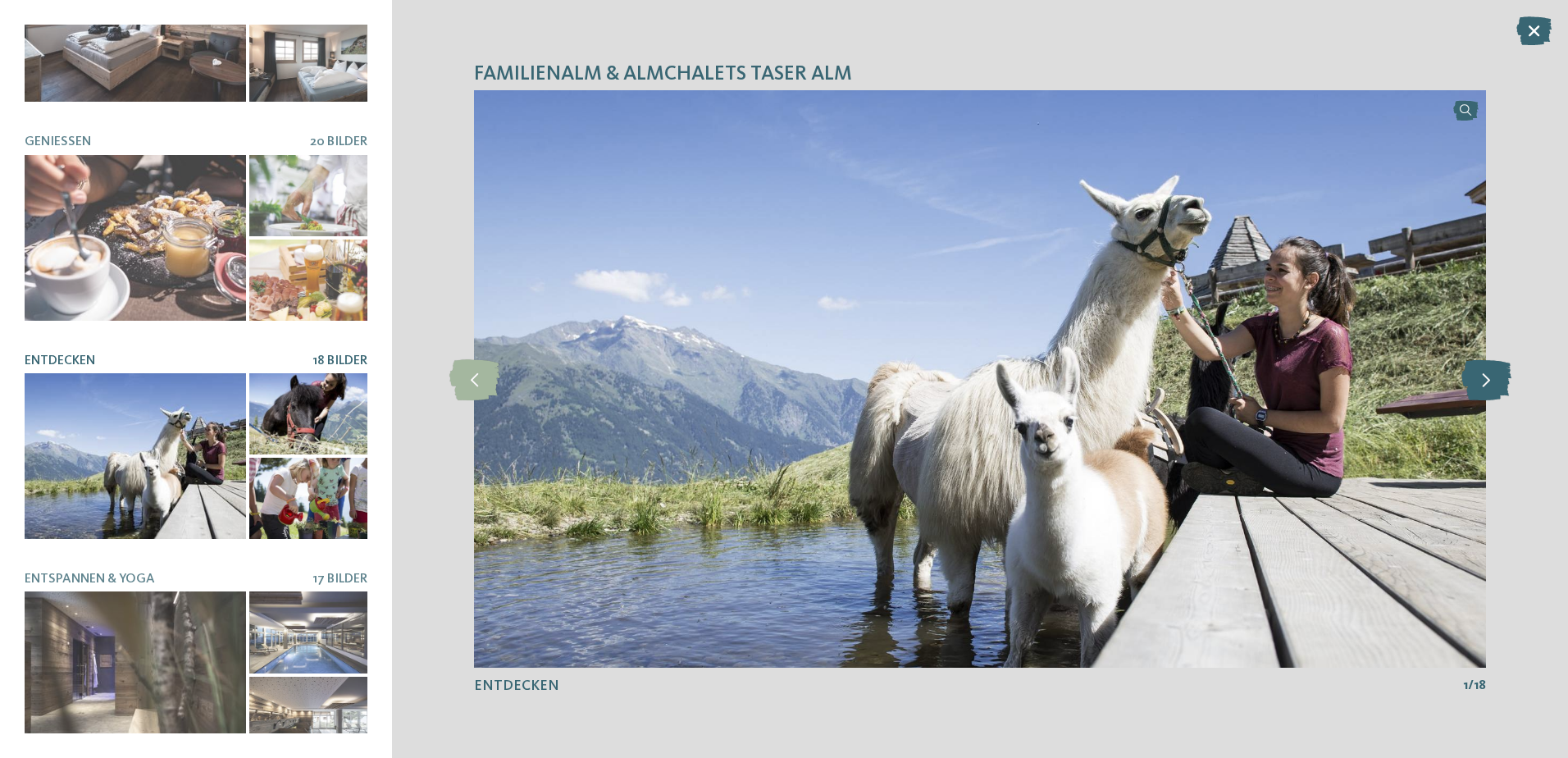
click at [1473, 391] on icon at bounding box center [1487, 379] width 50 height 41
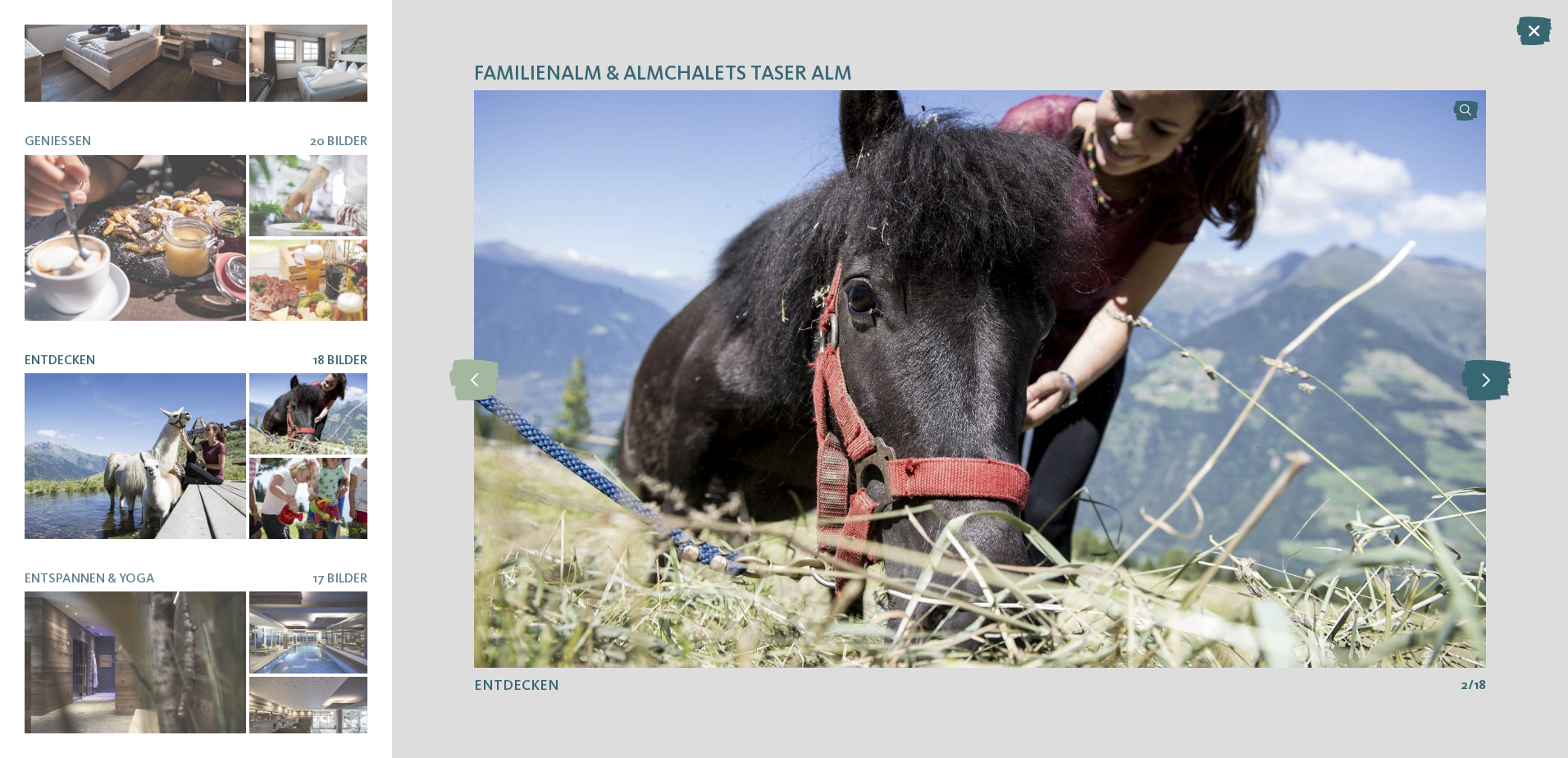
click at [1473, 391] on icon at bounding box center [1487, 379] width 50 height 41
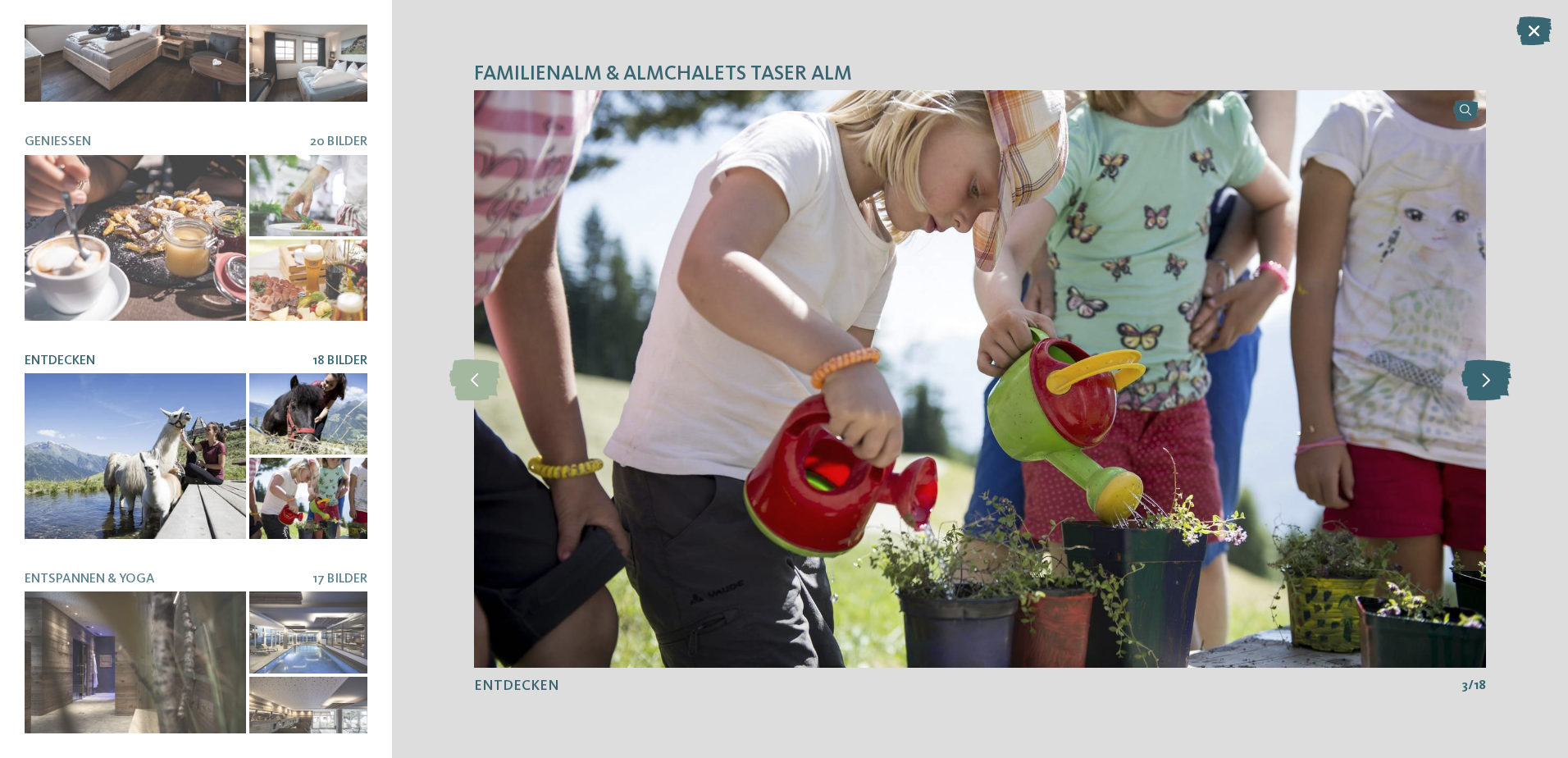
click at [1473, 391] on icon at bounding box center [1487, 379] width 50 height 41
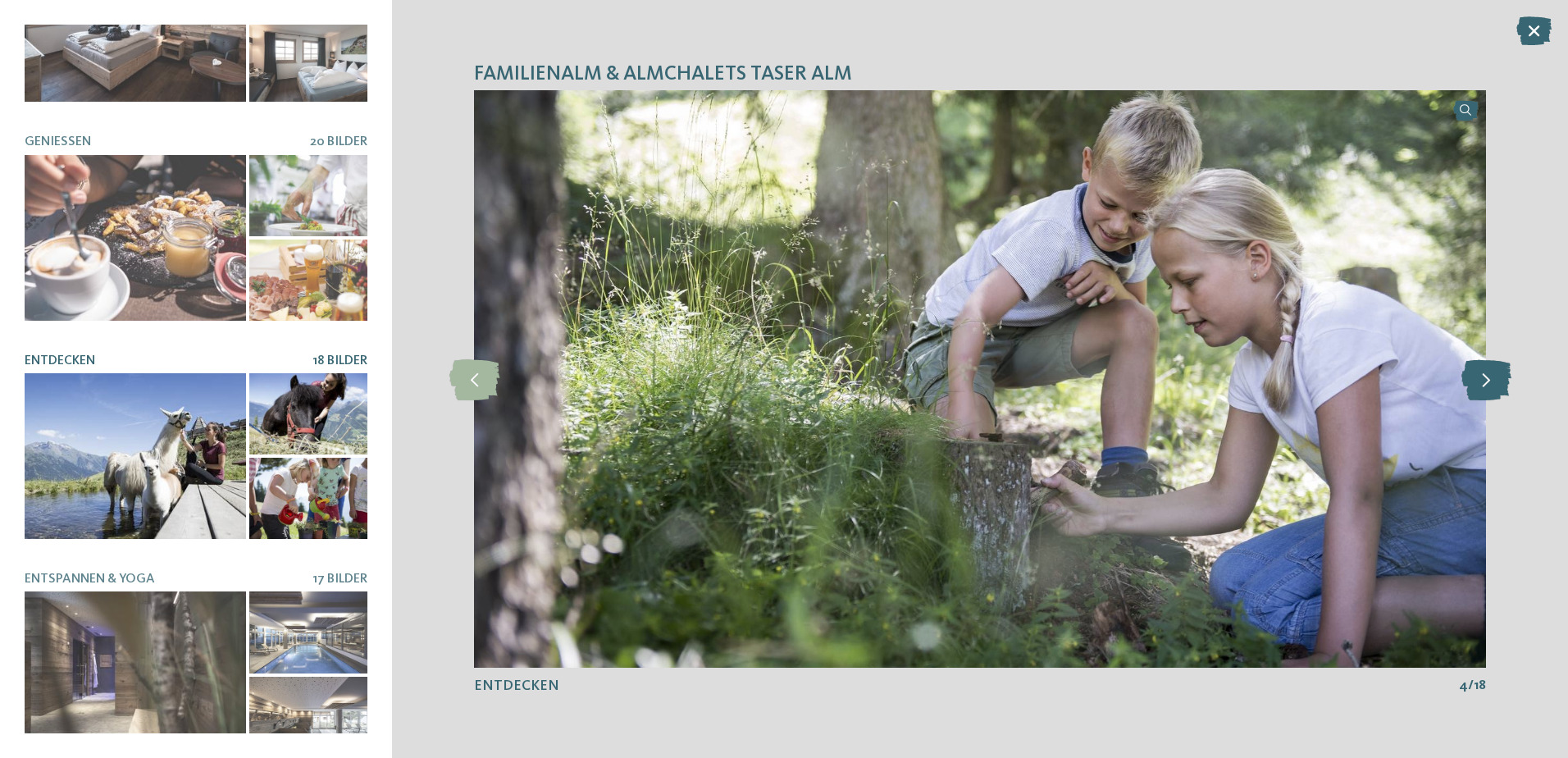
click at [1473, 391] on icon at bounding box center [1487, 379] width 50 height 41
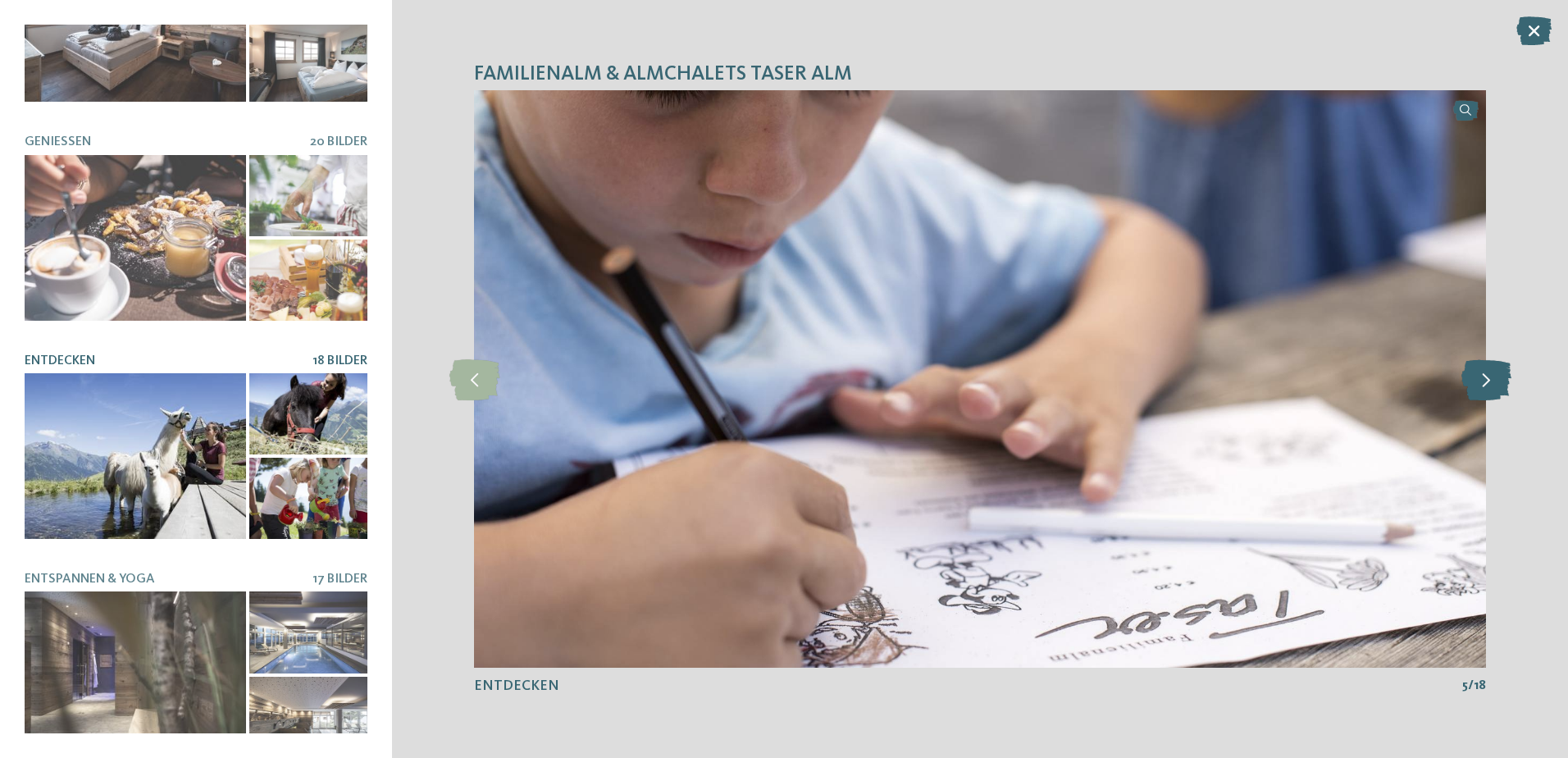
click at [1473, 391] on icon at bounding box center [1487, 379] width 50 height 41
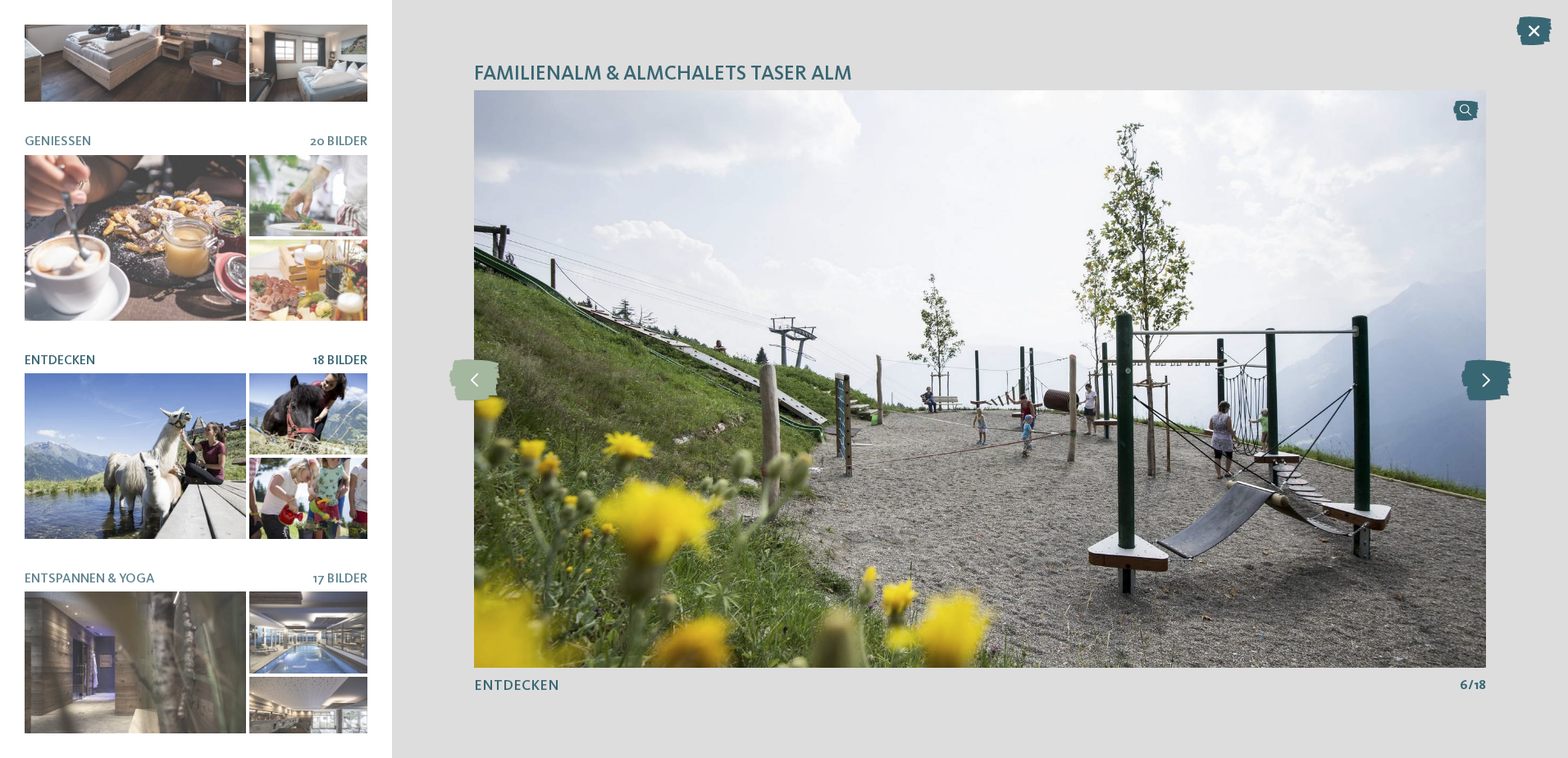
click at [1473, 391] on icon at bounding box center [1487, 379] width 50 height 41
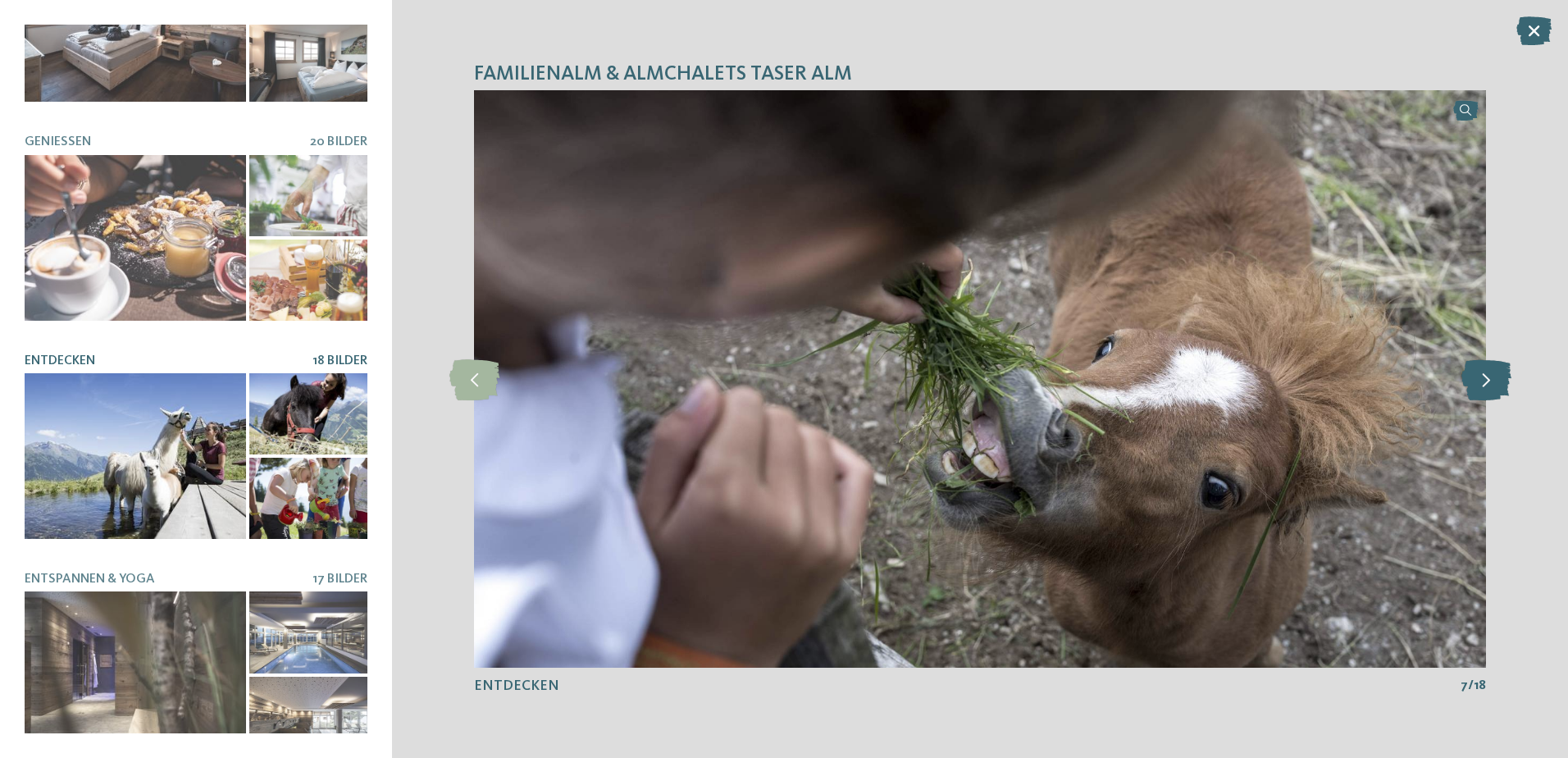
click at [1473, 391] on icon at bounding box center [1487, 379] width 50 height 41
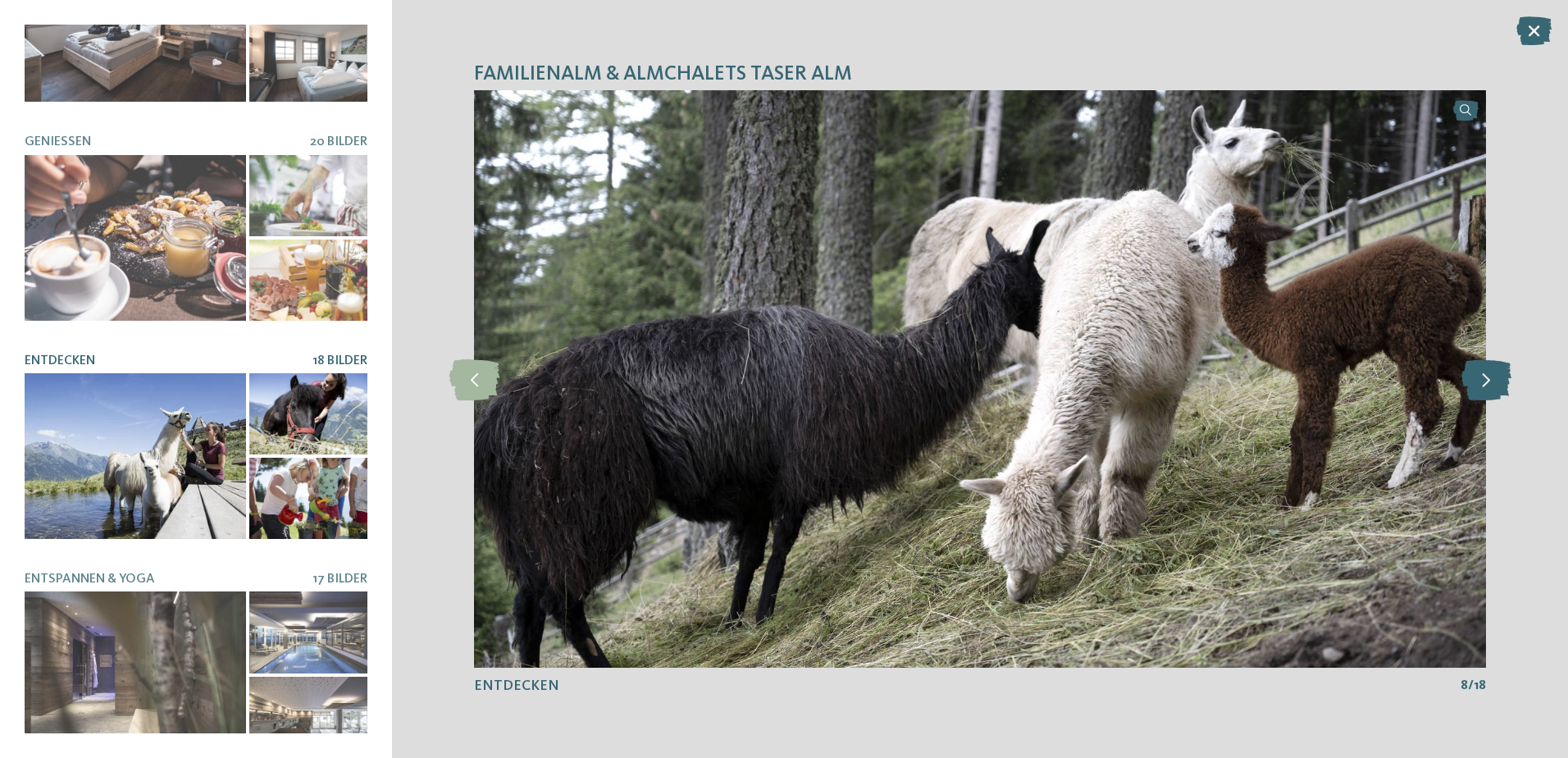
click at [1473, 391] on icon at bounding box center [1487, 379] width 50 height 41
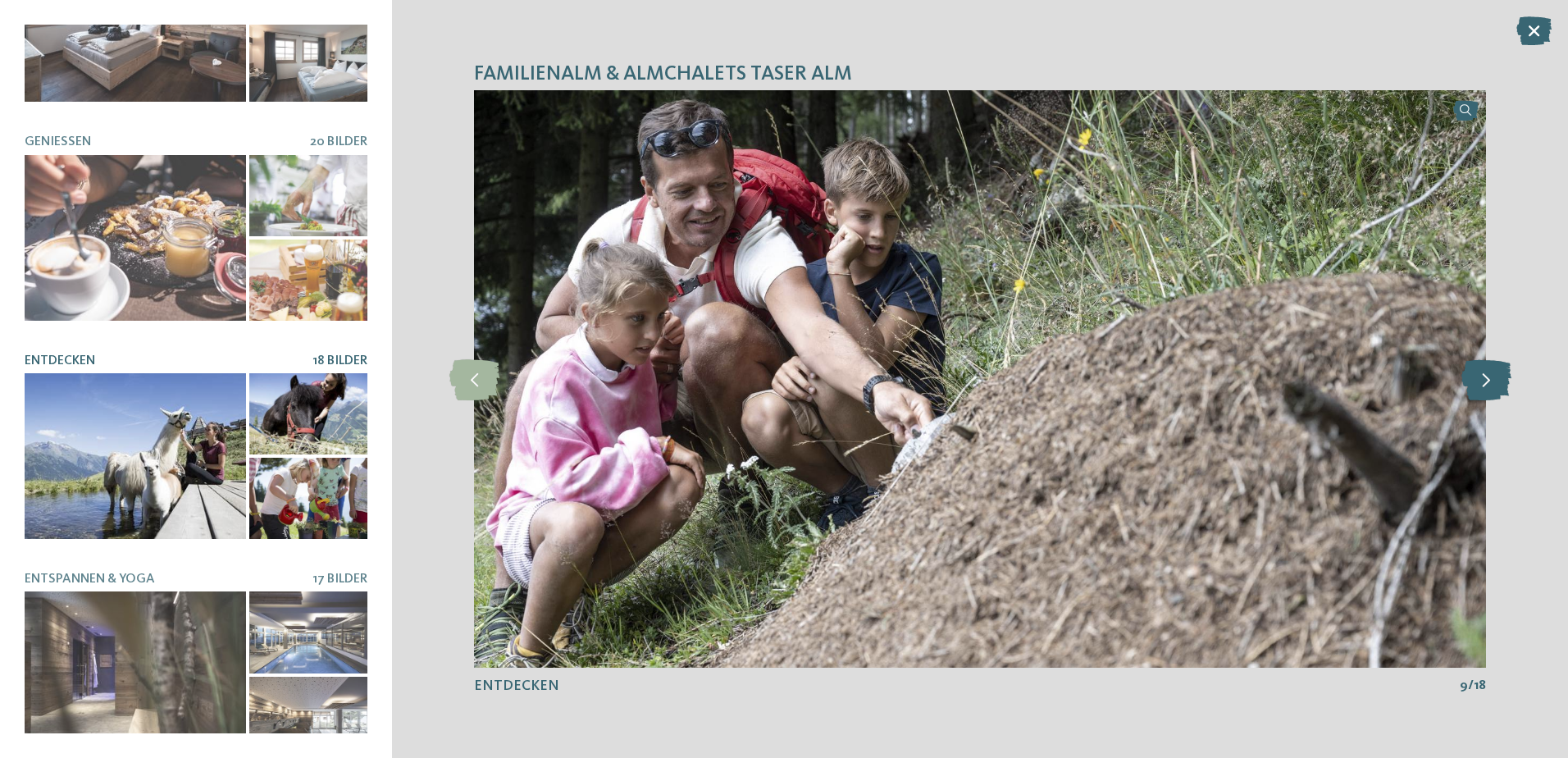
click at [1473, 391] on icon at bounding box center [1487, 379] width 50 height 41
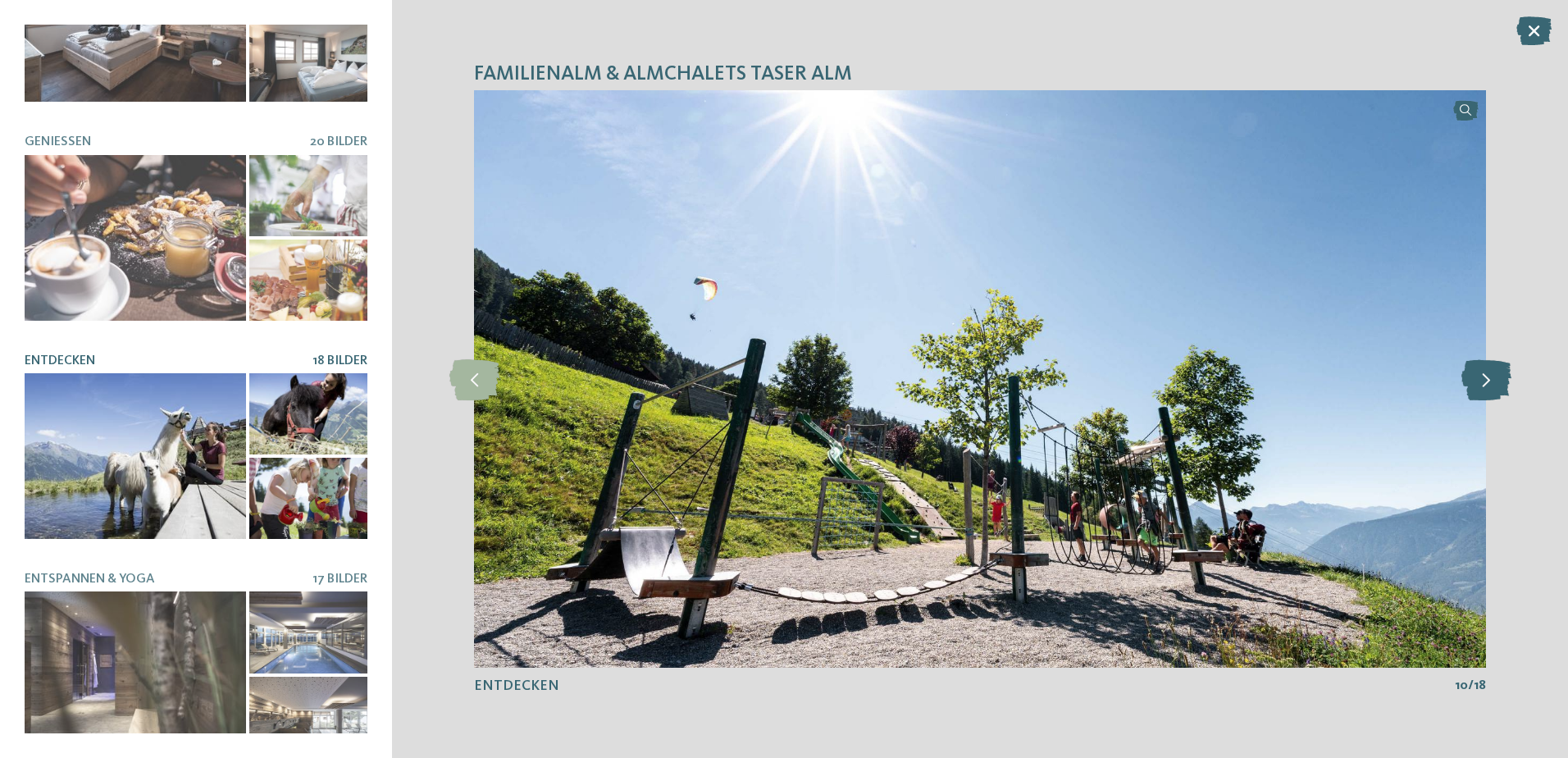
click at [1473, 391] on icon at bounding box center [1487, 379] width 50 height 41
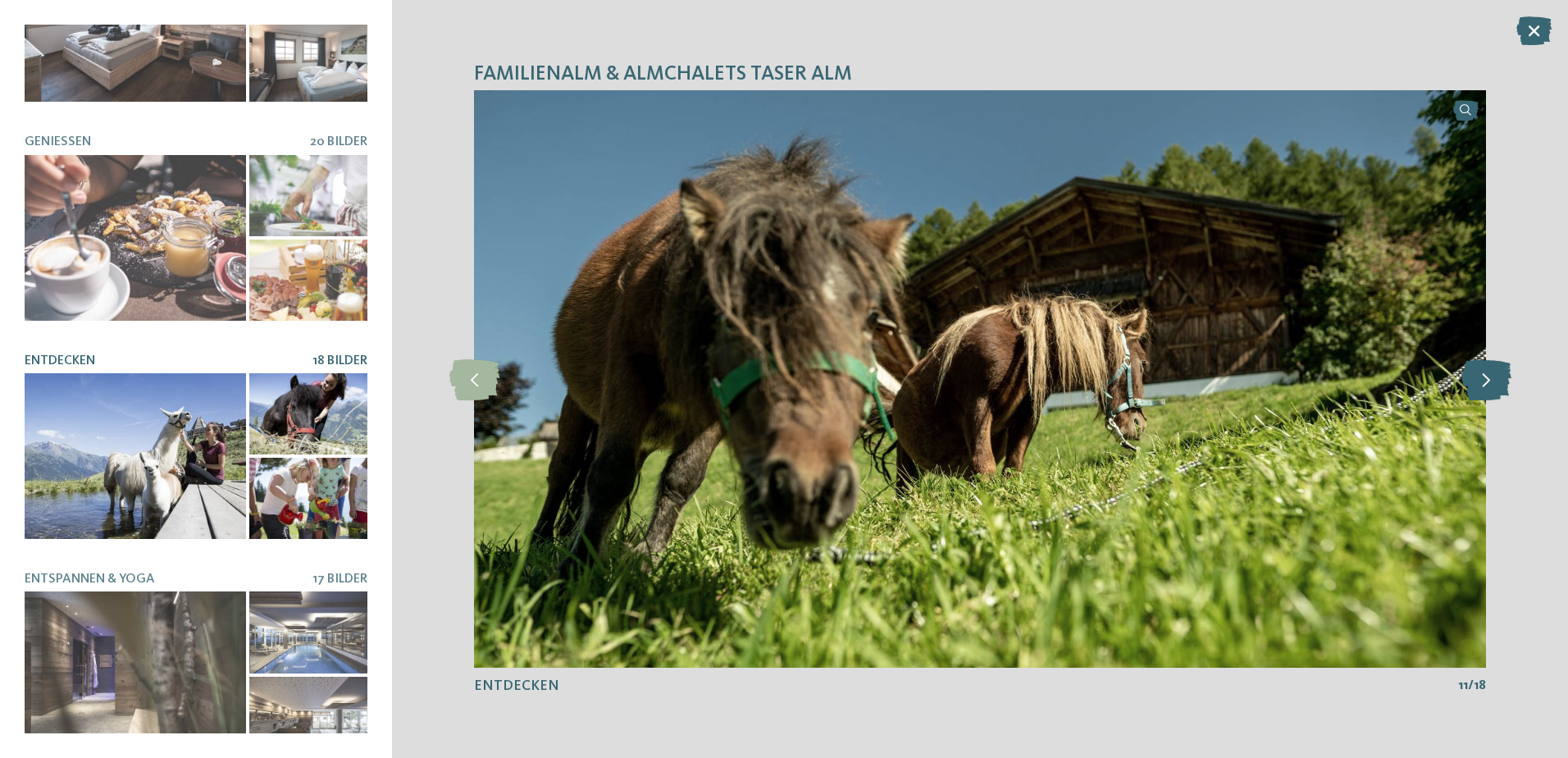
click at [1473, 391] on icon at bounding box center [1487, 379] width 50 height 41
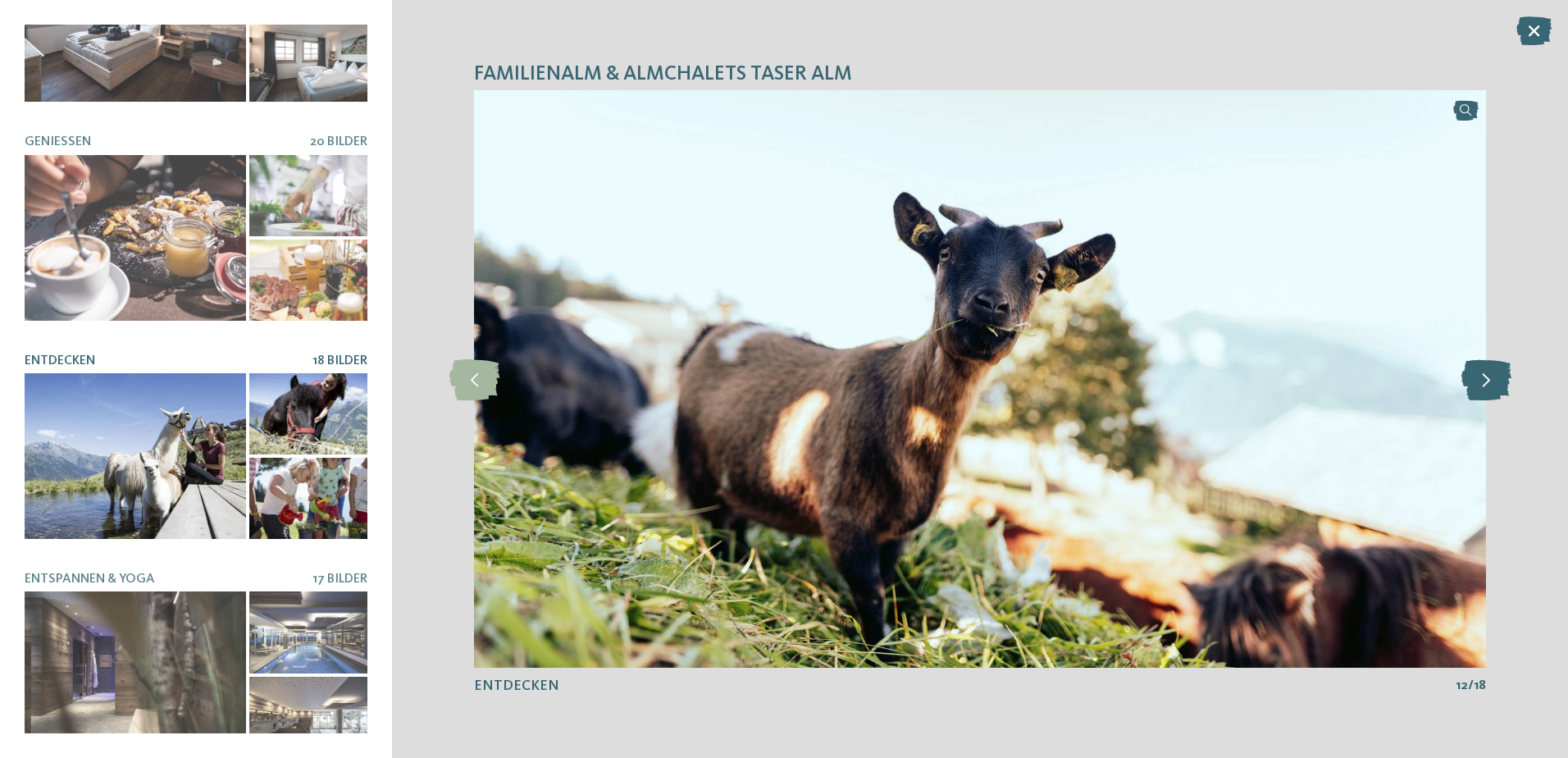
click at [1473, 391] on icon at bounding box center [1487, 379] width 50 height 41
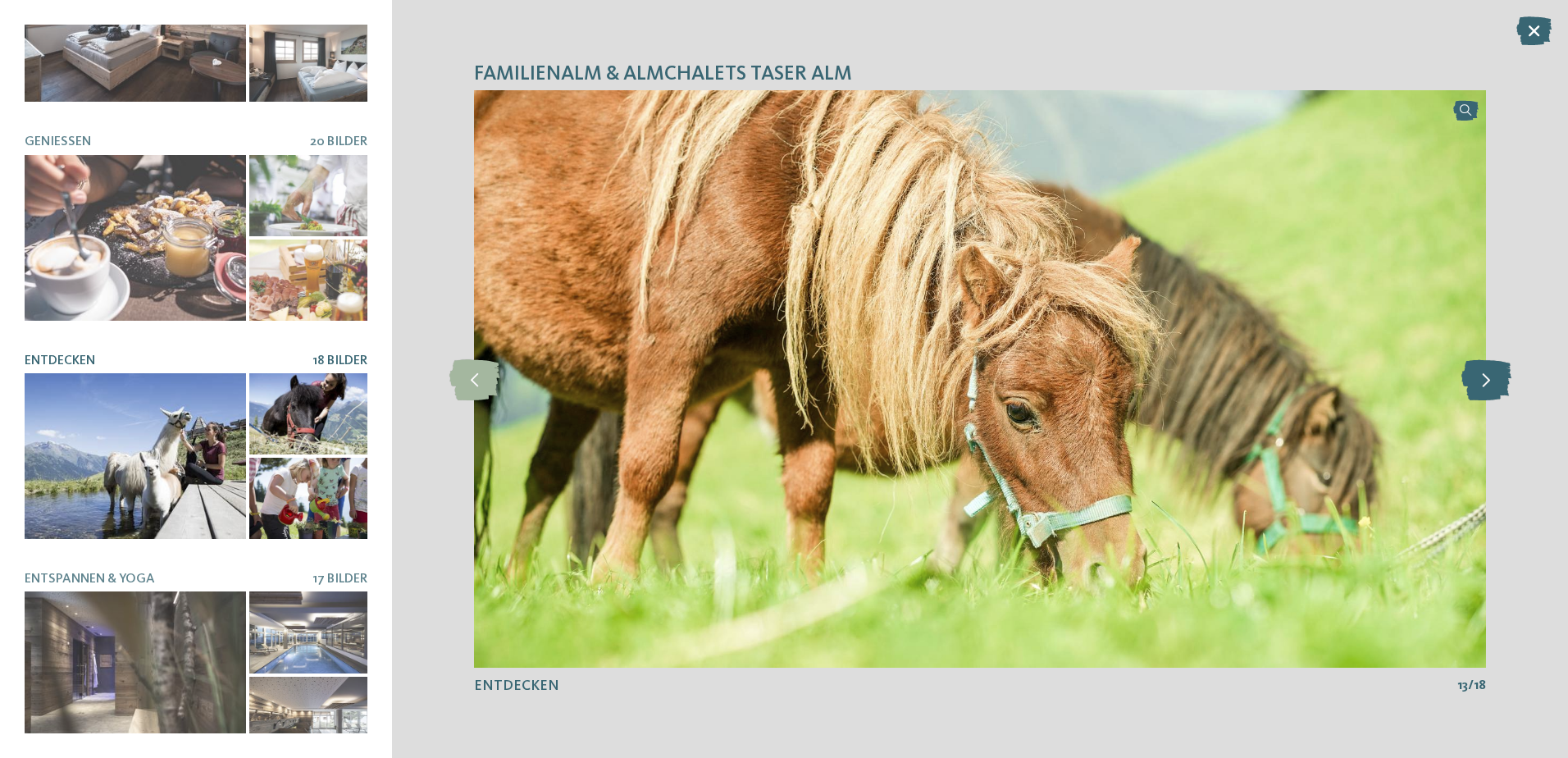
click at [1473, 391] on icon at bounding box center [1487, 379] width 50 height 41
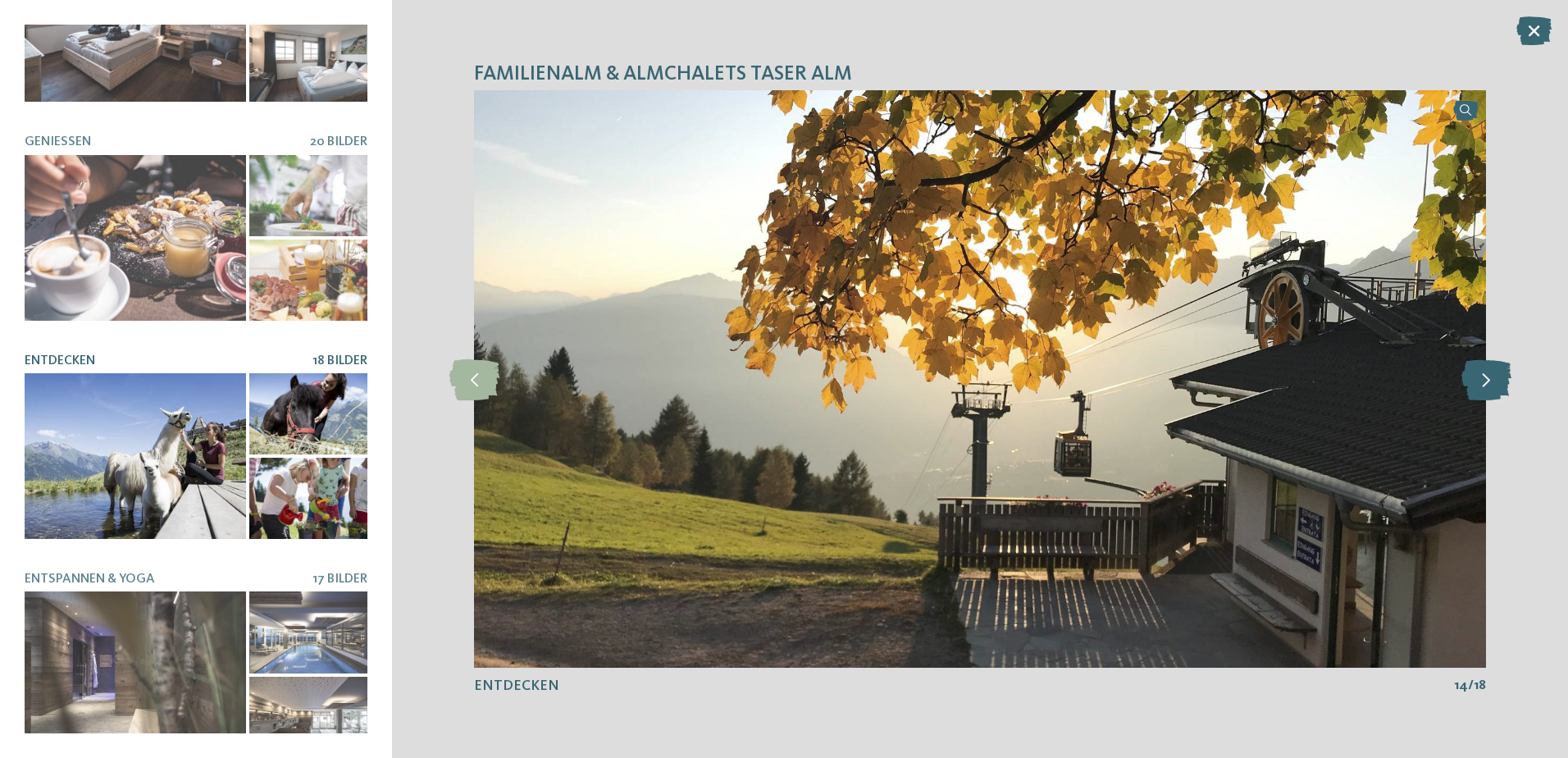
click at [1473, 391] on icon at bounding box center [1487, 379] width 50 height 41
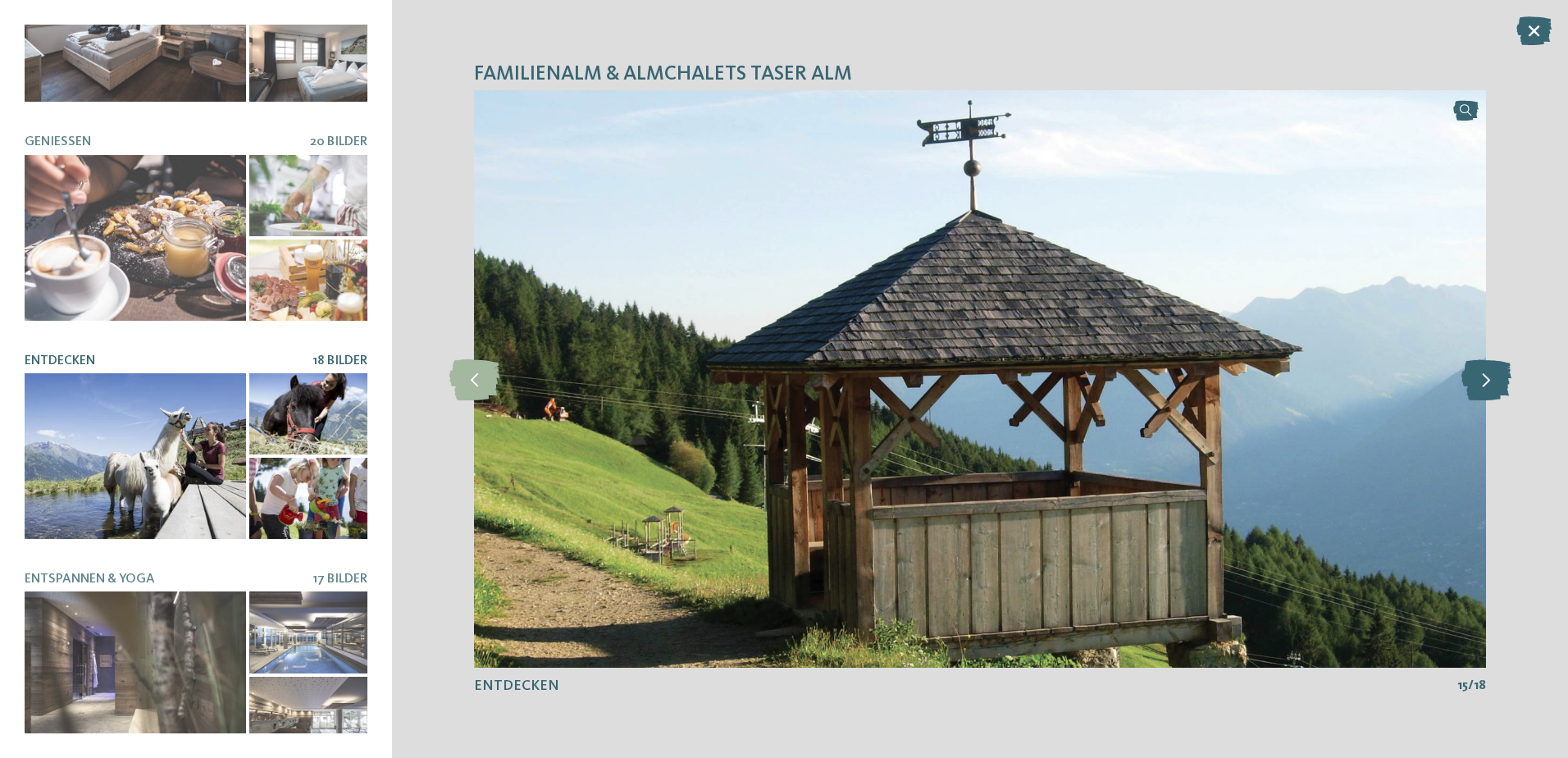
click at [1473, 391] on icon at bounding box center [1487, 379] width 50 height 41
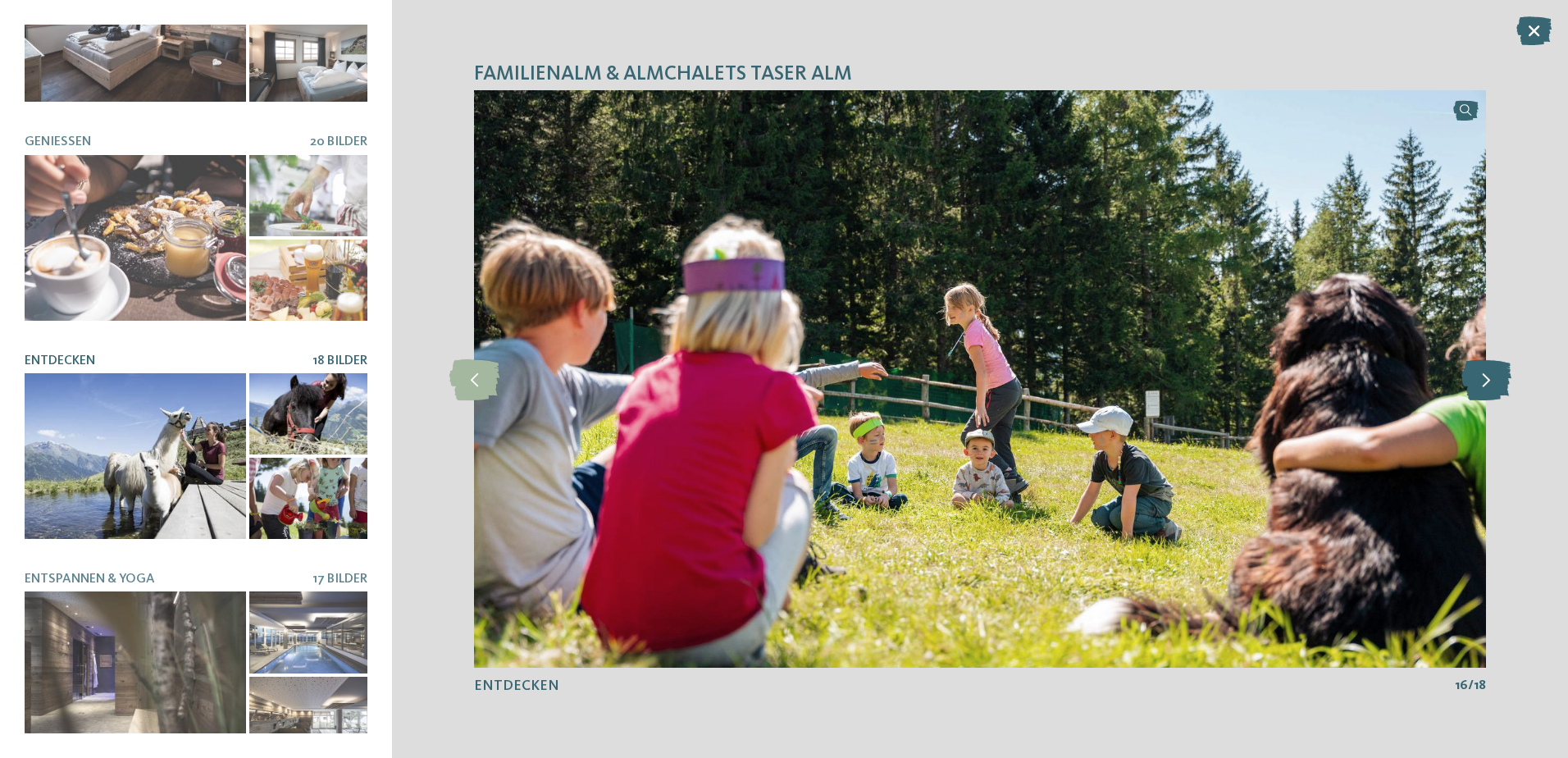
click at [1473, 391] on icon at bounding box center [1487, 379] width 50 height 41
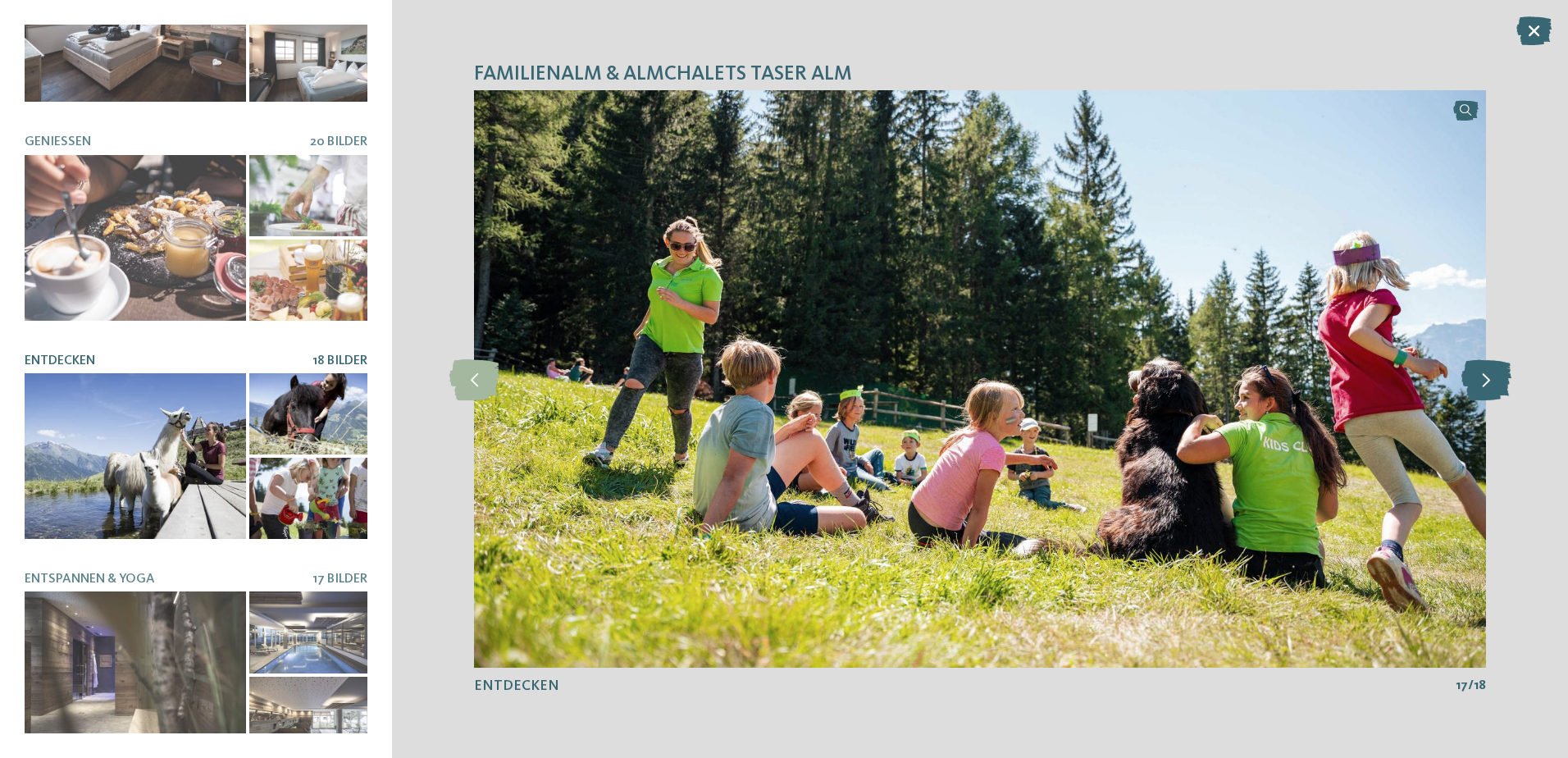
click at [1473, 391] on icon at bounding box center [1487, 379] width 50 height 41
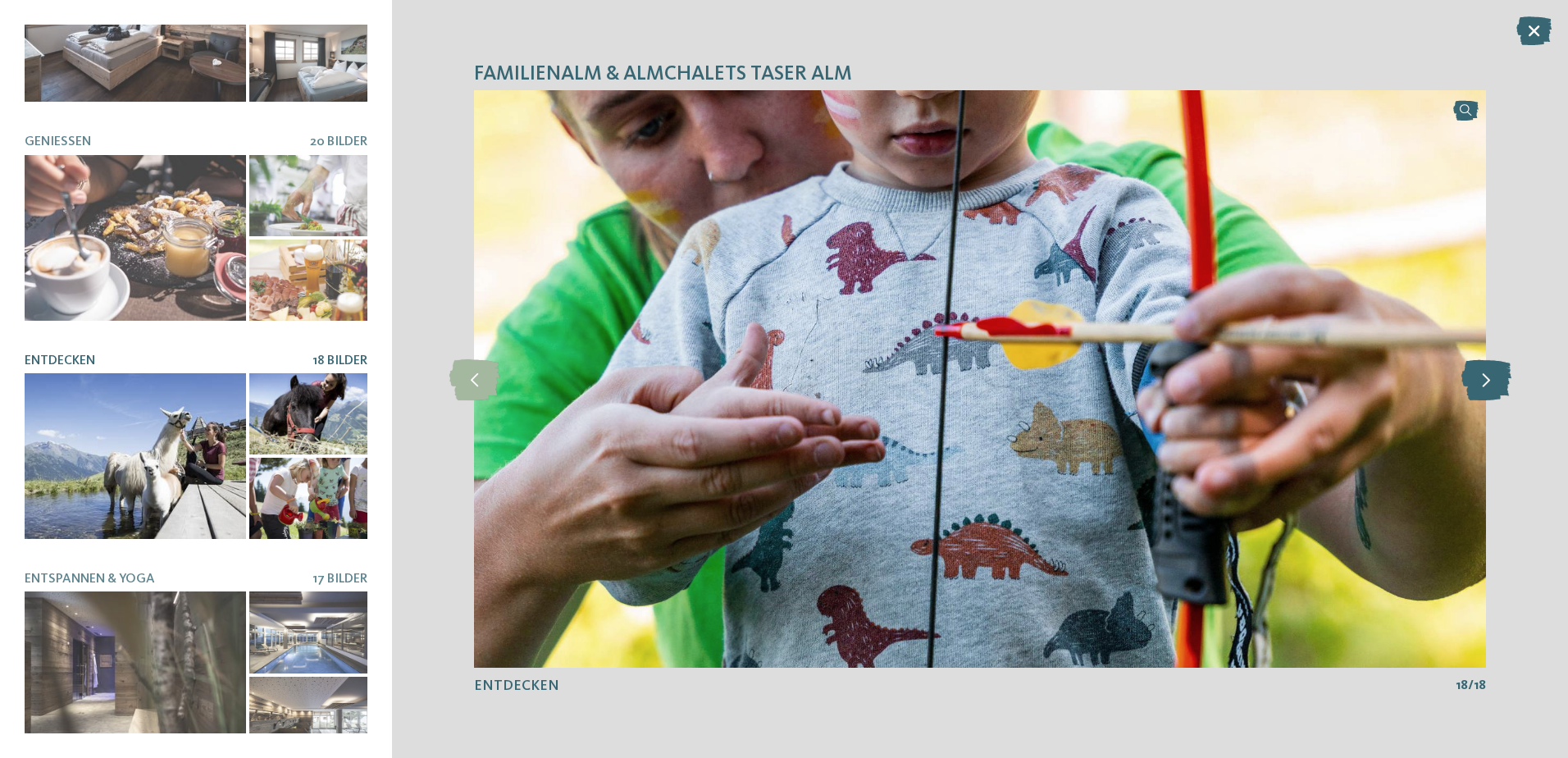
click at [1473, 391] on icon at bounding box center [1487, 379] width 50 height 41
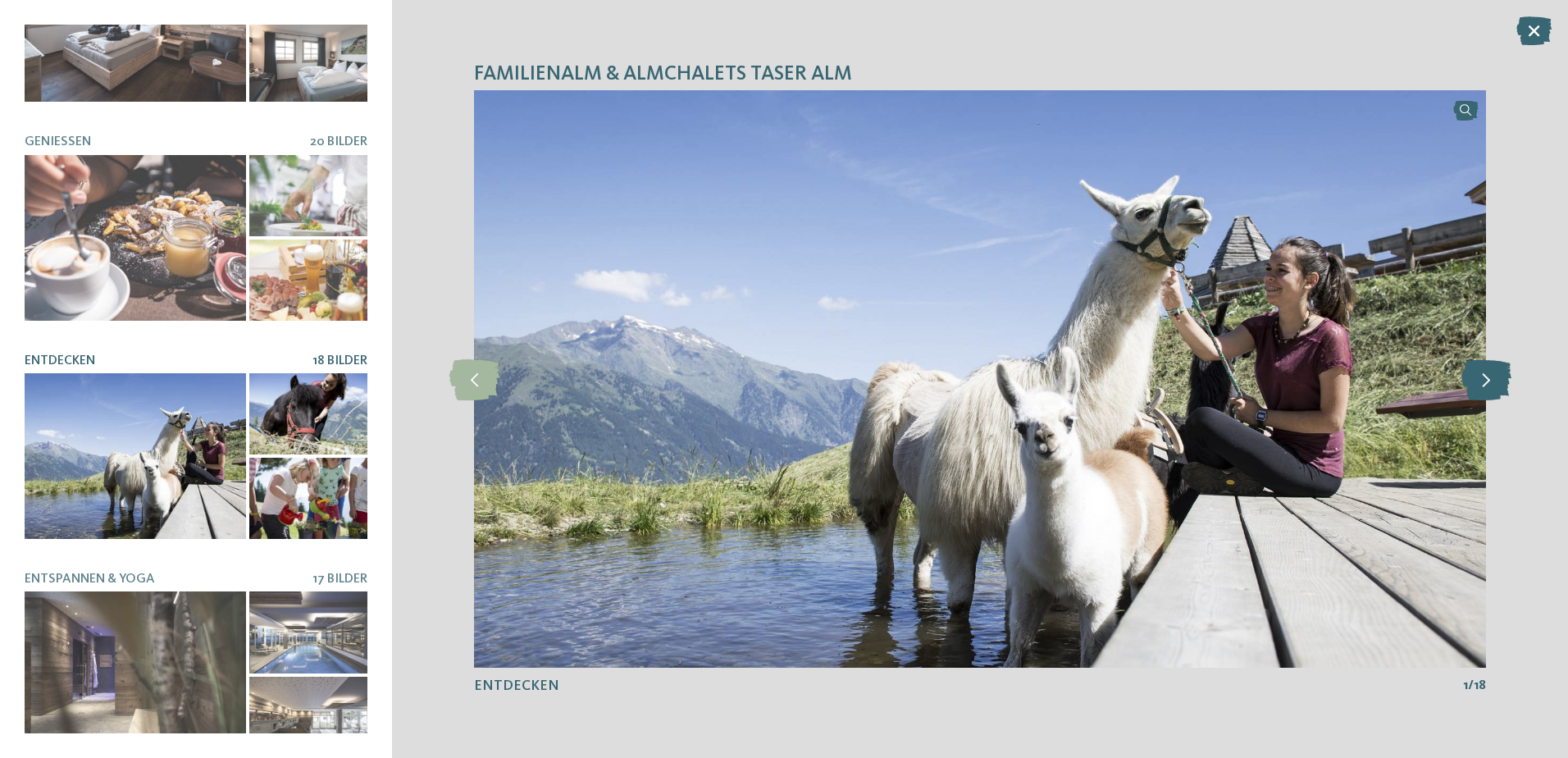
click at [1473, 391] on icon at bounding box center [1487, 379] width 50 height 41
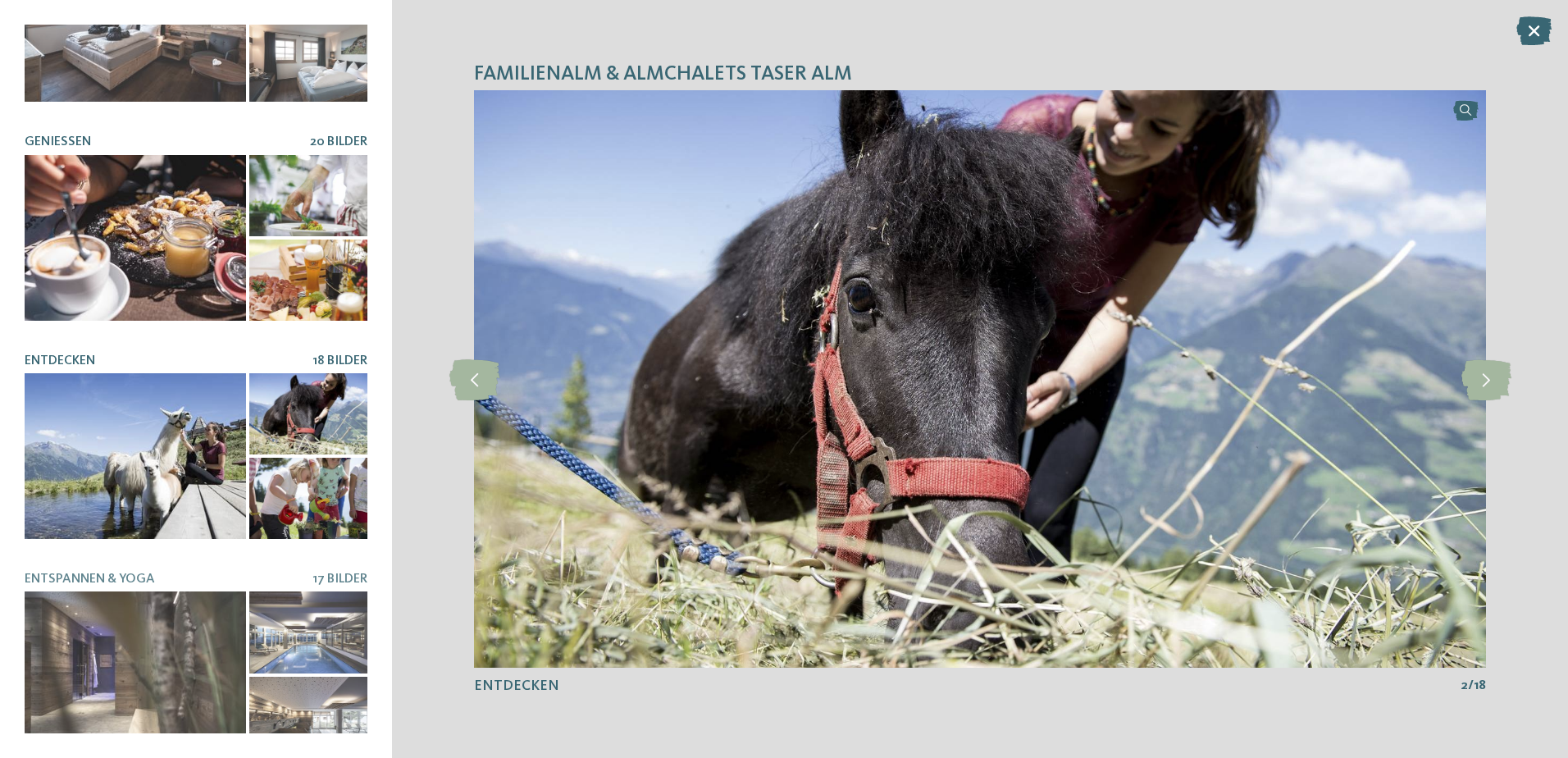
click at [156, 192] on div at bounding box center [135, 238] width 221 height 165
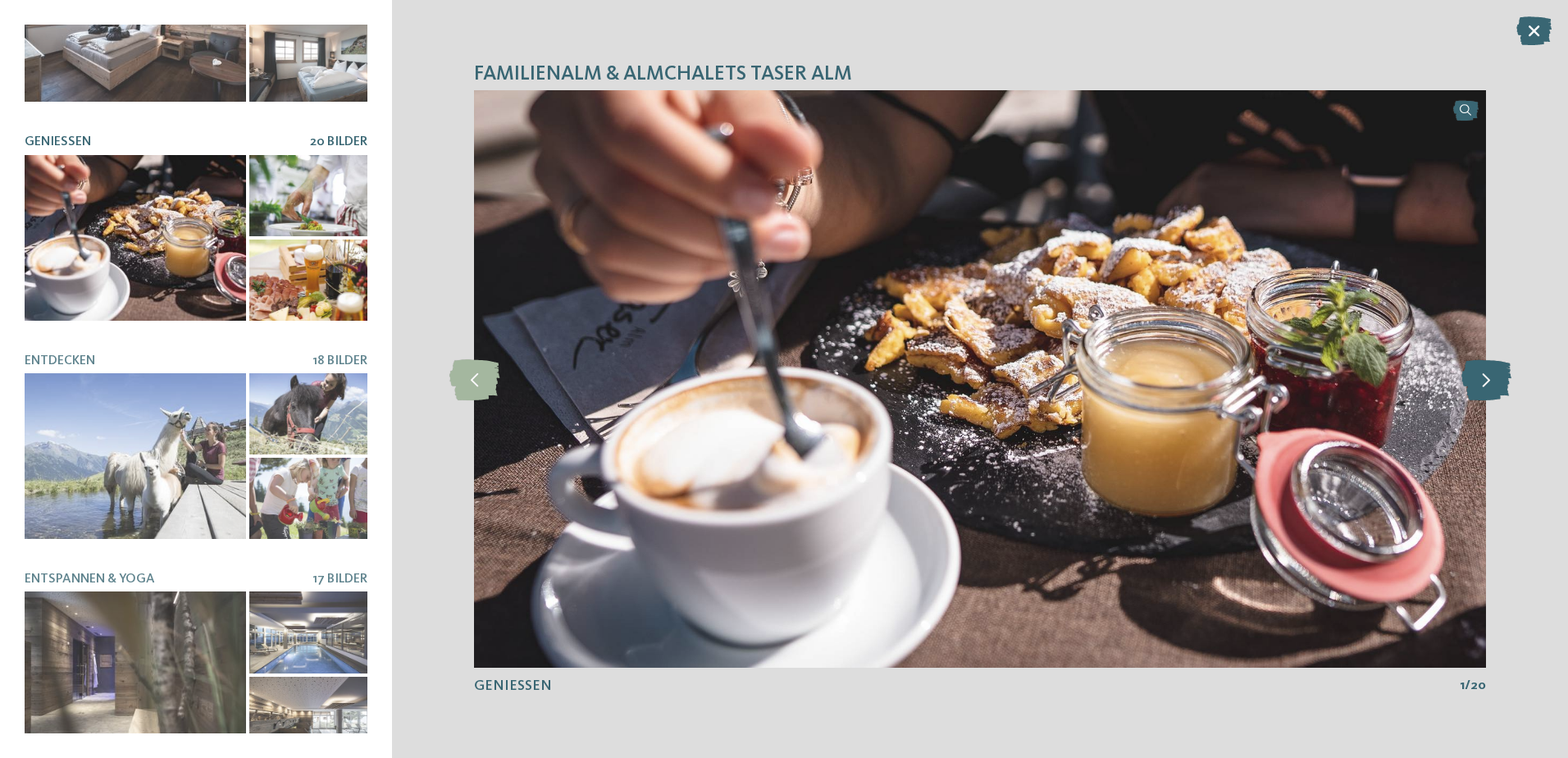
click at [1475, 375] on icon at bounding box center [1487, 379] width 50 height 41
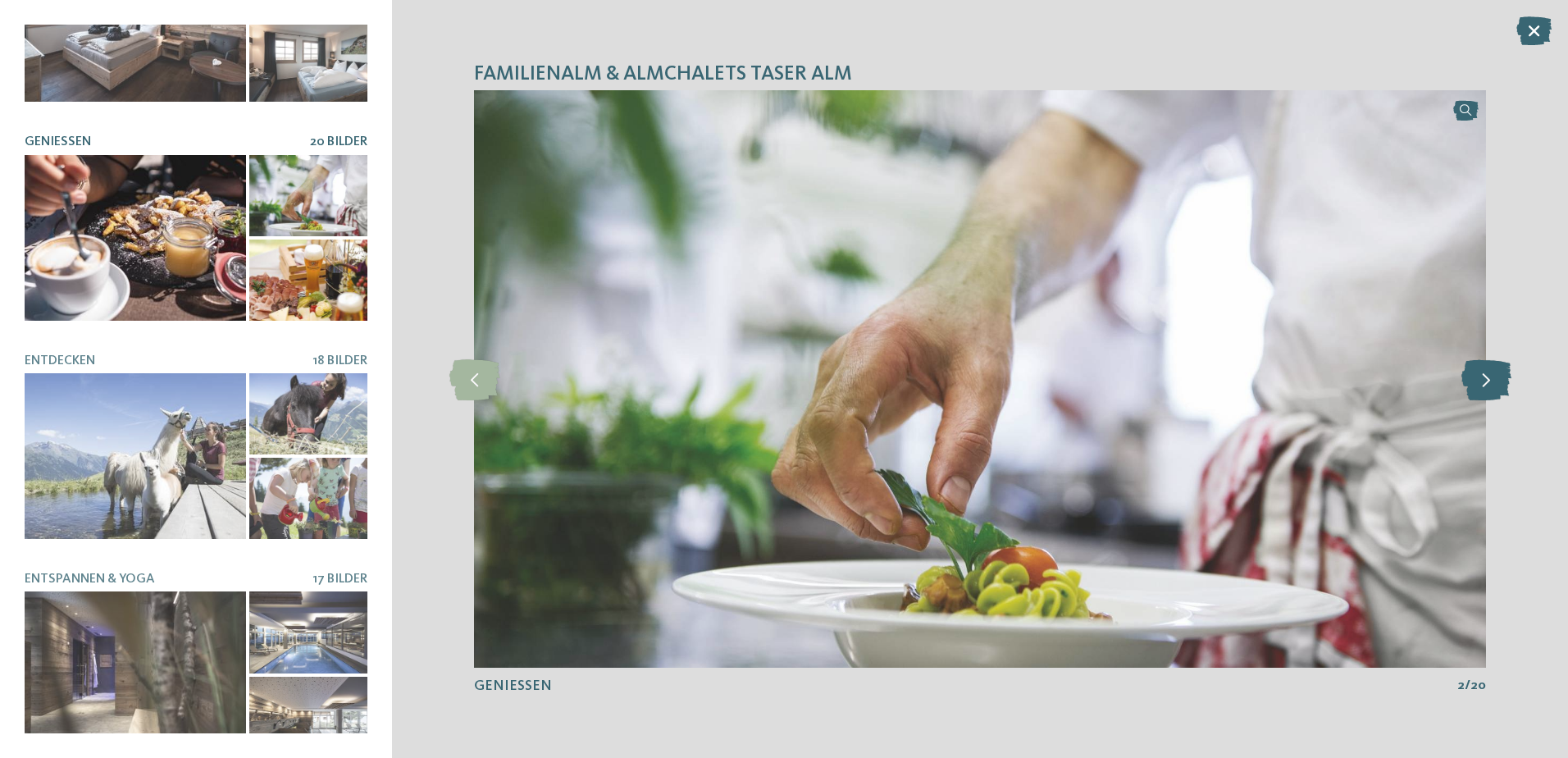
click at [1475, 375] on icon at bounding box center [1487, 379] width 50 height 41
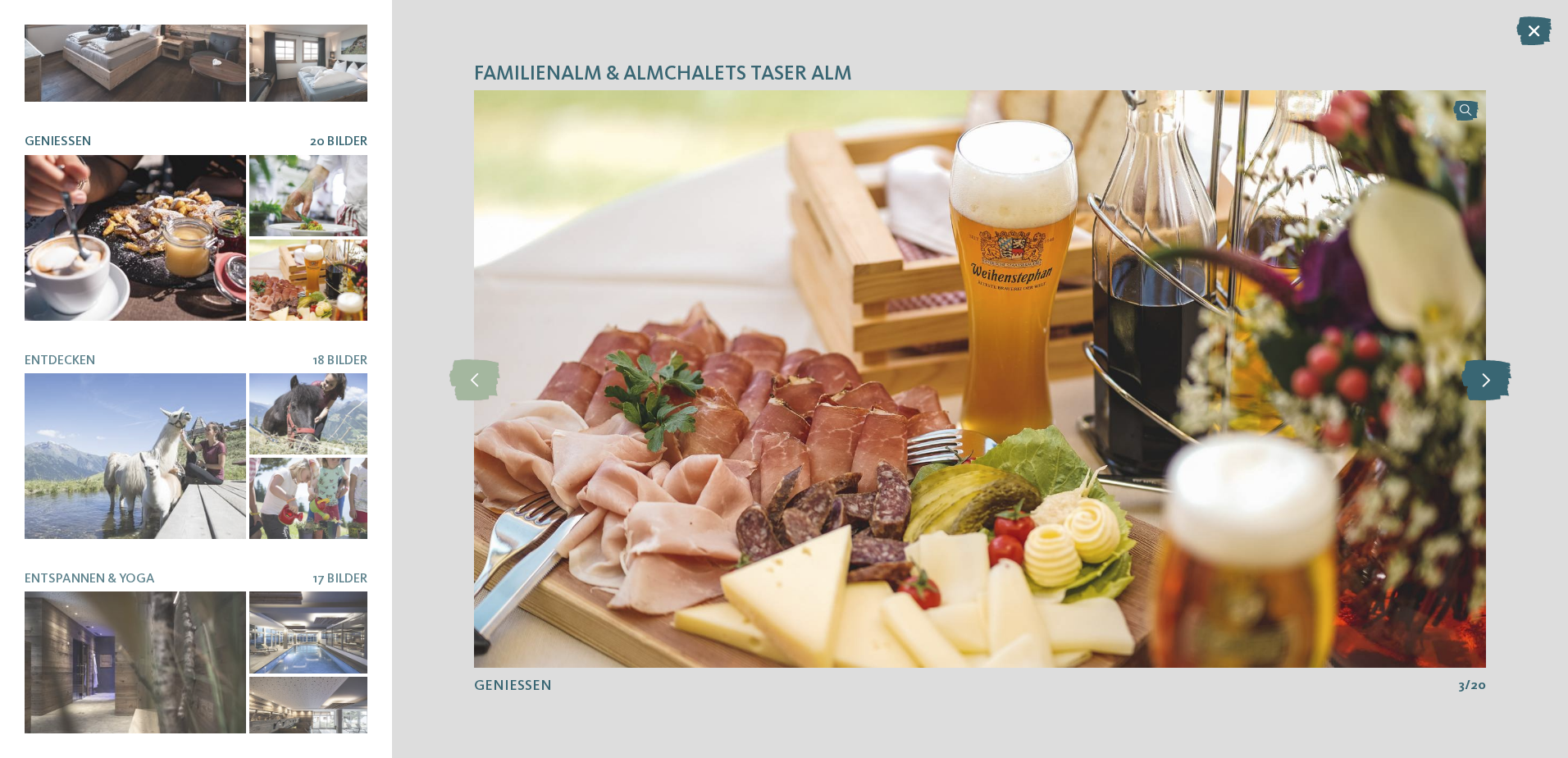
click at [1475, 375] on icon at bounding box center [1487, 379] width 50 height 41
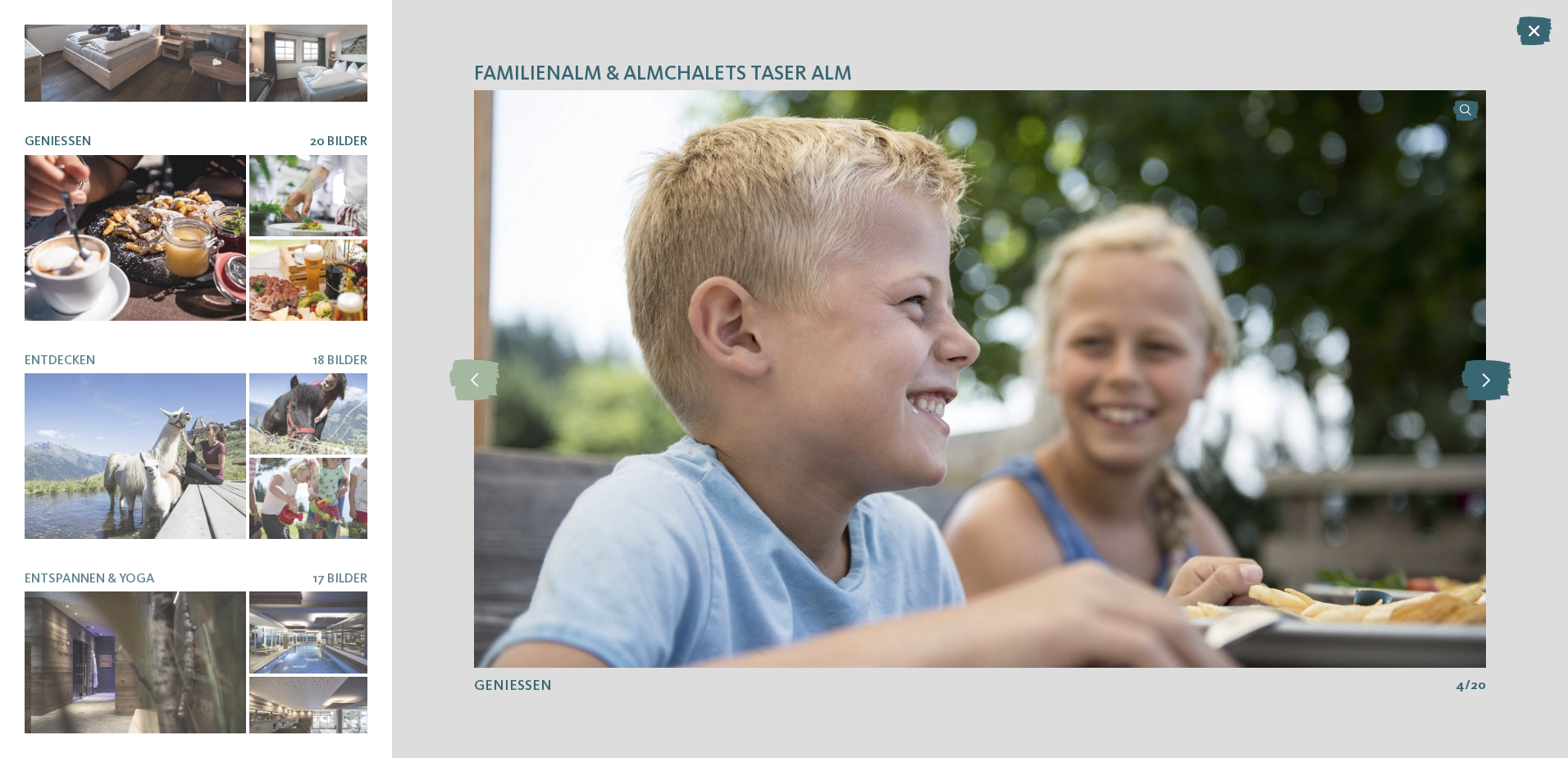
click at [1475, 375] on icon at bounding box center [1487, 379] width 50 height 41
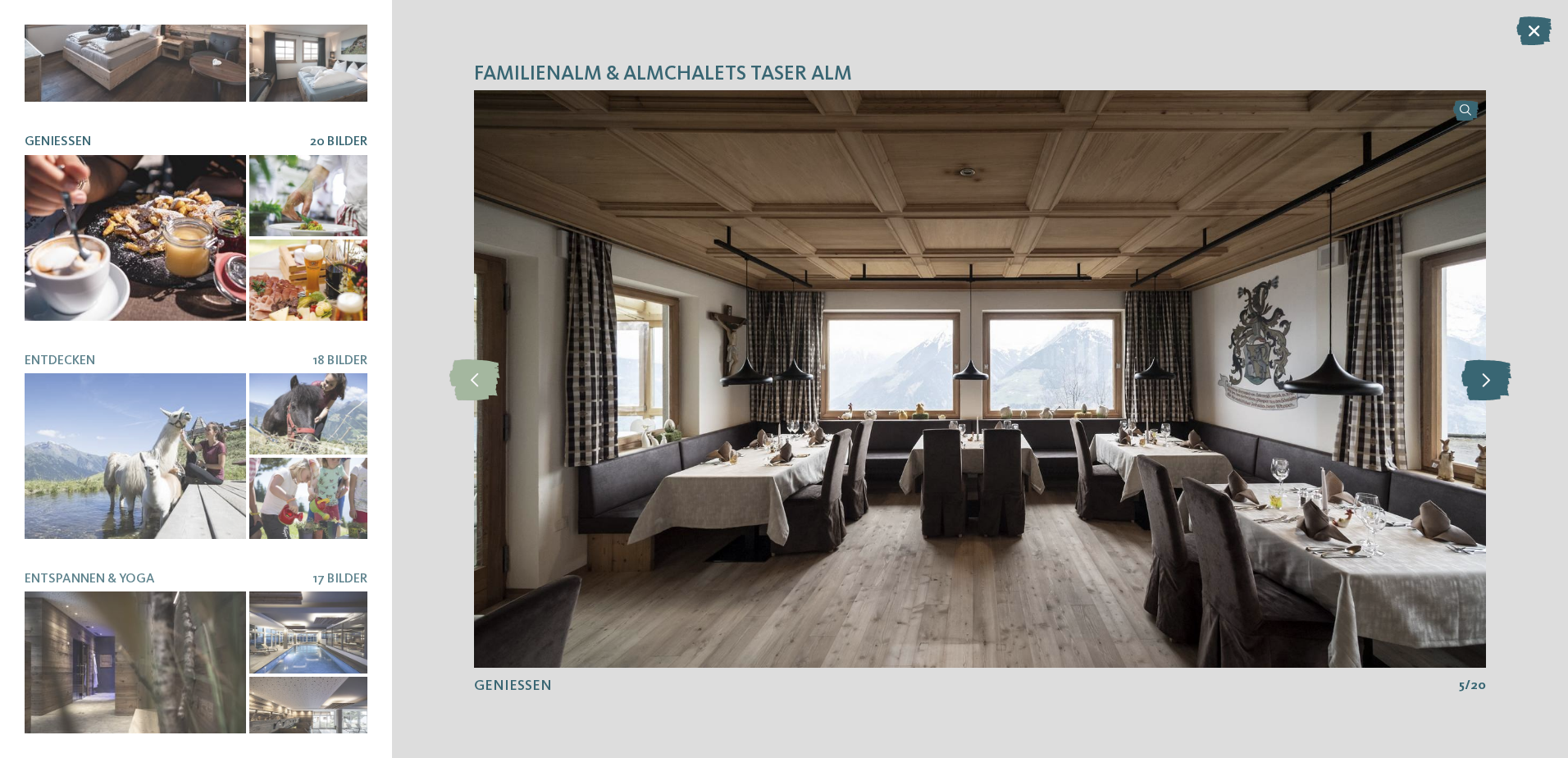
click at [1475, 375] on icon at bounding box center [1487, 379] width 50 height 41
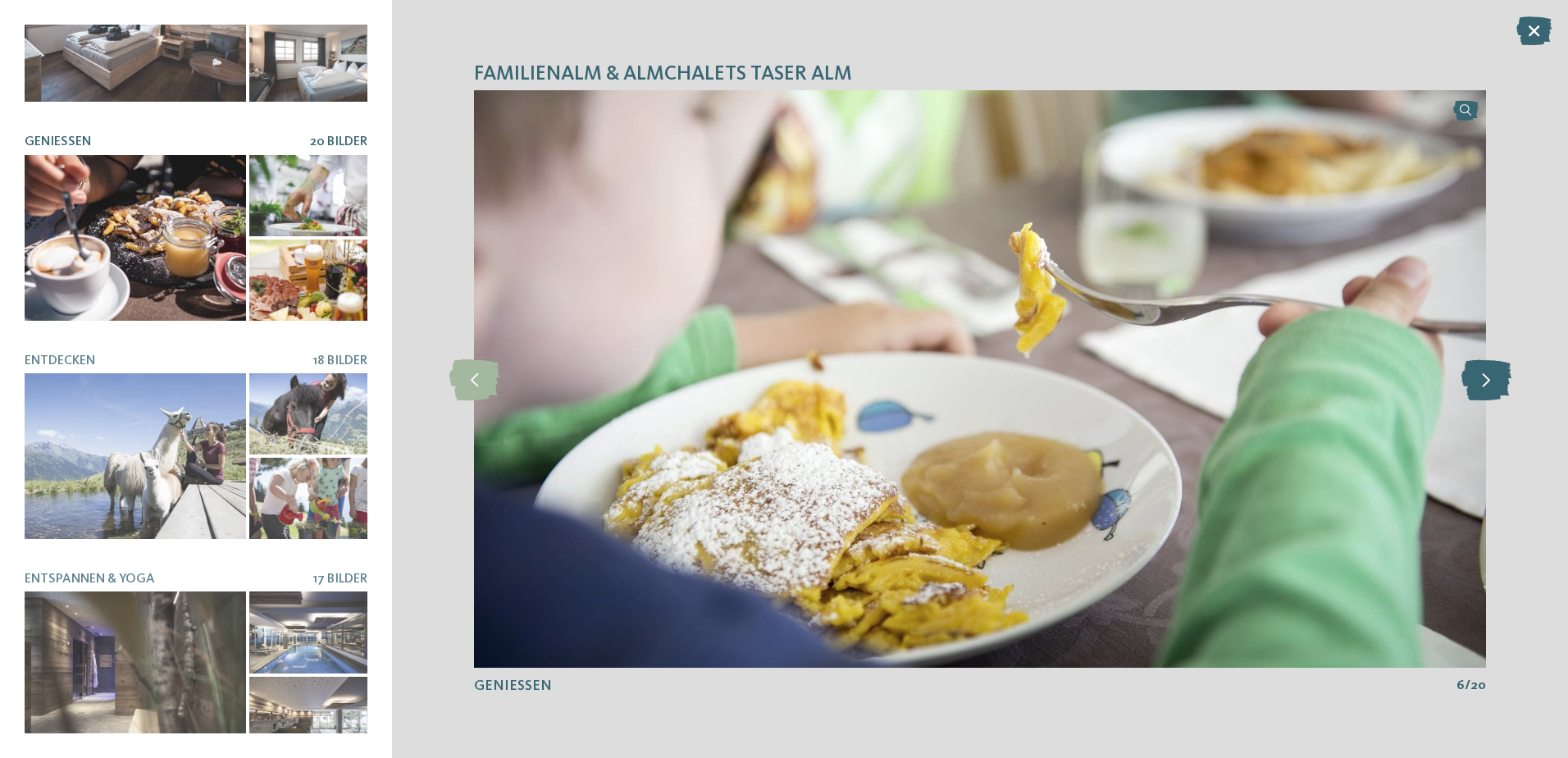
click at [1475, 375] on icon at bounding box center [1487, 379] width 50 height 41
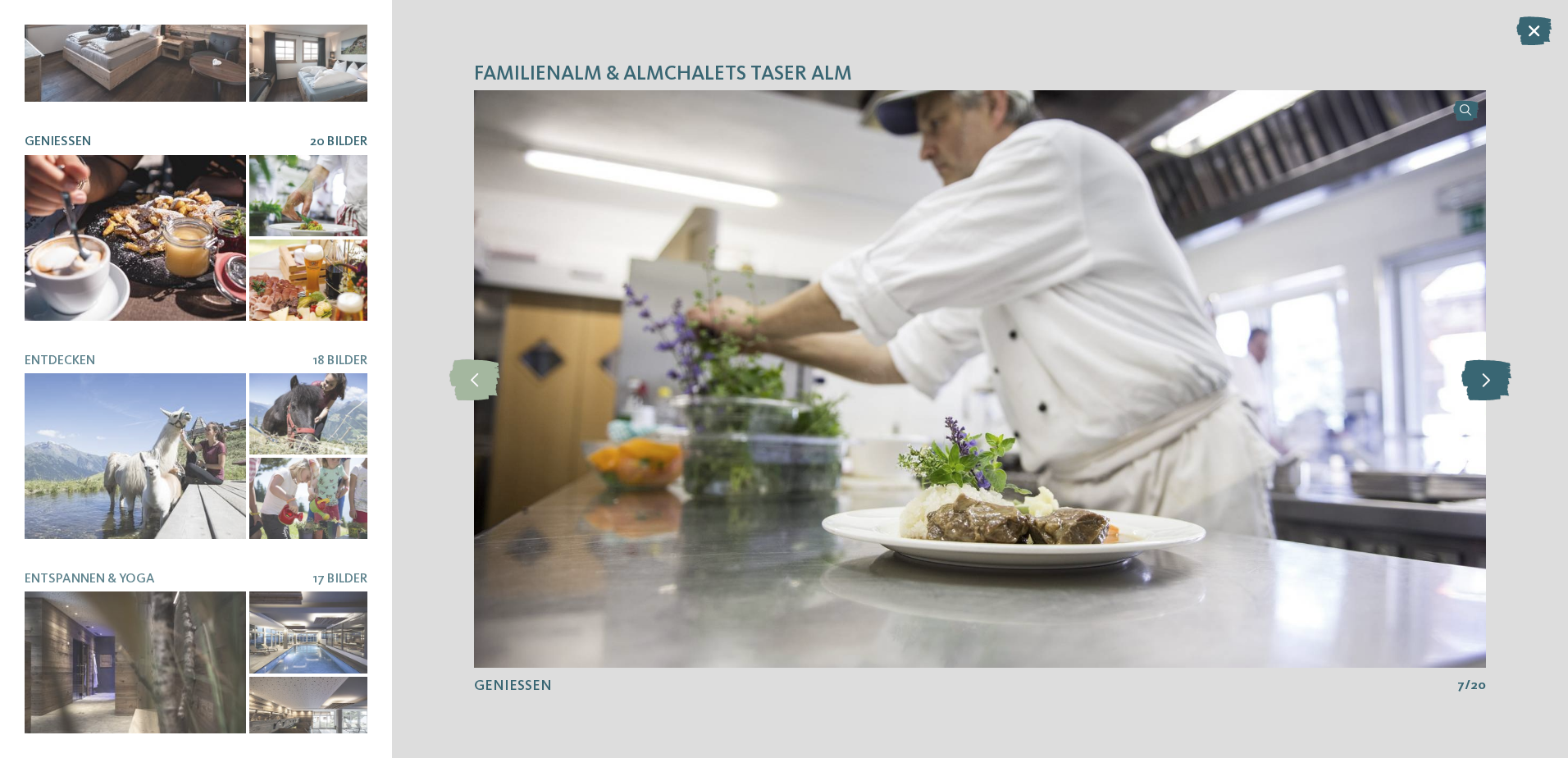
click at [1475, 375] on icon at bounding box center [1487, 379] width 50 height 41
